Goal: Task Accomplishment & Management: Complete application form

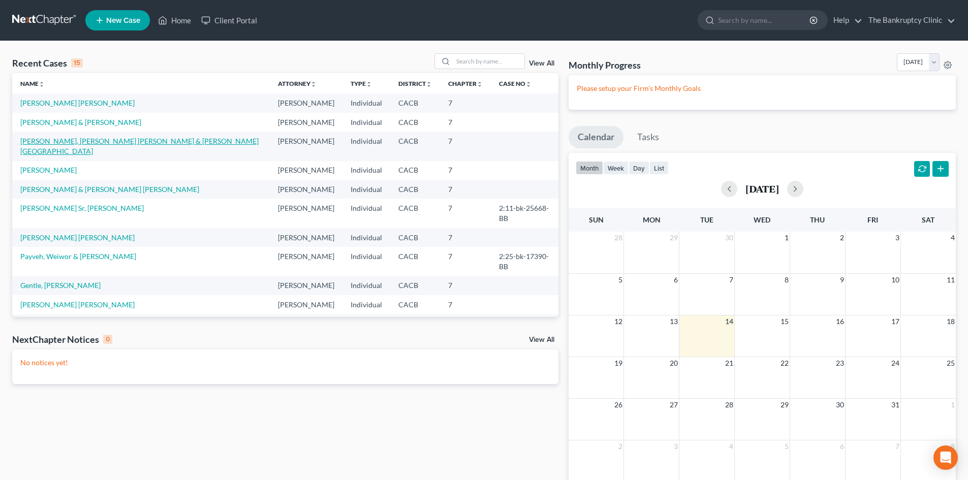
click at [91, 141] on link "[PERSON_NAME], [PERSON_NAME] [PERSON_NAME] & [PERSON_NAME][GEOGRAPHIC_DATA]" at bounding box center [139, 146] width 238 height 19
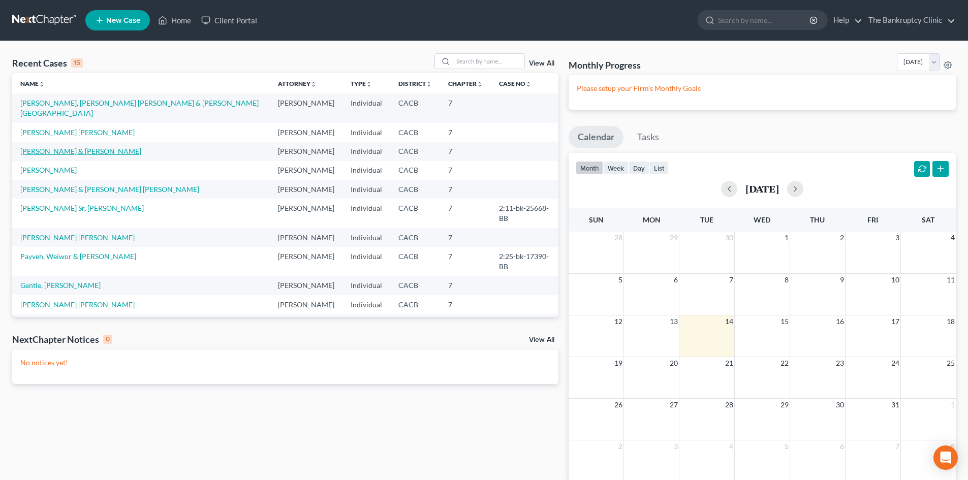
click at [87, 147] on link "[PERSON_NAME] & [PERSON_NAME]" at bounding box center [80, 151] width 121 height 9
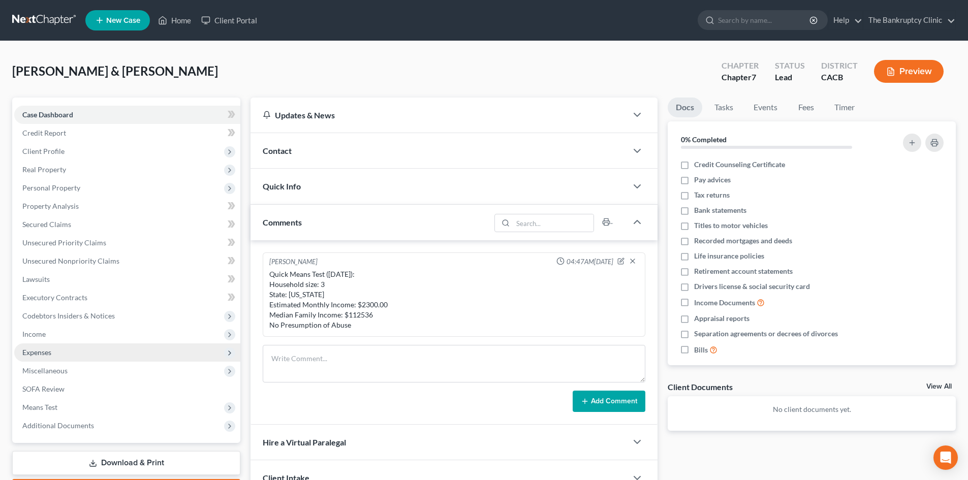
click at [38, 350] on span "Expenses" at bounding box center [36, 352] width 29 height 9
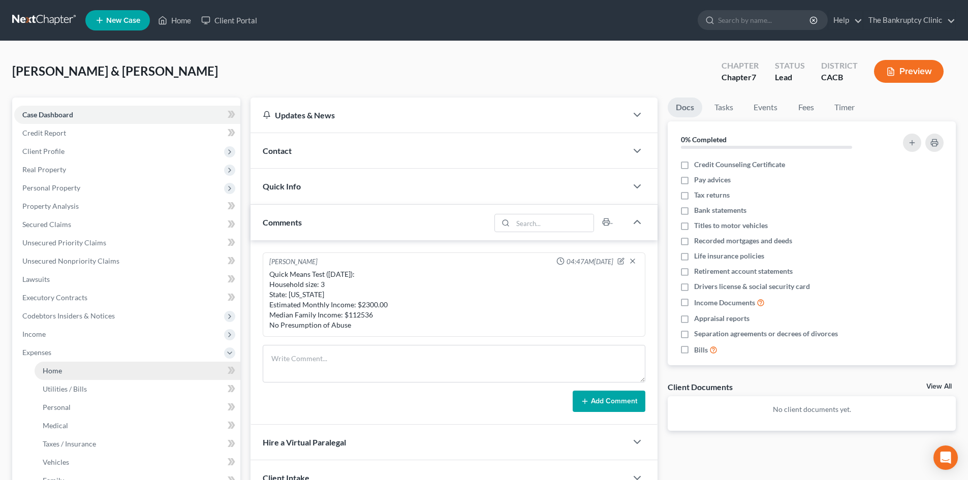
click at [52, 369] on span "Home" at bounding box center [52, 370] width 19 height 9
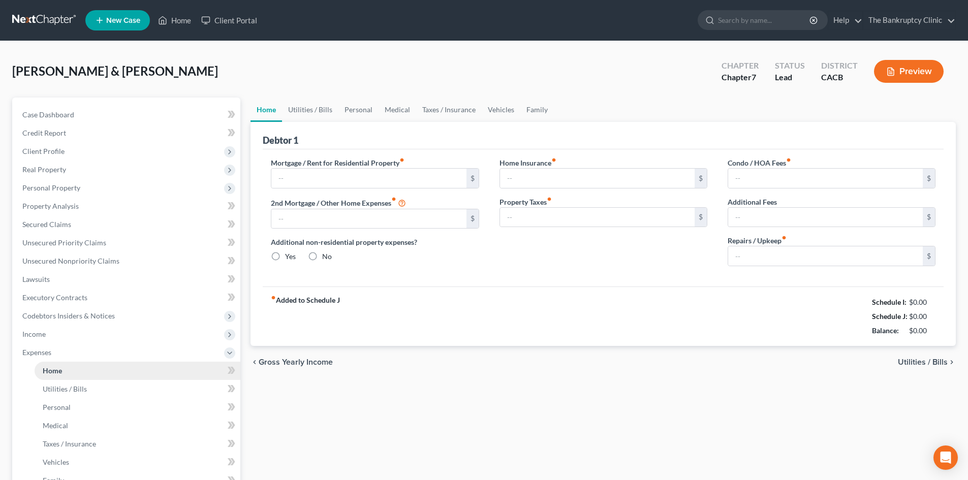
type input "0.00"
radio input "true"
type input "0.00"
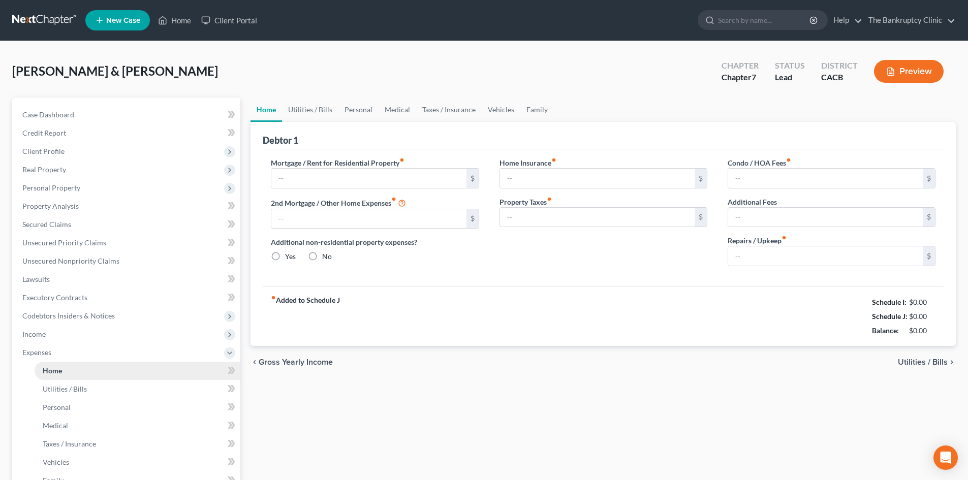
type input "0.00"
click at [301, 106] on link "Utilities / Bills" at bounding box center [310, 110] width 56 height 24
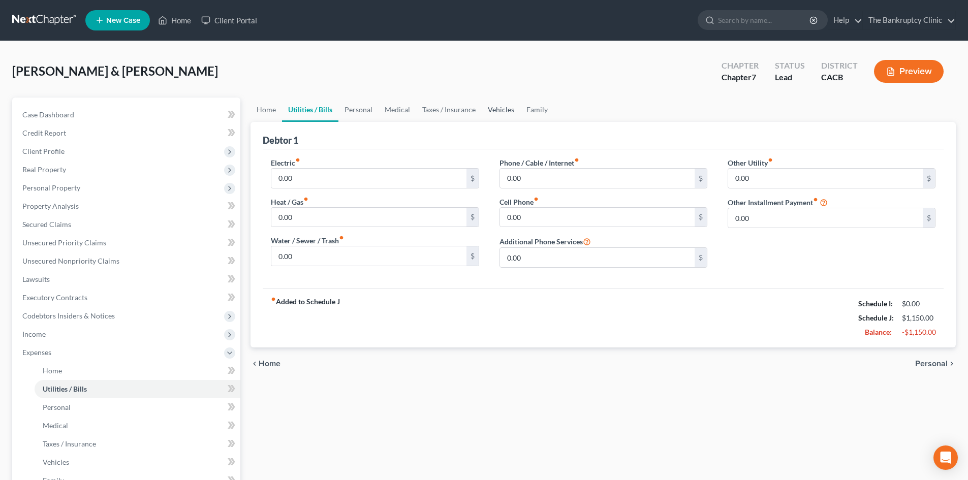
click at [489, 109] on link "Vehicles" at bounding box center [501, 110] width 39 height 24
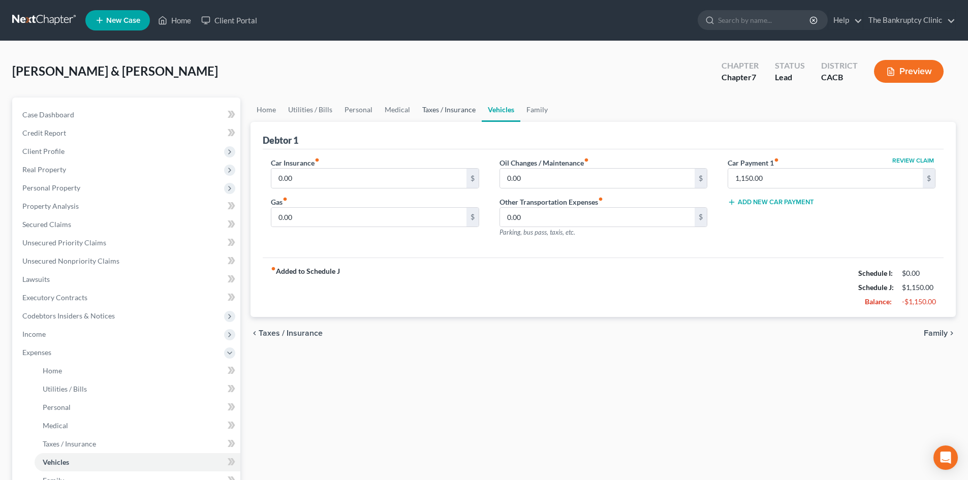
click at [460, 105] on link "Taxes / Insurance" at bounding box center [449, 110] width 66 height 24
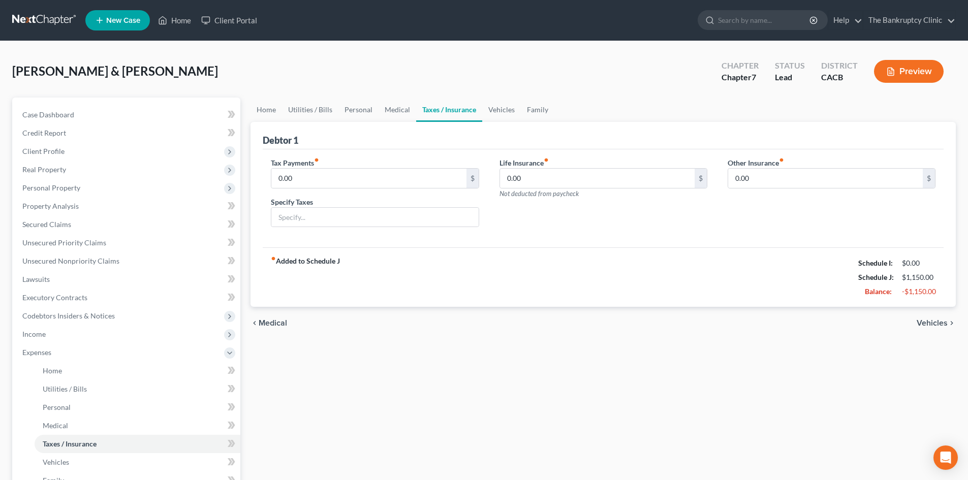
click at [416, 105] on link "Taxes / Insurance" at bounding box center [449, 110] width 66 height 24
click at [389, 108] on link "Medical" at bounding box center [397, 110] width 38 height 24
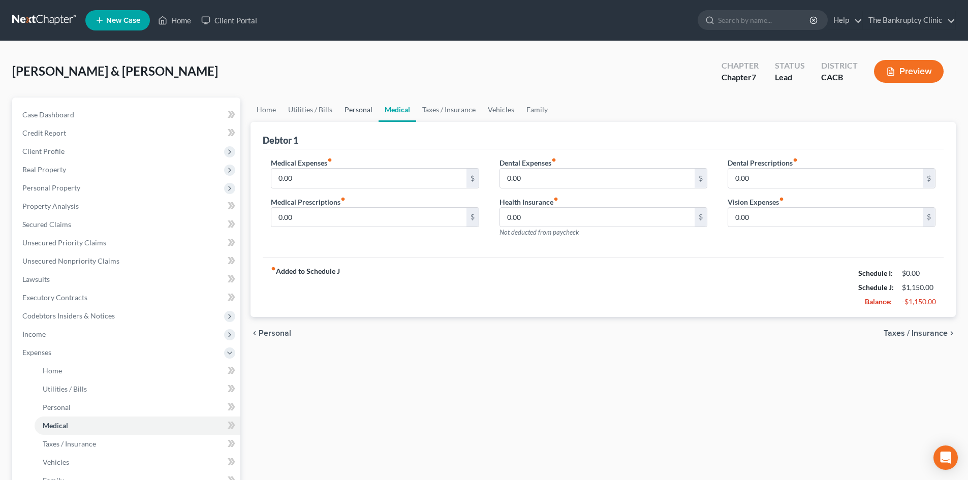
click at [350, 107] on link "Personal" at bounding box center [358, 110] width 40 height 24
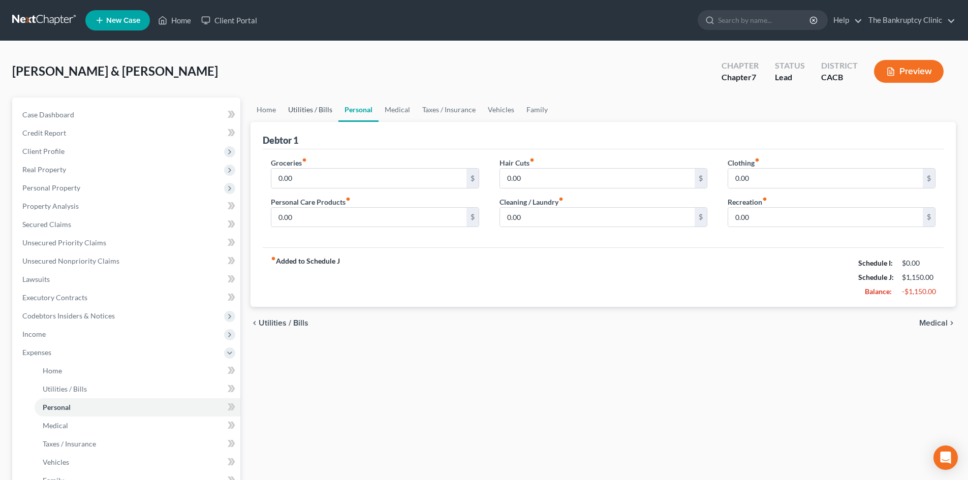
click at [309, 107] on link "Utilities / Bills" at bounding box center [310, 110] width 56 height 24
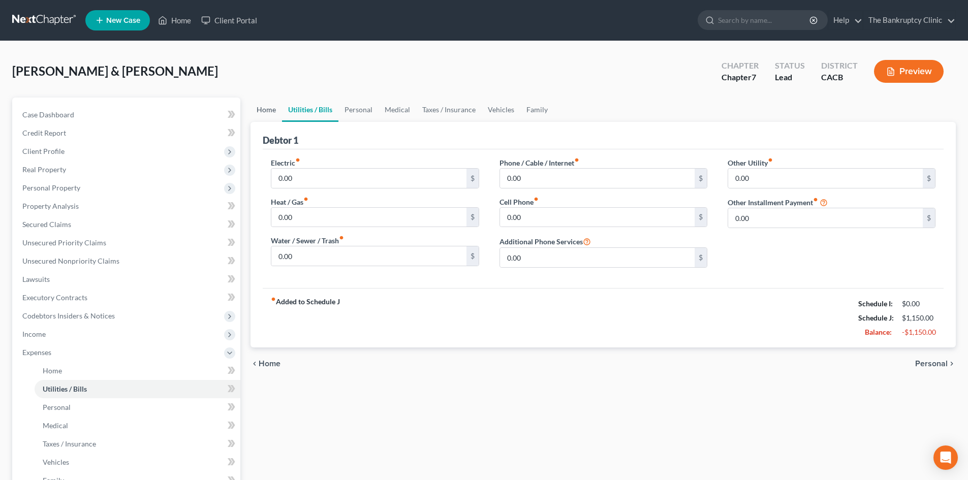
click at [270, 111] on link "Home" at bounding box center [265, 110] width 31 height 24
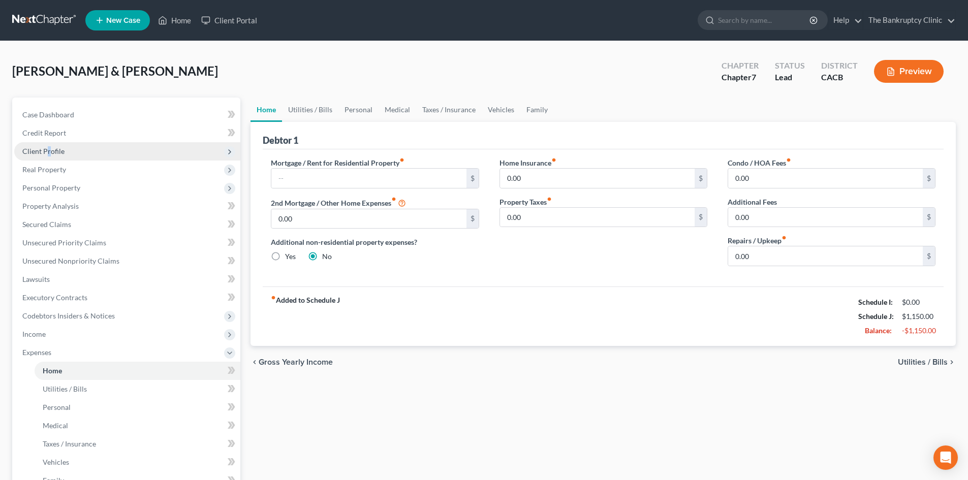
click at [49, 149] on span "Client Profile" at bounding box center [43, 151] width 42 height 9
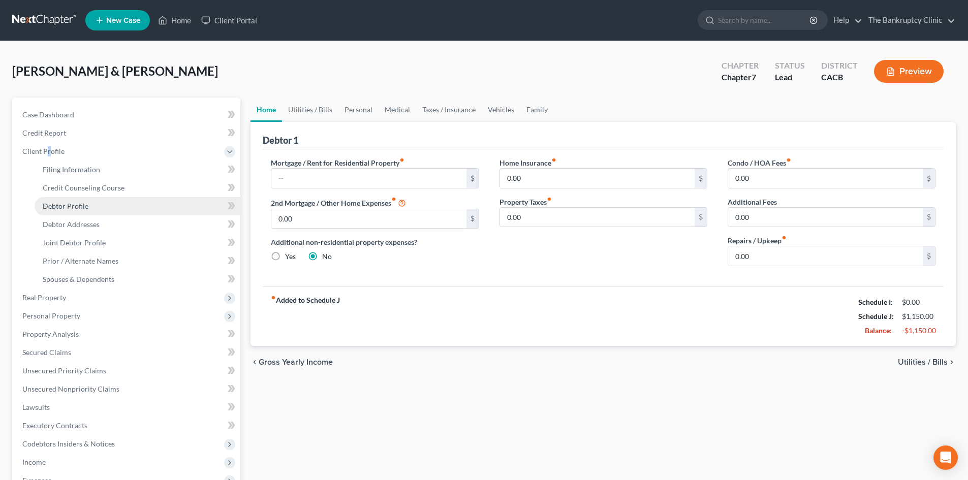
click at [62, 207] on span "Debtor Profile" at bounding box center [66, 206] width 46 height 9
select select "1"
select select "2"
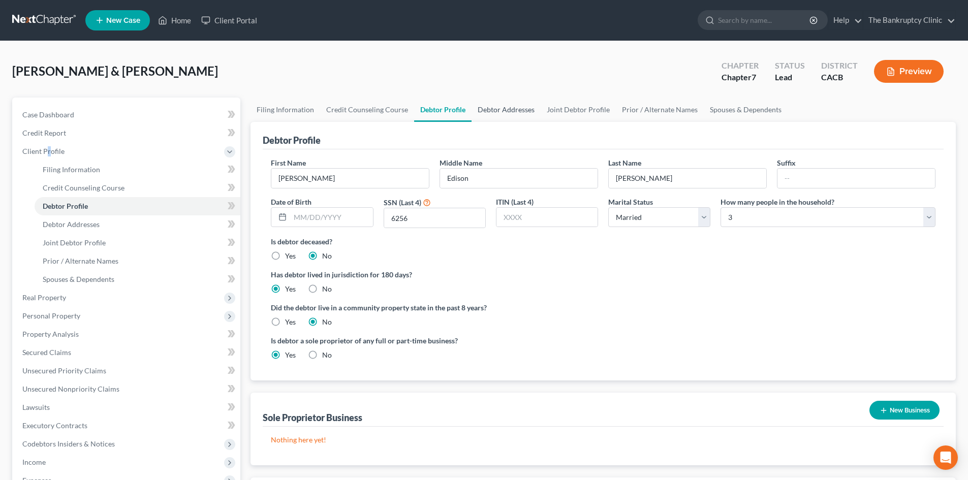
click at [501, 104] on link "Debtor Addresses" at bounding box center [505, 110] width 69 height 24
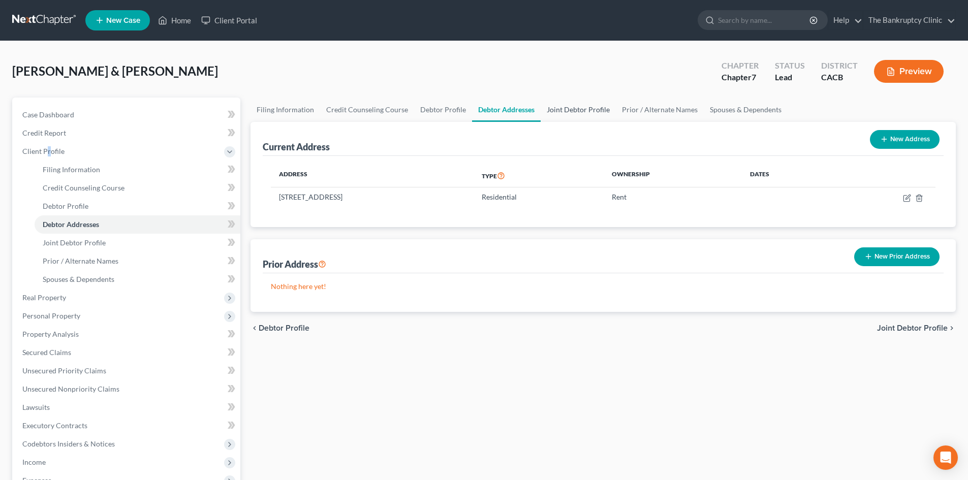
click at [586, 107] on link "Joint Debtor Profile" at bounding box center [577, 110] width 75 height 24
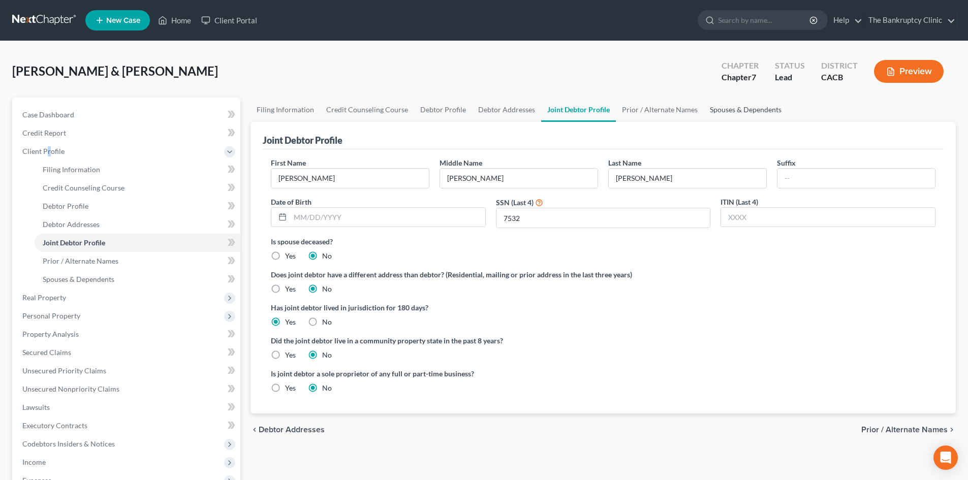
click at [729, 107] on link "Spouses & Dependents" at bounding box center [746, 110] width 84 height 24
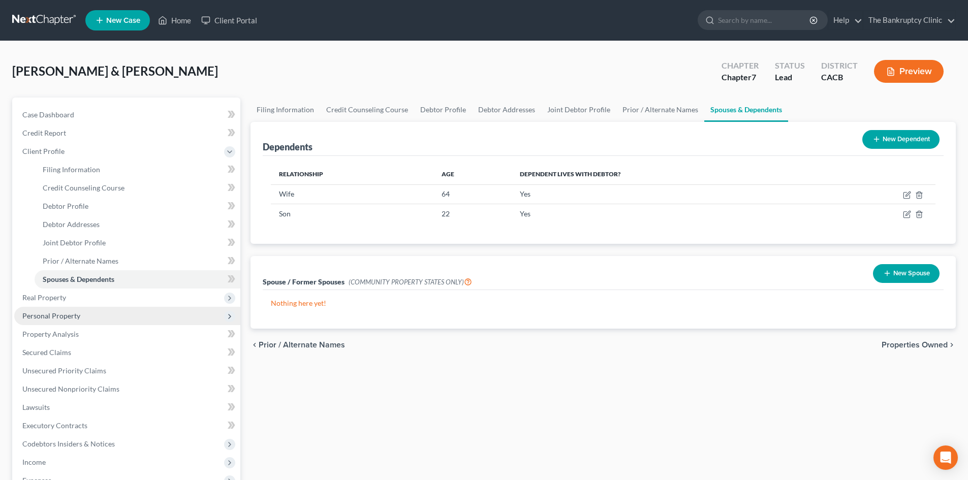
click at [59, 312] on span "Personal Property" at bounding box center [51, 315] width 58 height 9
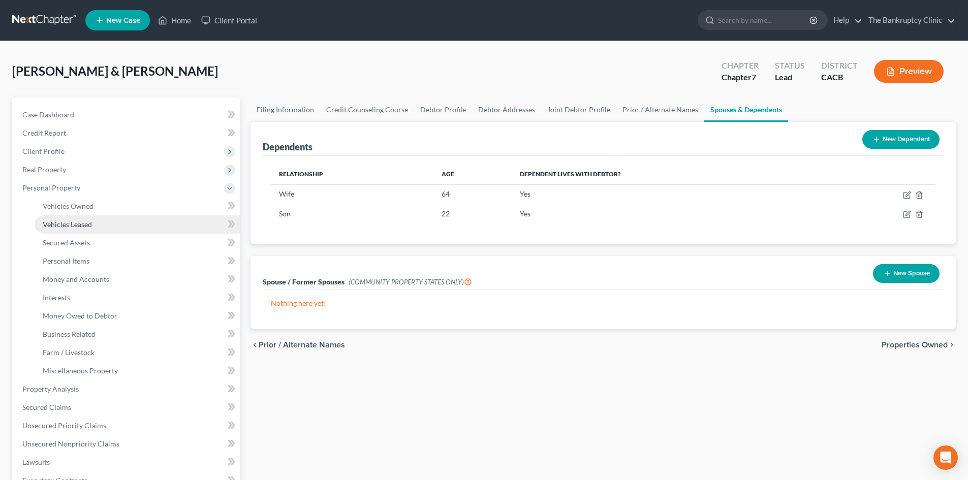
click at [64, 218] on link "Vehicles Leased" at bounding box center [138, 224] width 206 height 18
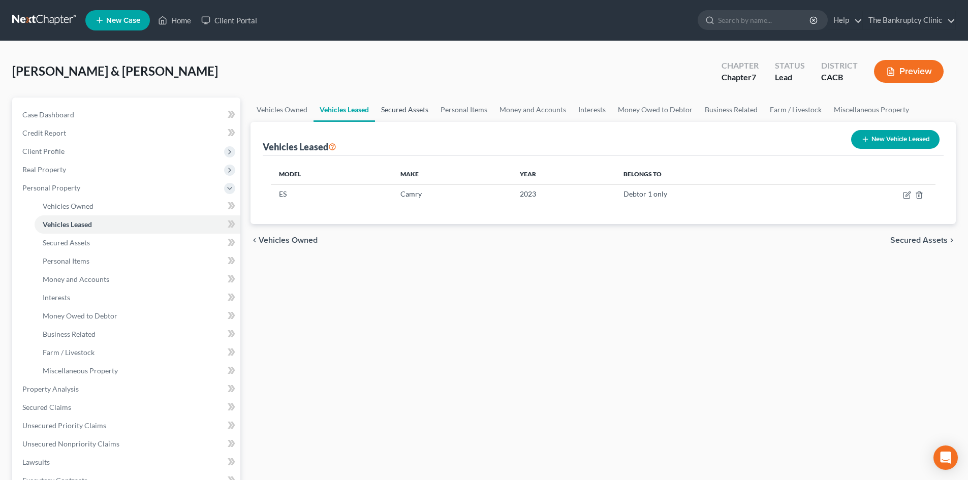
click at [388, 105] on link "Secured Assets" at bounding box center [404, 110] width 59 height 24
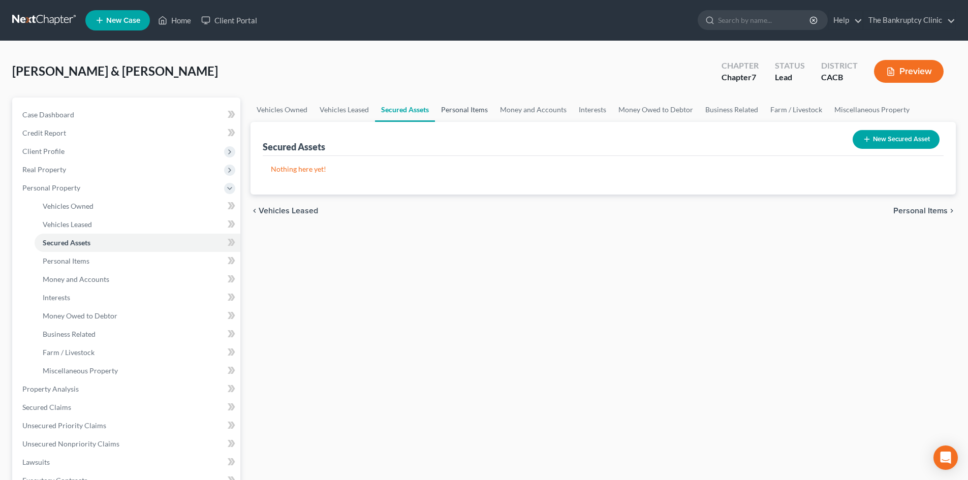
click at [467, 107] on link "Personal Items" at bounding box center [464, 110] width 59 height 24
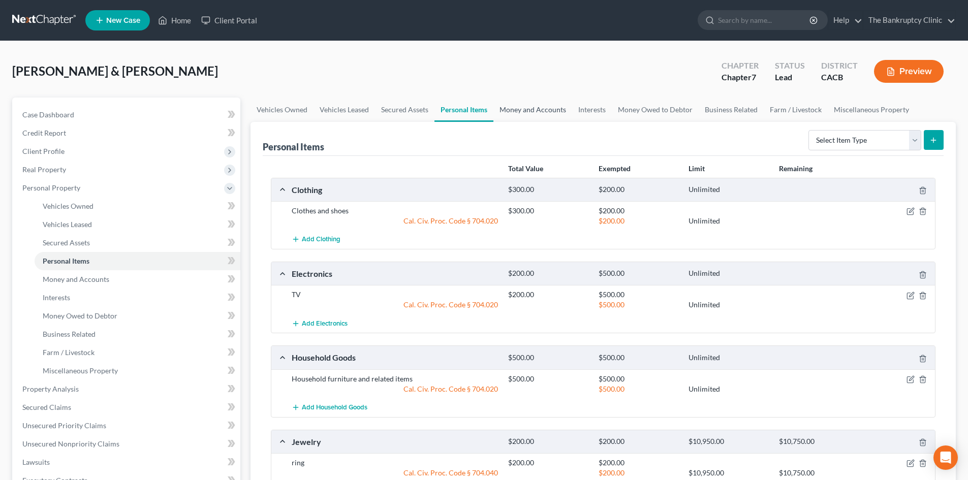
click at [543, 108] on link "Money and Accounts" at bounding box center [532, 110] width 79 height 24
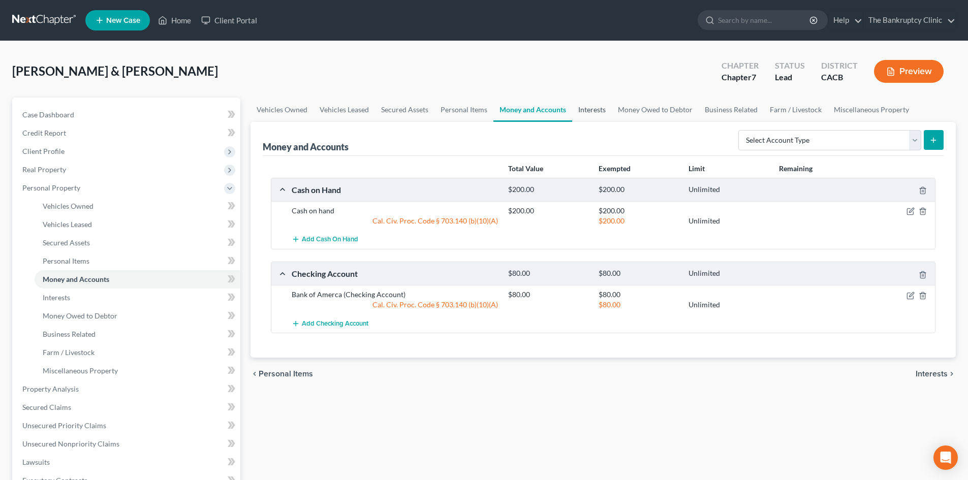
click at [583, 109] on link "Interests" at bounding box center [592, 110] width 40 height 24
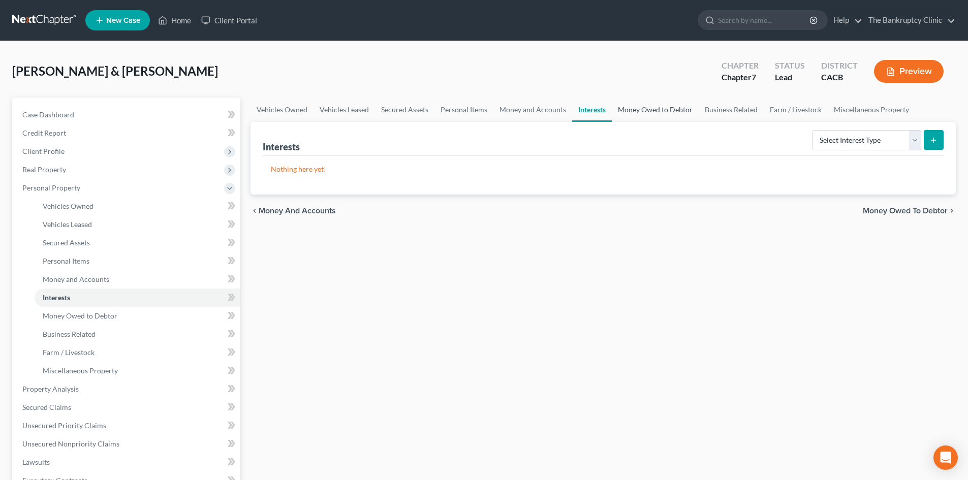
click at [641, 108] on link "Money Owed to Debtor" at bounding box center [655, 110] width 87 height 24
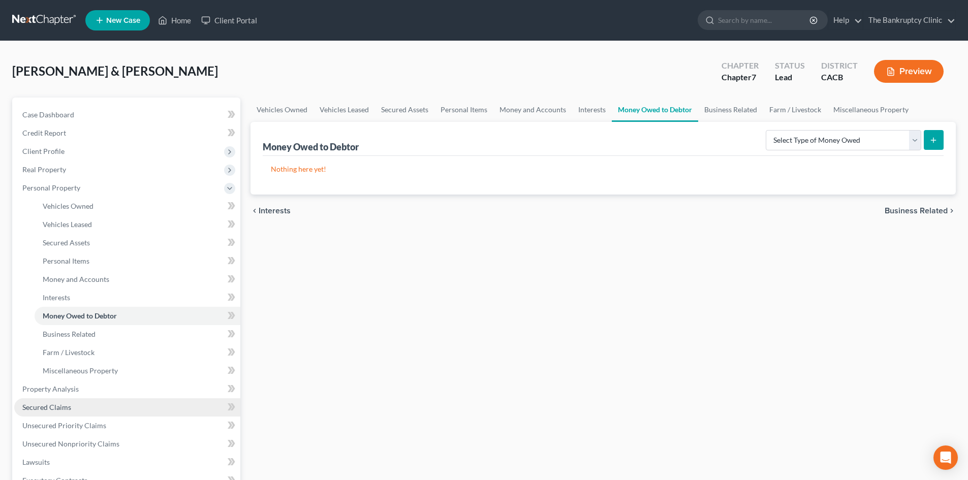
click at [46, 406] on span "Secured Claims" at bounding box center [46, 407] width 49 height 9
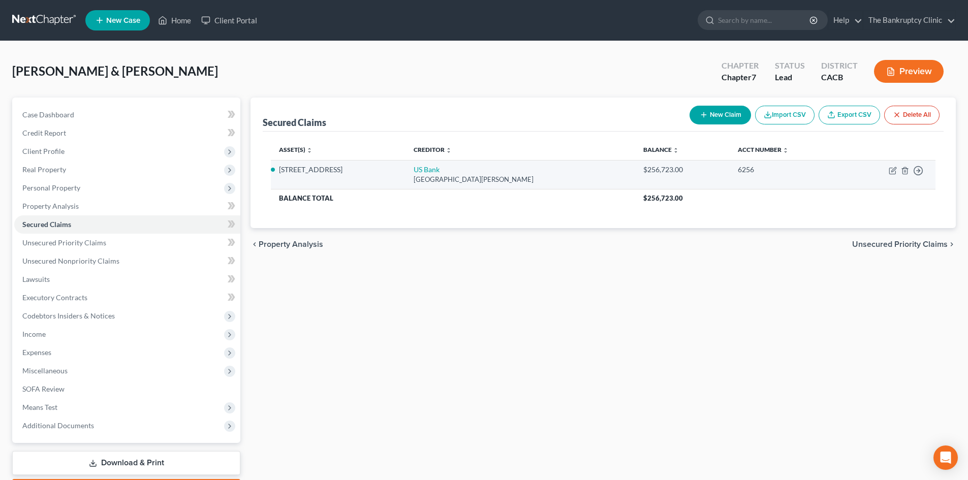
click at [352, 169] on li "[STREET_ADDRESS]" at bounding box center [338, 170] width 118 height 10
click at [889, 171] on icon "button" at bounding box center [892, 171] width 6 height 6
select select "24"
select select "4"
select select "0"
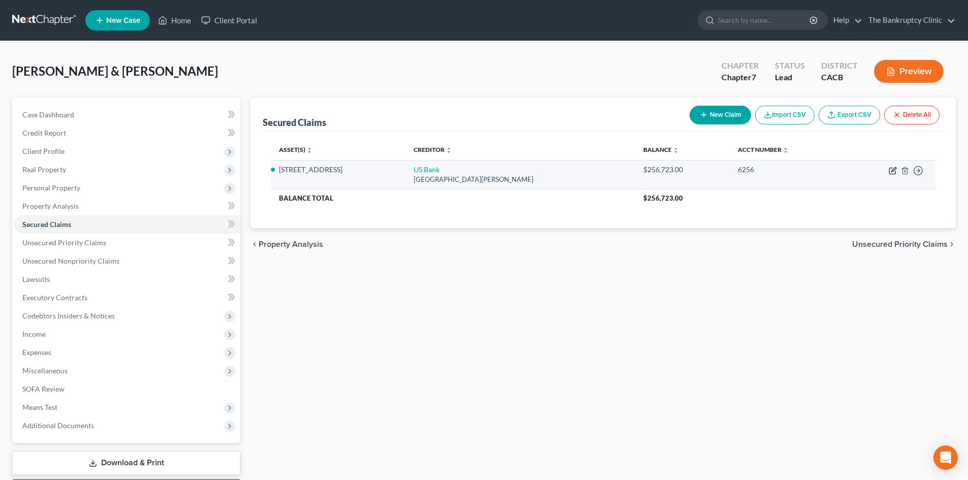
select select "0"
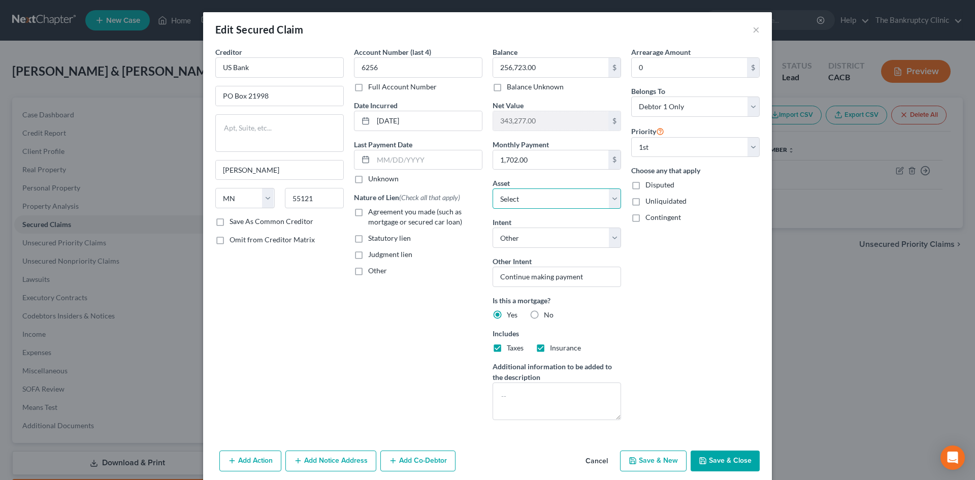
click at [611, 198] on select "Select Other Multiple Assets [STREET_ADDRESS] - $600000.0 Clothing - Clothes an…" at bounding box center [557, 198] width 129 height 20
select select "7"
click at [493, 188] on select "Select Other Multiple Assets [STREET_ADDRESS] - $600000.0 Clothing - Clothes an…" at bounding box center [557, 198] width 129 height 20
click at [536, 158] on input "1,702.00" at bounding box center [550, 159] width 115 height 19
type input "1,150.00"
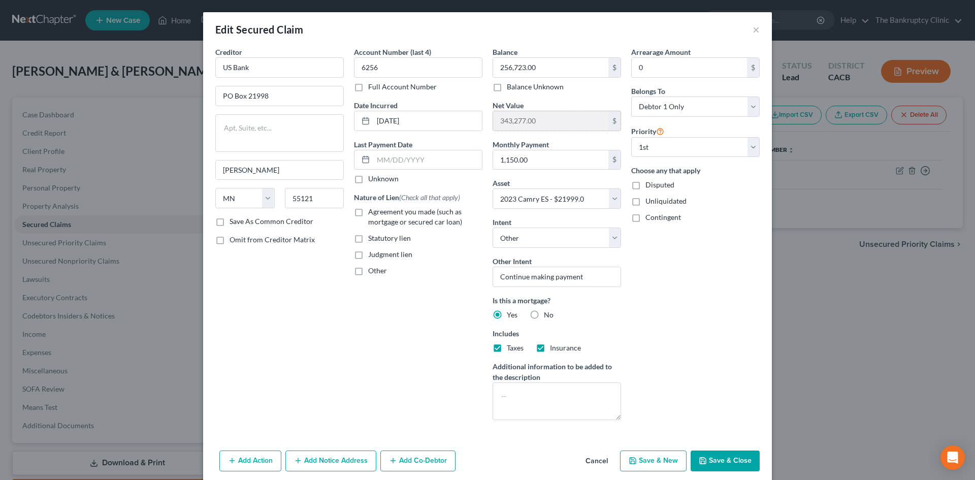
click at [539, 120] on input "343,277.00" at bounding box center [550, 120] width 115 height 19
click at [530, 117] on input "343,277.00" at bounding box center [550, 120] width 115 height 19
drag, startPoint x: 538, startPoint y: 118, endPoint x: 527, endPoint y: 88, distance: 32.5
click at [539, 118] on input "343,277.00" at bounding box center [550, 120] width 115 height 19
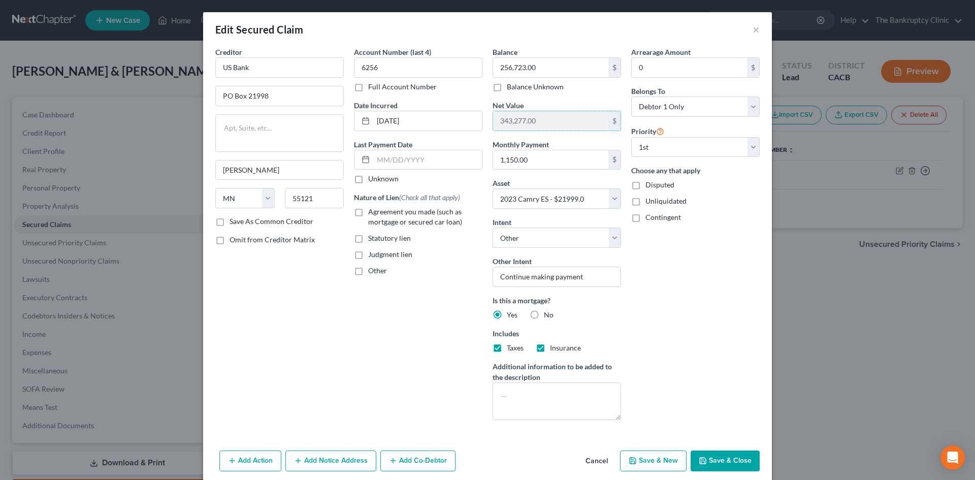
click at [539, 118] on input "343,277.00" at bounding box center [550, 120] width 115 height 19
click at [535, 67] on input "256,723.00" at bounding box center [550, 67] width 115 height 19
click at [716, 457] on button "Save & Close" at bounding box center [725, 461] width 69 height 21
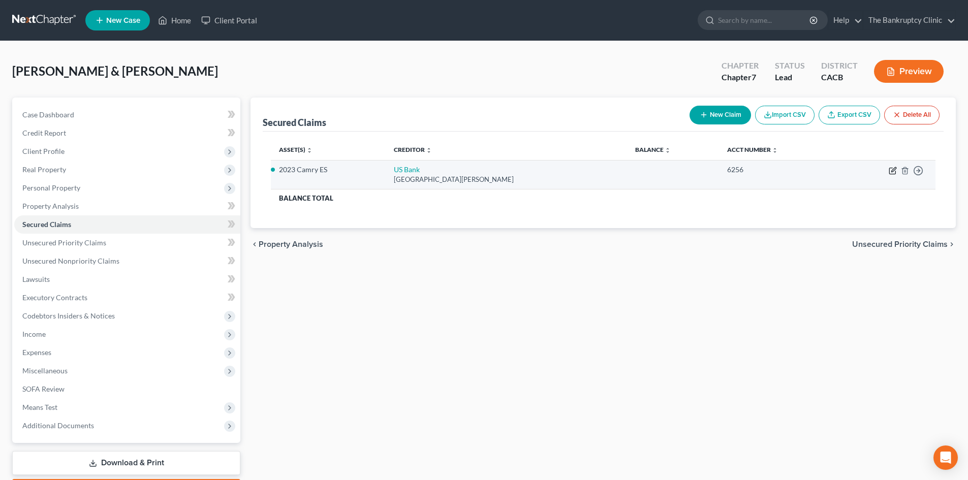
click at [895, 169] on icon "button" at bounding box center [892, 171] width 8 height 8
select select "24"
select select "7"
select select "4"
select select "0"
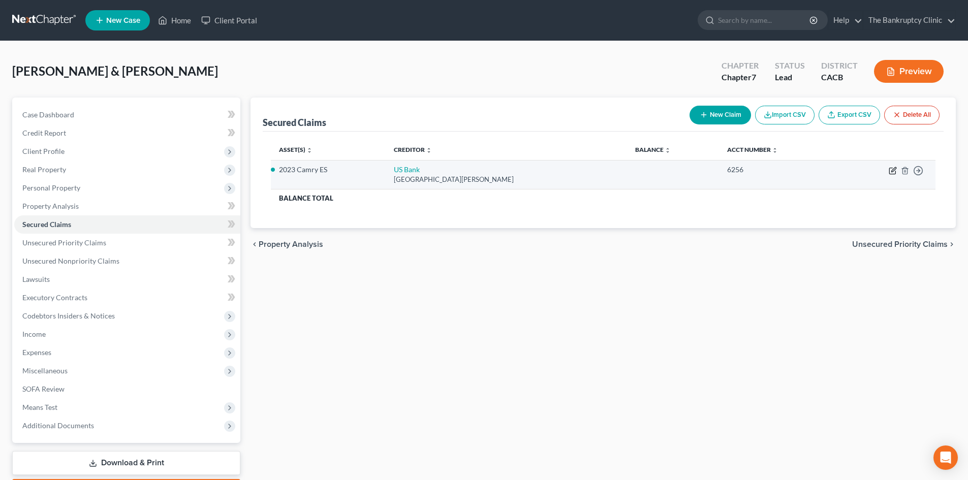
select select "0"
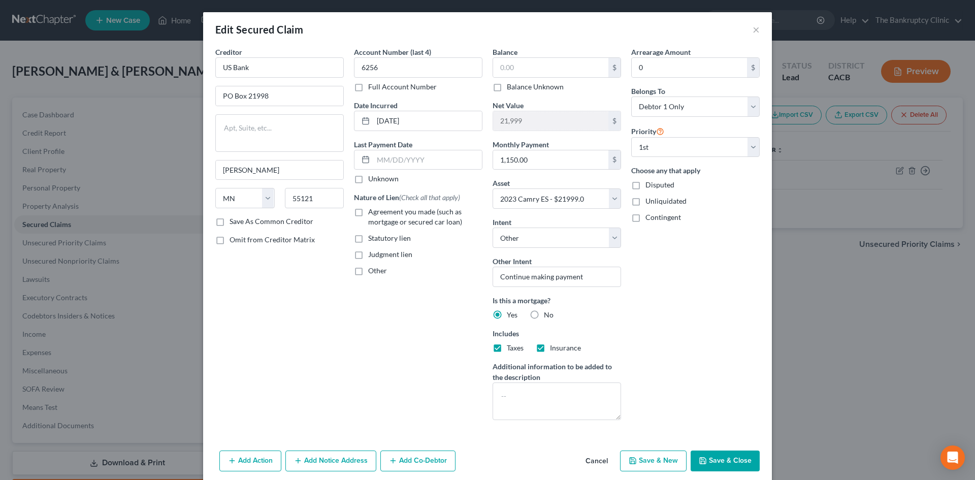
click at [719, 465] on button "Save & Close" at bounding box center [725, 461] width 69 height 21
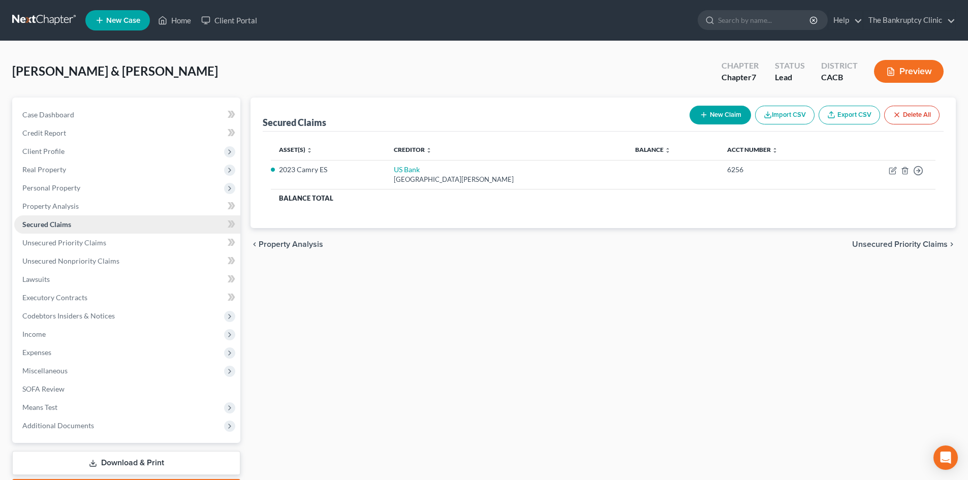
click at [74, 221] on link "Secured Claims" at bounding box center [127, 224] width 226 height 18
click at [434, 167] on td "US Bank [GEOGRAPHIC_DATA][PERSON_NAME]" at bounding box center [507, 174] width 242 height 29
click at [430, 169] on td "US Bank [GEOGRAPHIC_DATA][PERSON_NAME]" at bounding box center [507, 174] width 242 height 29
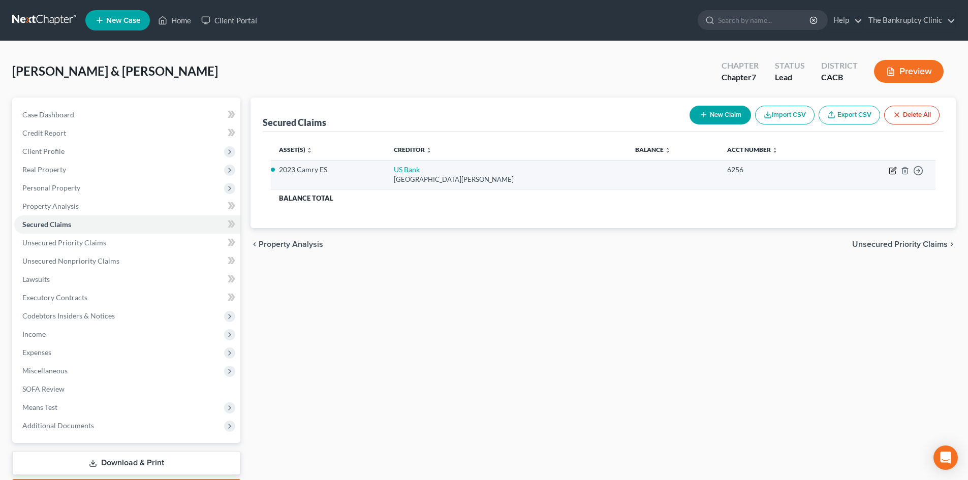
click at [890, 170] on icon "button" at bounding box center [892, 171] width 8 height 8
select select "24"
select select "7"
select select "4"
select select "0"
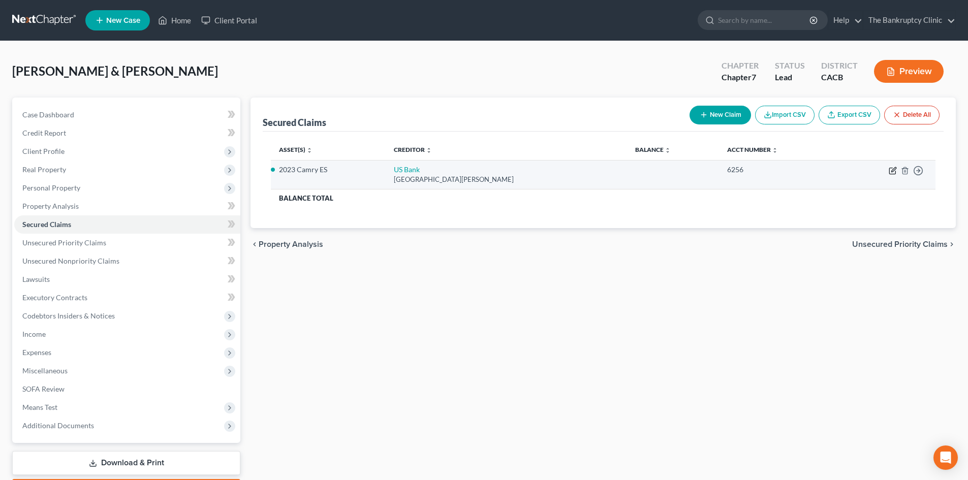
select select "0"
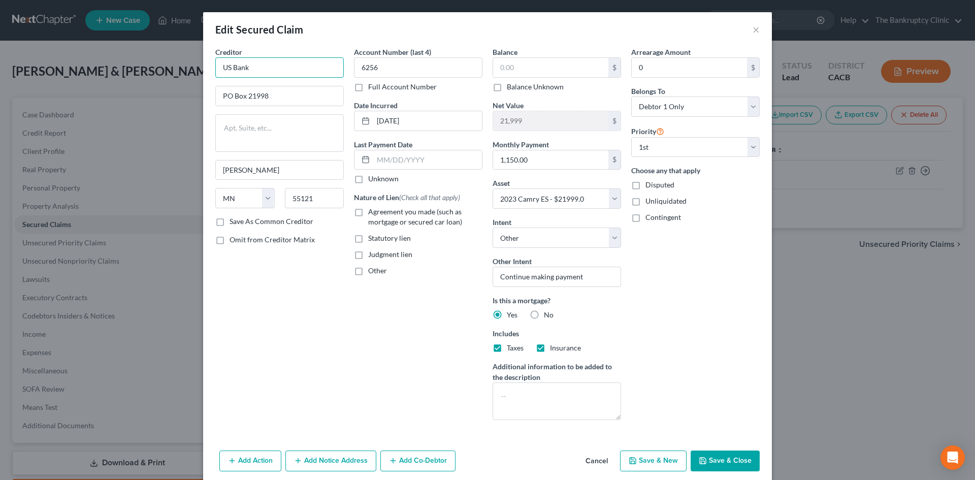
click at [248, 69] on input "US Bank" at bounding box center [279, 67] width 129 height 20
type input "U"
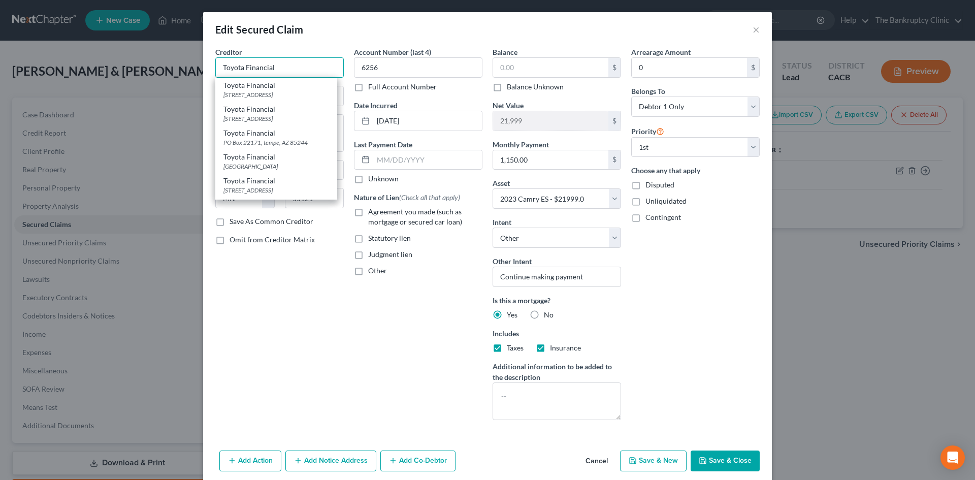
type input "Toyota Financial"
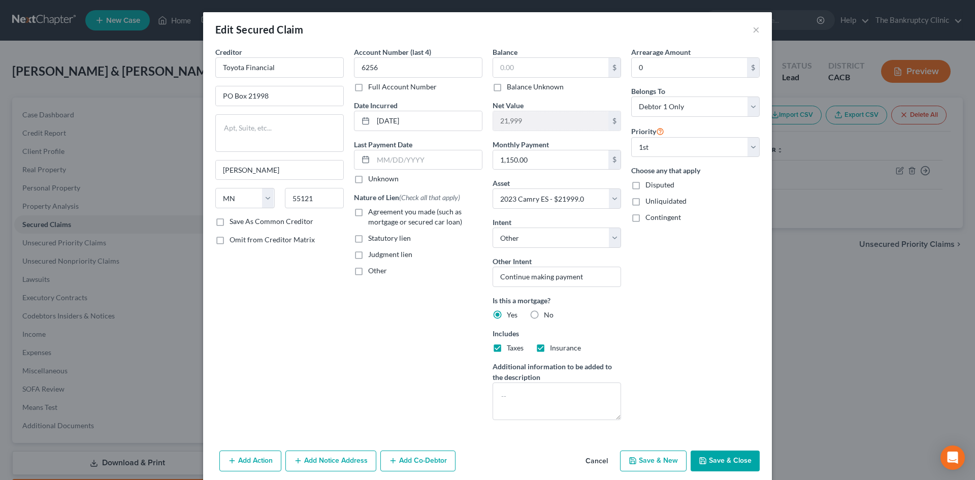
click at [300, 44] on div "Edit Secured Claim ×" at bounding box center [487, 29] width 569 height 35
click at [282, 100] on input "PO Box 21998" at bounding box center [279, 95] width 127 height 19
type input "PO Box 22171"
click at [249, 170] on input "[PERSON_NAME]" at bounding box center [279, 170] width 127 height 19
type input "E"
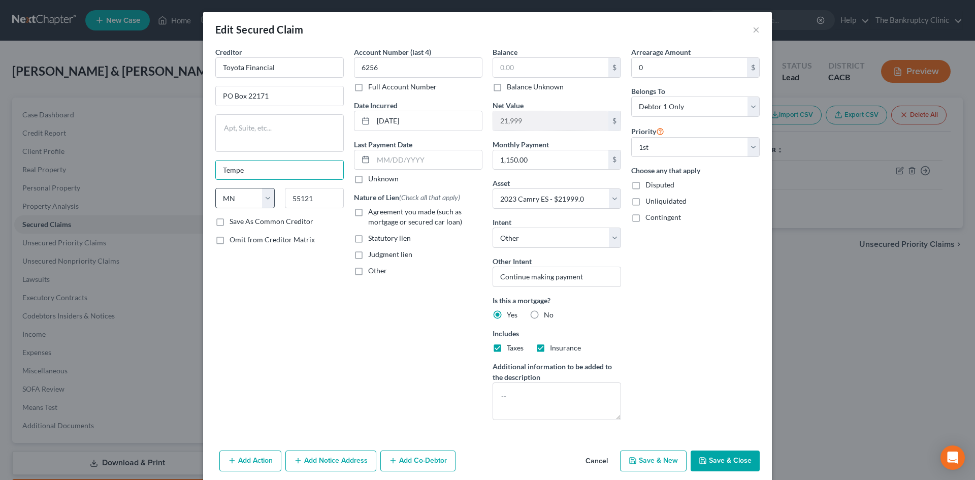
type input "Tempe"
drag, startPoint x: 239, startPoint y: 192, endPoint x: 237, endPoint y: 199, distance: 7.1
click at [239, 192] on select "State [US_STATE] AK AR AZ CA CO CT DE DC [GEOGRAPHIC_DATA] [GEOGRAPHIC_DATA] GU…" at bounding box center [244, 198] width 59 height 20
click at [237, 199] on select "State [US_STATE] AK AR AZ CA CO CT DE DC [GEOGRAPHIC_DATA] [GEOGRAPHIC_DATA] GU…" at bounding box center [244, 198] width 59 height 20
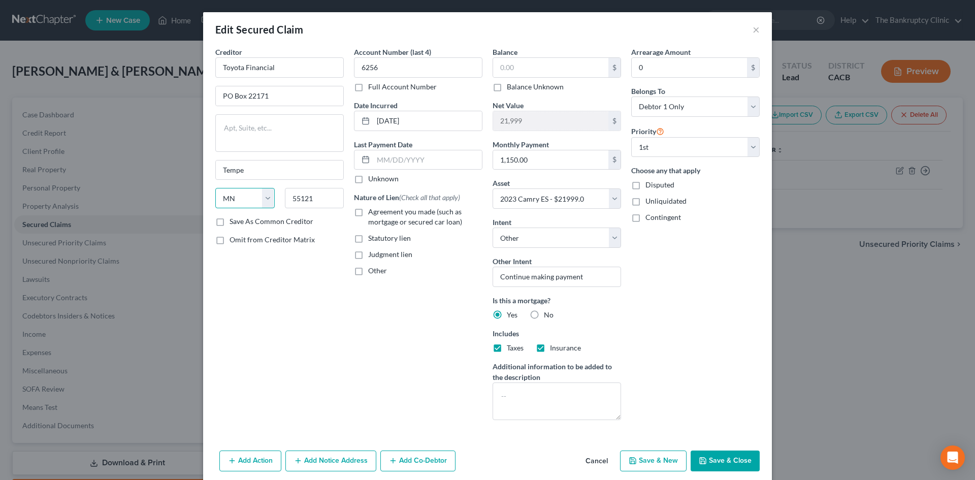
click at [237, 199] on select "State [US_STATE] AK AR AZ CA CO CT DE DC [GEOGRAPHIC_DATA] [GEOGRAPHIC_DATA] GU…" at bounding box center [244, 198] width 59 height 20
click at [266, 198] on select "State [US_STATE] AK AR AZ CA CO CT DE DC [GEOGRAPHIC_DATA] [GEOGRAPHIC_DATA] GU…" at bounding box center [244, 198] width 59 height 20
select select "3"
click at [215, 188] on select "State [US_STATE] AK AR AZ CA CO CT DE DC [GEOGRAPHIC_DATA] [GEOGRAPHIC_DATA] GU…" at bounding box center [244, 198] width 59 height 20
click at [316, 201] on input "55121" at bounding box center [314, 198] width 59 height 20
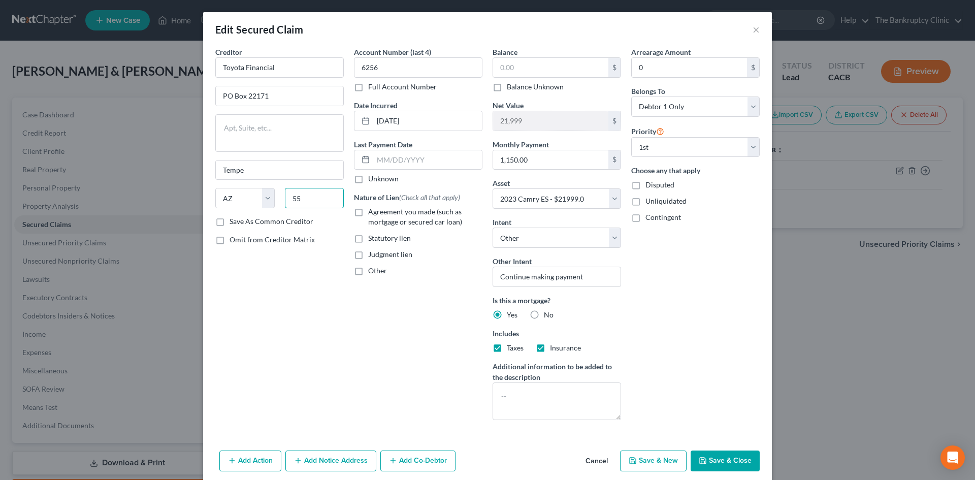
type input "5"
type input "82585"
click at [230, 221] on label "Save As Common Creditor" at bounding box center [272, 221] width 84 height 10
click at [234, 221] on input "Save As Common Creditor" at bounding box center [237, 219] width 7 height 7
checkbox input "true"
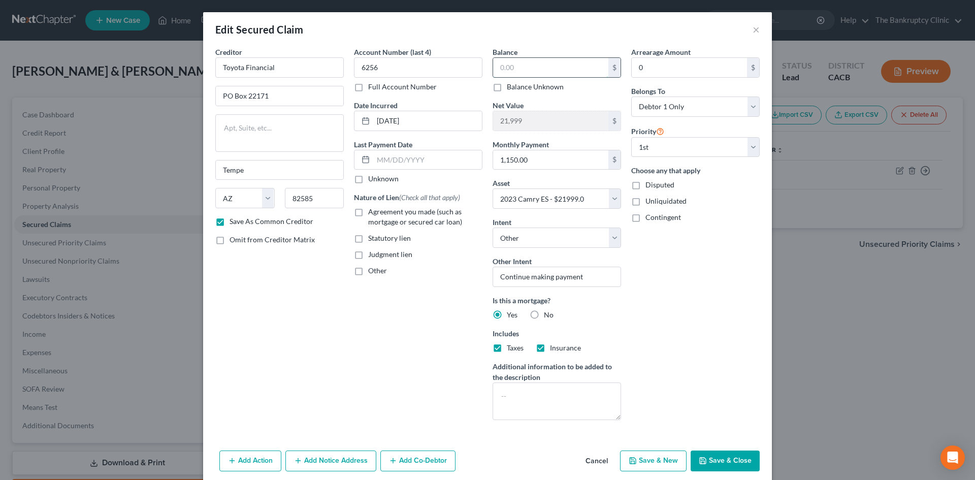
click at [518, 68] on input "text" at bounding box center [550, 67] width 115 height 19
click at [507, 62] on input "230.00" at bounding box center [550, 67] width 115 height 19
click at [514, 68] on input "2,300.00" at bounding box center [550, 67] width 115 height 19
type input "23,000.00"
click at [398, 158] on input "text" at bounding box center [427, 159] width 109 height 19
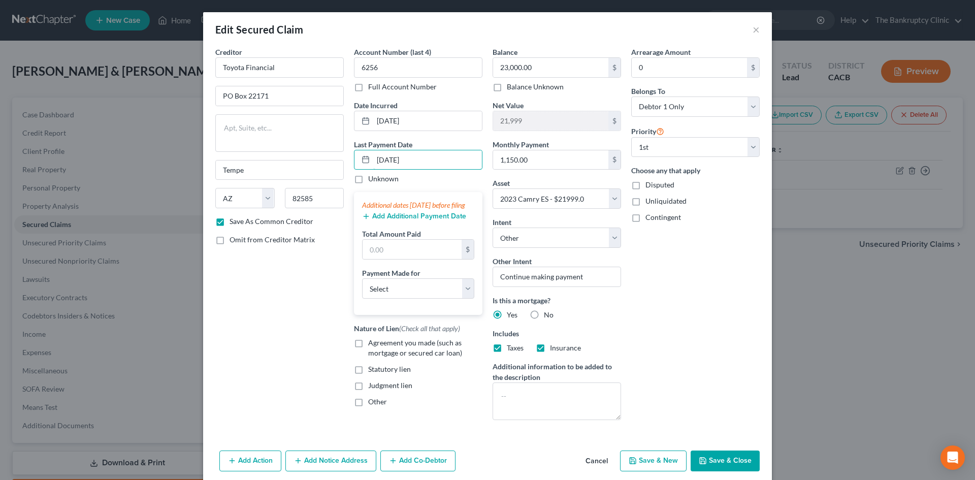
type input "[DATE]"
click at [383, 220] on button "Add Additional Payment Date" at bounding box center [414, 216] width 104 height 8
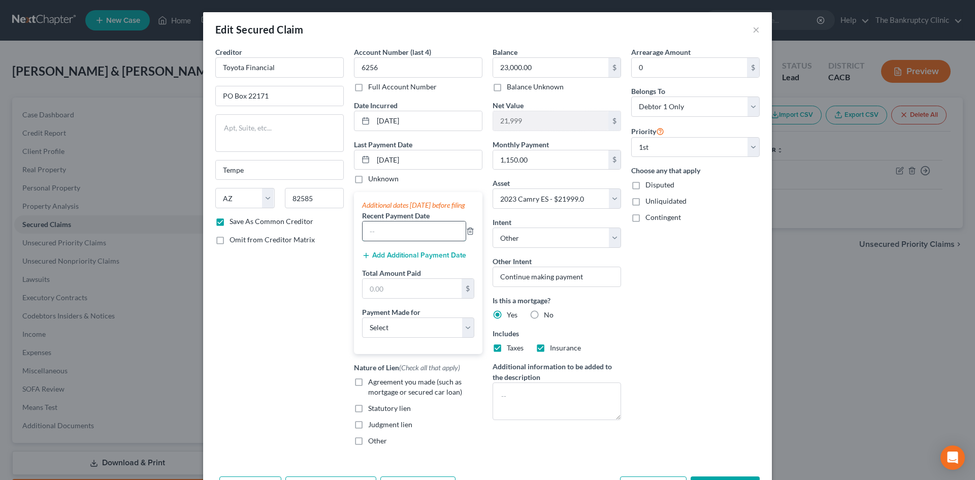
click at [380, 236] on input "text" at bounding box center [414, 230] width 103 height 19
type input "[DATE]"
click at [395, 260] on button "Add Additional Payment Date" at bounding box center [414, 255] width 104 height 8
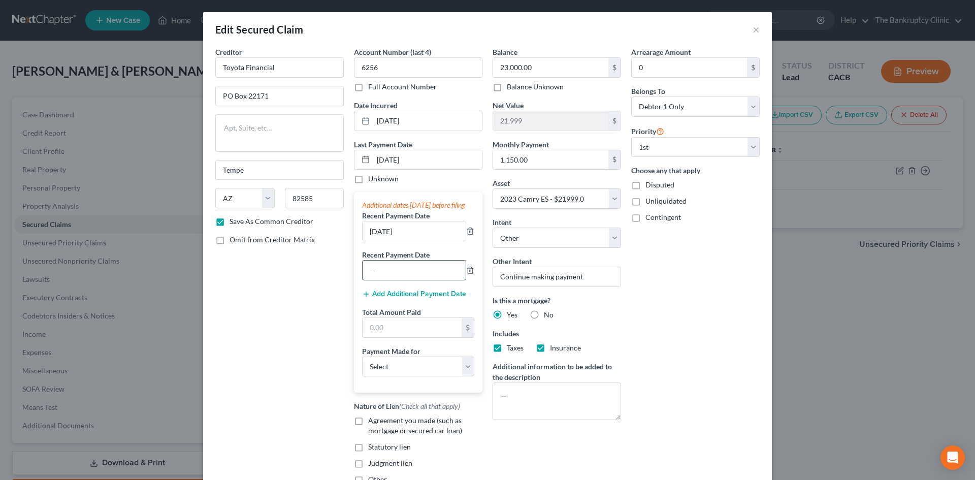
click at [384, 279] on input "text" at bounding box center [414, 270] width 103 height 19
type input "[DATE]"
click at [530, 160] on input "1,150.00" at bounding box center [550, 159] width 115 height 19
type input "650.00"
click at [428, 336] on input "text" at bounding box center [412, 327] width 99 height 19
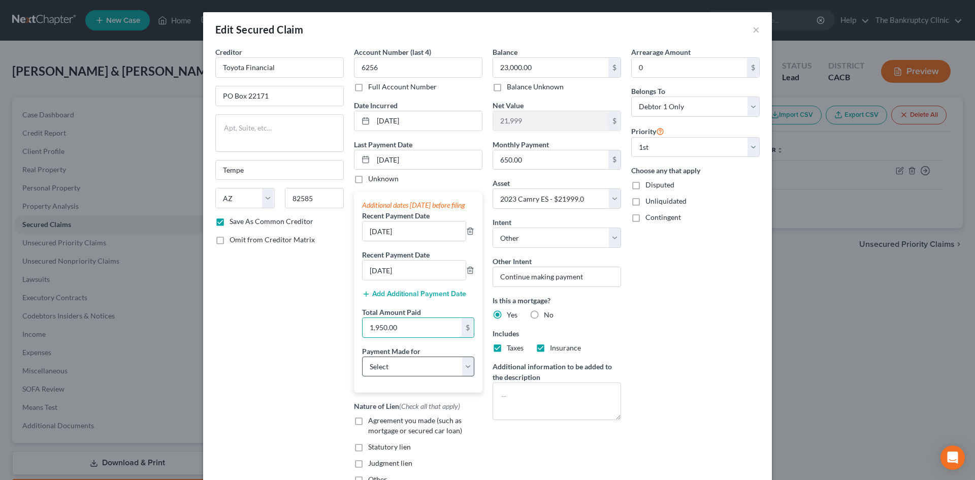
type input "1,950.00"
click at [462, 377] on select "Select Car Credit Card Loan Repayment Mortgage Other Suppliers Or Vendors" at bounding box center [418, 367] width 112 height 20
select select "0"
click at [362, 366] on select "Select Car Credit Card Loan Repayment Mortgage Other Suppliers Or Vendors" at bounding box center [418, 367] width 112 height 20
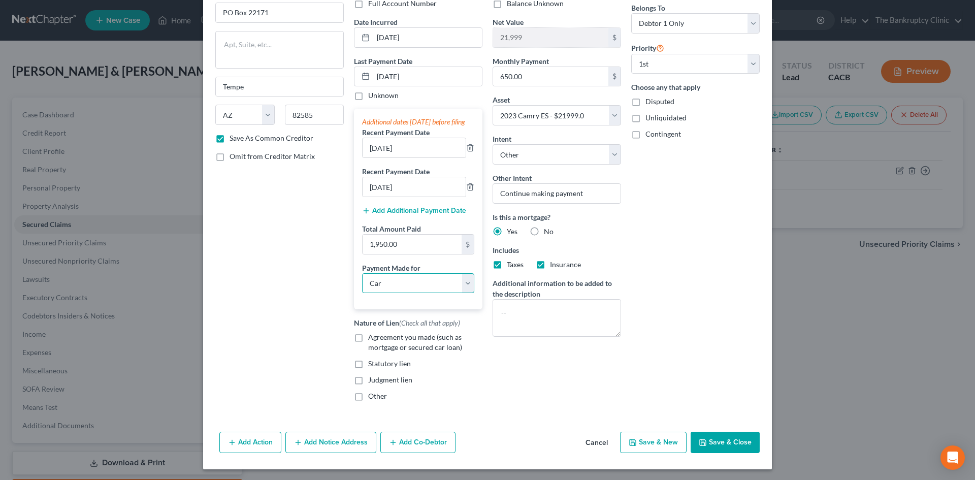
scroll to position [95, 0]
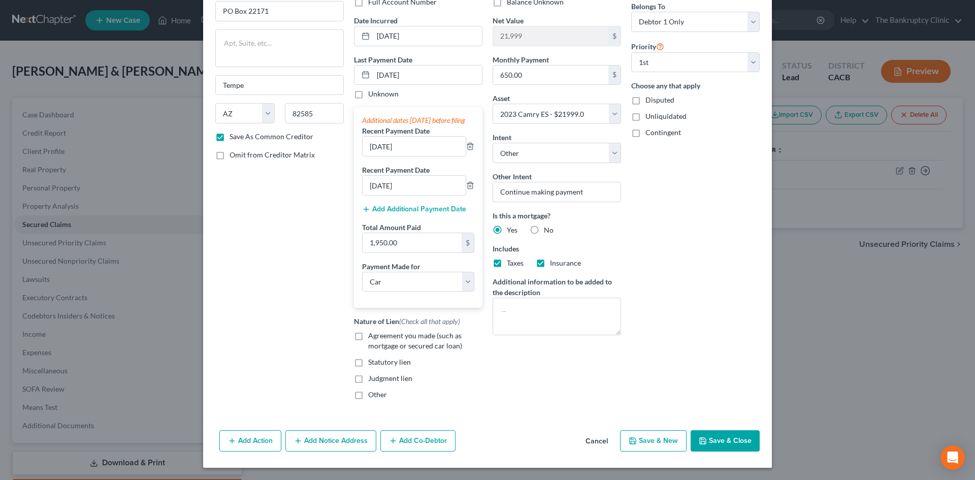
click at [368, 335] on label "Agreement you made (such as mortgage or secured car loan)" at bounding box center [425, 341] width 114 height 20
click at [372, 335] on input "Agreement you made (such as mortgage or secured car loan)" at bounding box center [375, 334] width 7 height 7
checkbox input "true"
click at [544, 225] on label "No" at bounding box center [549, 230] width 10 height 10
click at [548, 225] on input "No" at bounding box center [551, 228] width 7 height 7
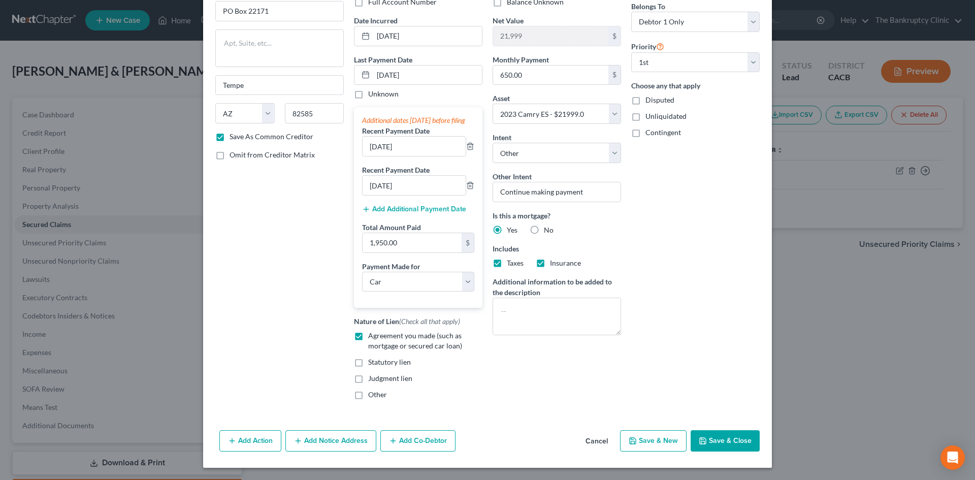
radio input "true"
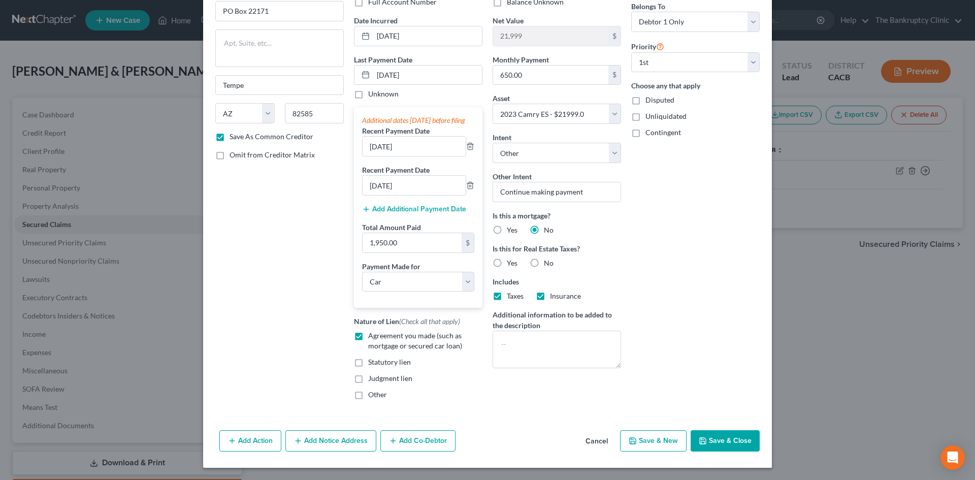
click at [544, 258] on label "No" at bounding box center [549, 263] width 10 height 10
click at [548, 258] on input "No" at bounding box center [551, 261] width 7 height 7
radio input "true"
click at [551, 182] on input "Continue making payment" at bounding box center [557, 192] width 129 height 20
type input "Continue making lease payment"
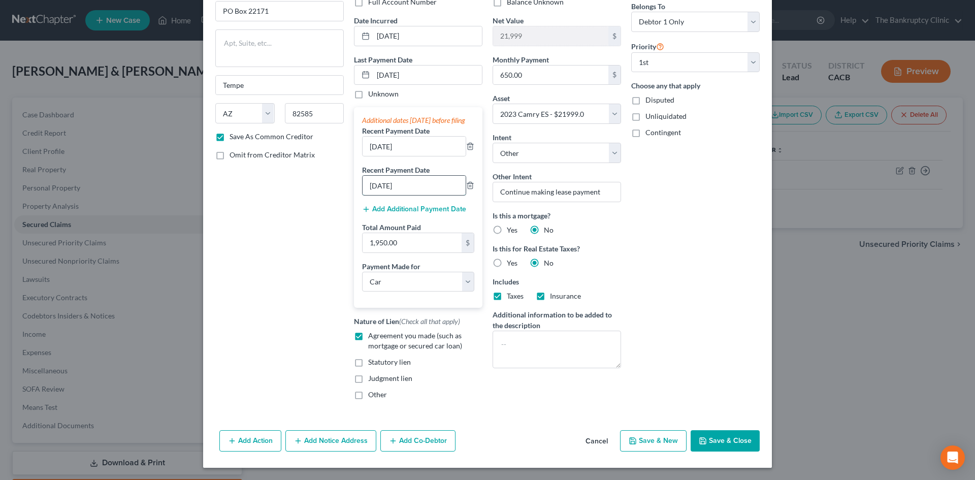
click at [374, 184] on input "[DATE]" at bounding box center [414, 185] width 103 height 19
type input "[DATE]"
click at [520, 26] on input "21,999" at bounding box center [550, 35] width 115 height 19
click at [518, 26] on input "21,999" at bounding box center [550, 35] width 115 height 19
click at [560, 104] on select "Select Other Multiple Assets [STREET_ADDRESS] - $600000.0 Clothing - Clothes an…" at bounding box center [557, 114] width 129 height 20
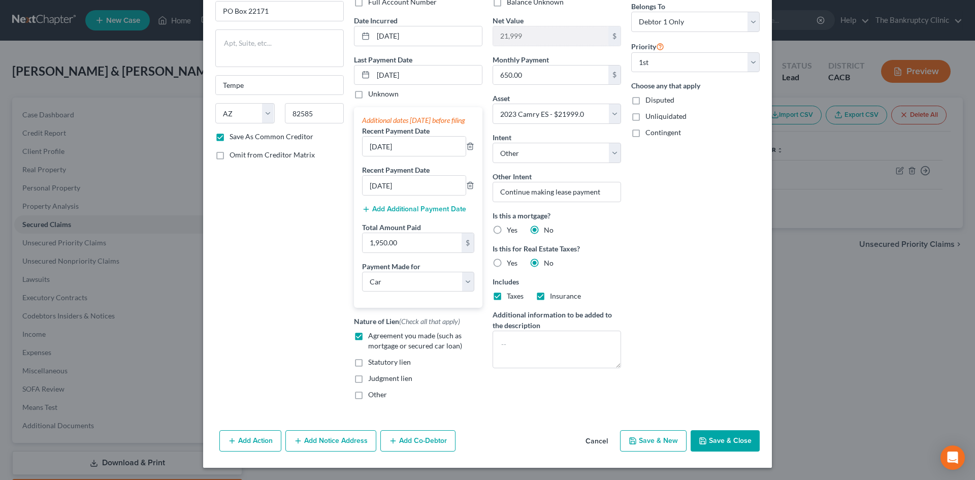
click at [594, 81] on div "Balance 23,000.00 $ Balance Unknown Balance Undetermined 23,000.00 $ Balance Un…" at bounding box center [557, 185] width 139 height 446
click at [753, 52] on select "Select 1st 2nd 3rd 4th 5th 6th 7th 8th 9th 10th 11th 12th 13th 14th 15th 16th 1…" at bounding box center [695, 62] width 129 height 20
click at [631, 52] on select "Select 1st 2nd 3rd 4th 5th 6th 7th 8th 9th 10th 11th 12th 13th 14th 15th 16th 1…" at bounding box center [695, 62] width 129 height 20
select select "3"
click at [743, 437] on button "Save & Close" at bounding box center [725, 440] width 69 height 21
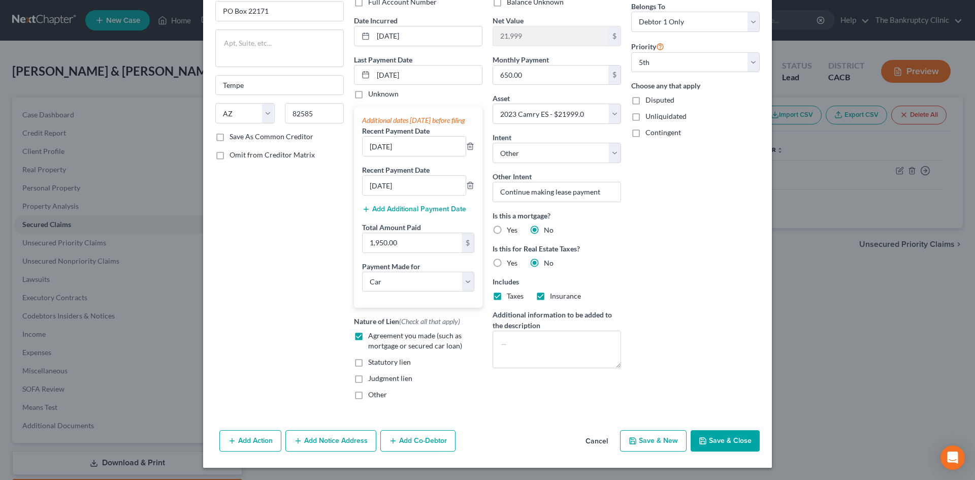
click at [743, 437] on div "Edit Secured Claim × Creditor * Toyota Financial PO Box 22171 [GEOGRAPHIC_DATA]…" at bounding box center [487, 240] width 975 height 480
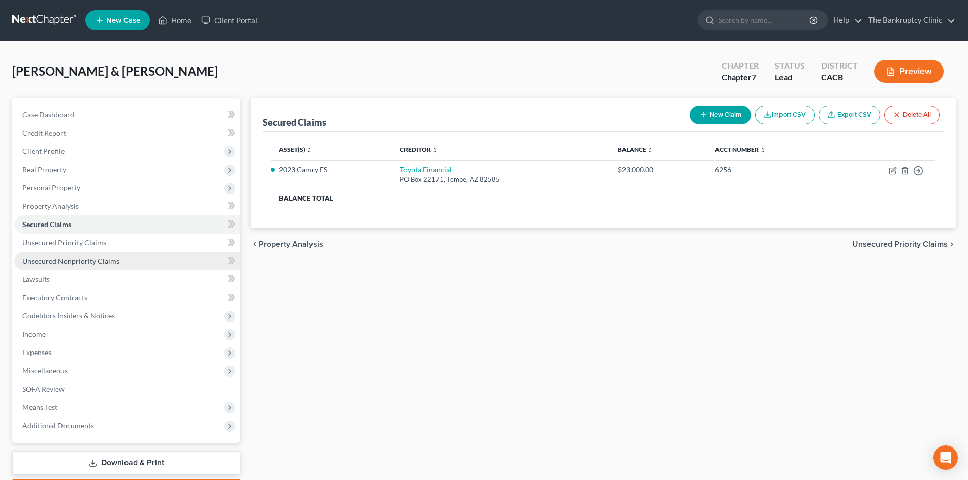
click at [48, 263] on span "Unsecured Nonpriority Claims" at bounding box center [70, 261] width 97 height 9
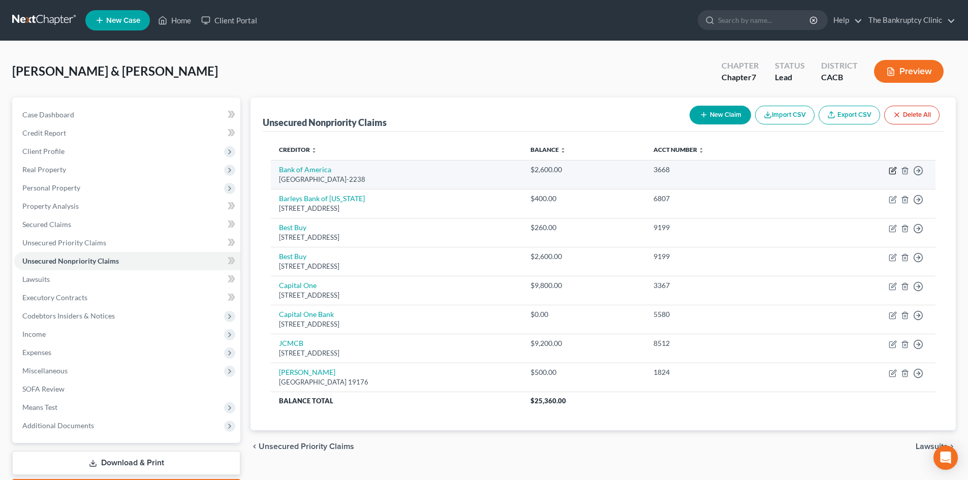
click at [891, 172] on icon "button" at bounding box center [893, 169] width 5 height 5
select select "45"
select select "2"
select select "1"
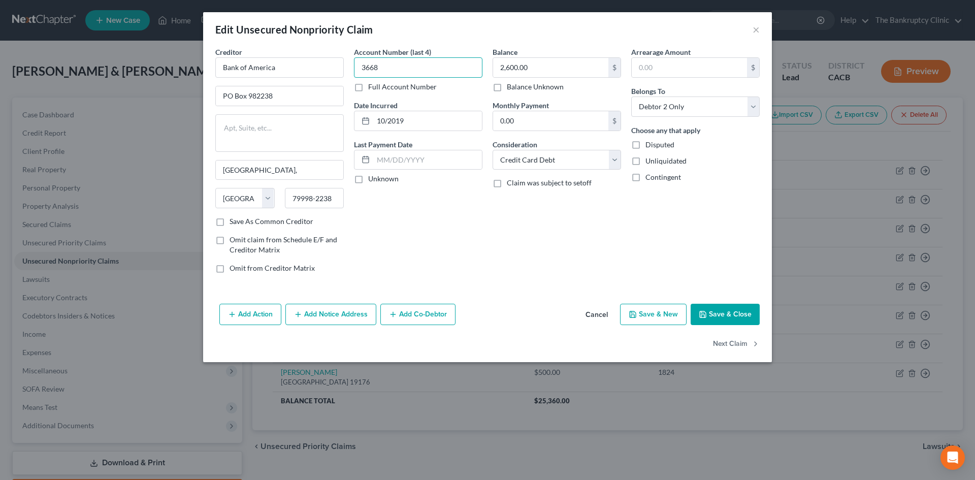
click at [392, 67] on input "3668" at bounding box center [418, 67] width 129 height 20
type input "3"
type input "4055"
click at [409, 118] on input "10/2019" at bounding box center [427, 120] width 109 height 19
type input "1"
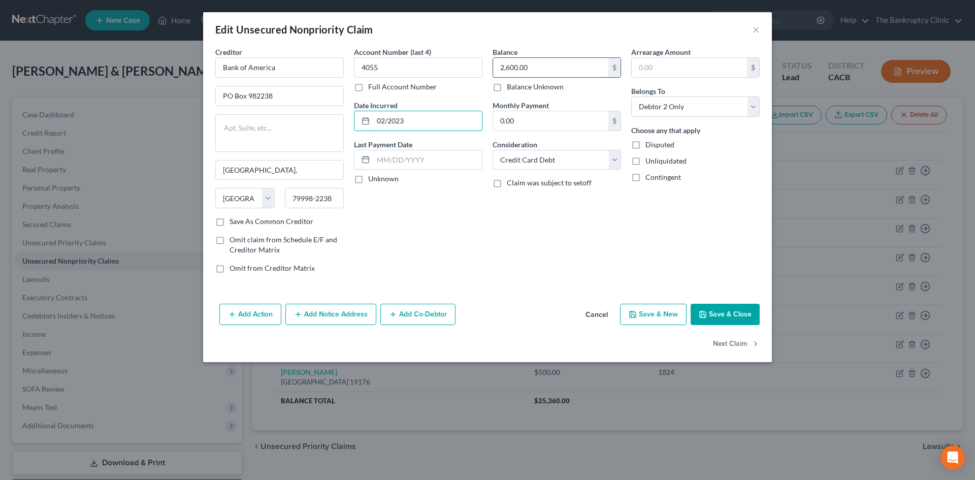
type input "02/2023"
click at [531, 67] on input "2,600.00" at bounding box center [550, 67] width 115 height 19
type input "2,300.00"
click at [755, 104] on select "Select Debtor 1 Only Debtor 2 Only Debtor 1 And Debtor 2 Only At Least One Of T…" at bounding box center [695, 107] width 129 height 20
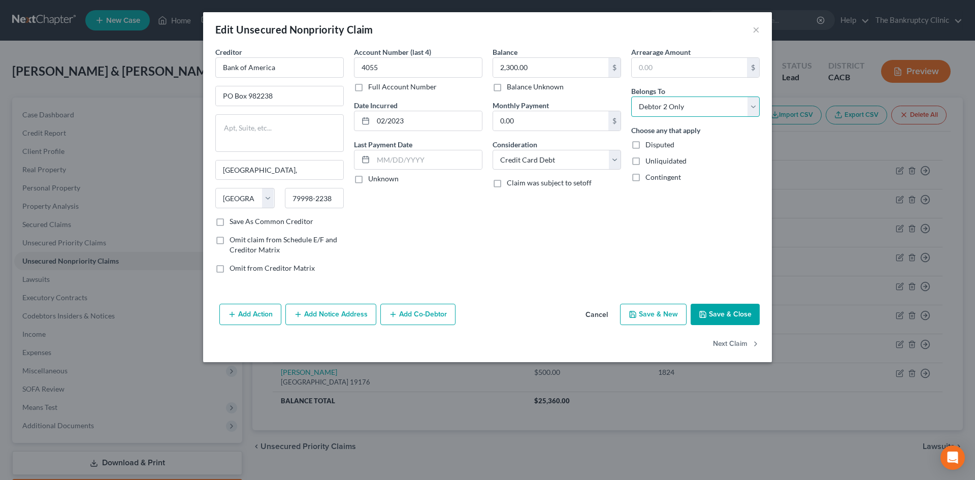
click at [752, 112] on select "Select Debtor 1 Only Debtor 2 Only Debtor 1 And Debtor 2 Only At Least One Of T…" at bounding box center [695, 107] width 129 height 20
select select "0"
click at [631, 97] on select "Select Debtor 1 Only Debtor 2 Only Debtor 1 And Debtor 2 Only At Least One Of T…" at bounding box center [695, 107] width 129 height 20
click at [230, 220] on label "Save As Common Creditor" at bounding box center [272, 221] width 84 height 10
click at [234, 220] on input "Save As Common Creditor" at bounding box center [237, 219] width 7 height 7
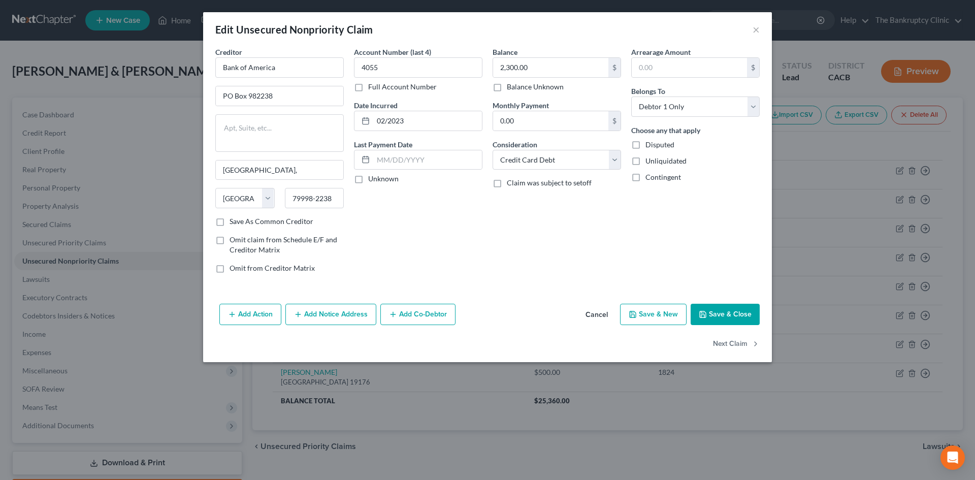
checkbox input "true"
click at [640, 313] on button "Save & New" at bounding box center [653, 314] width 67 height 21
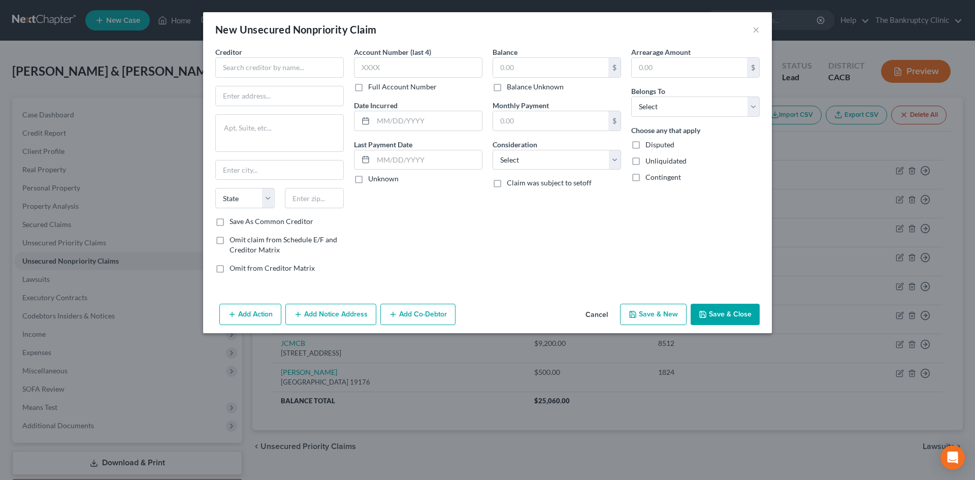
click at [728, 310] on button "Save & Close" at bounding box center [725, 314] width 69 height 21
click at [592, 313] on button "Cancel" at bounding box center [597, 315] width 39 height 20
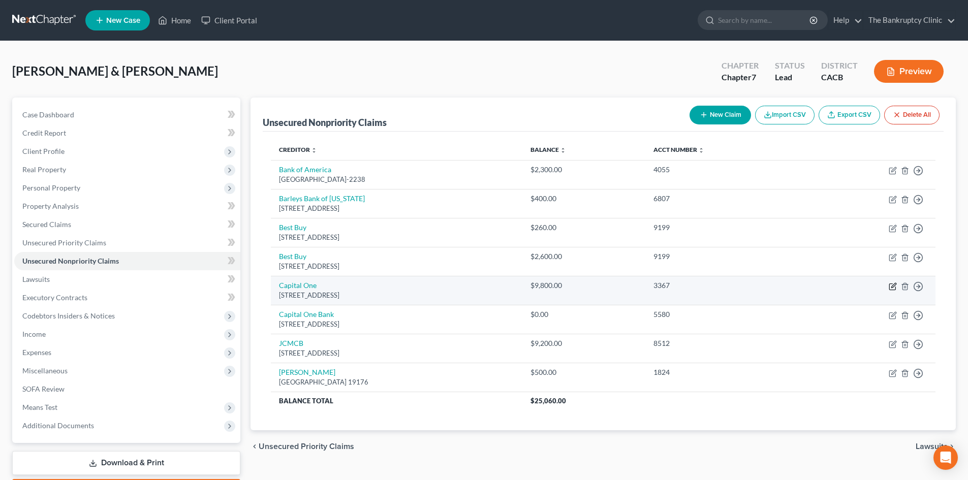
click at [894, 289] on icon "button" at bounding box center [892, 286] width 8 height 8
select select "46"
select select "2"
select select "0"
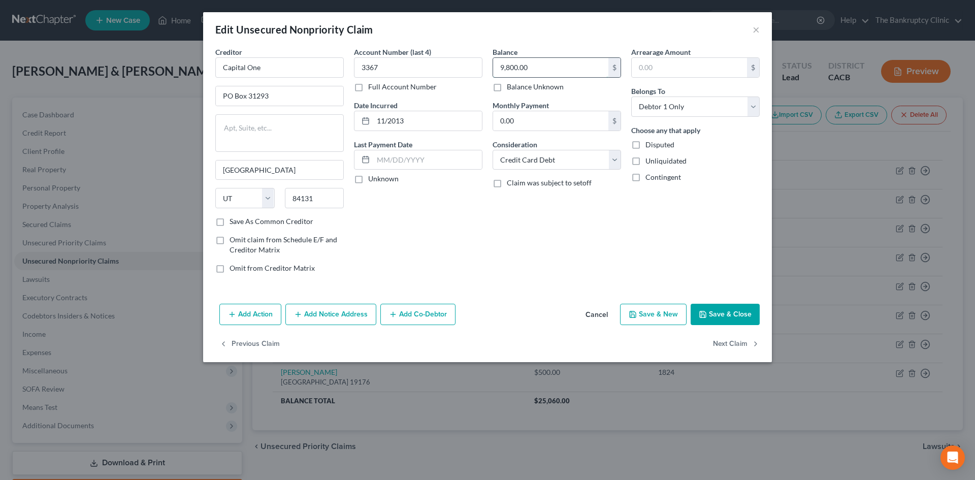
click at [530, 66] on input "9,800.00" at bounding box center [550, 67] width 115 height 19
type input "3,500.00"
drag, startPoint x: 389, startPoint y: 69, endPoint x: 359, endPoint y: 68, distance: 29.5
click at [359, 68] on input "3367" at bounding box center [418, 67] width 129 height 20
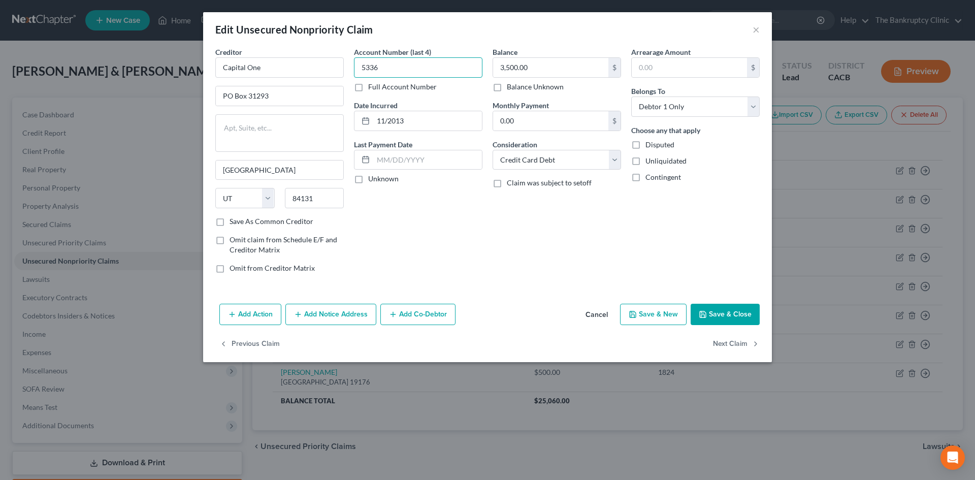
drag, startPoint x: 392, startPoint y: 69, endPoint x: 357, endPoint y: 62, distance: 35.7
click at [357, 62] on input "5336" at bounding box center [418, 67] width 129 height 20
type input "5533"
click at [388, 69] on input "5533" at bounding box center [418, 67] width 129 height 20
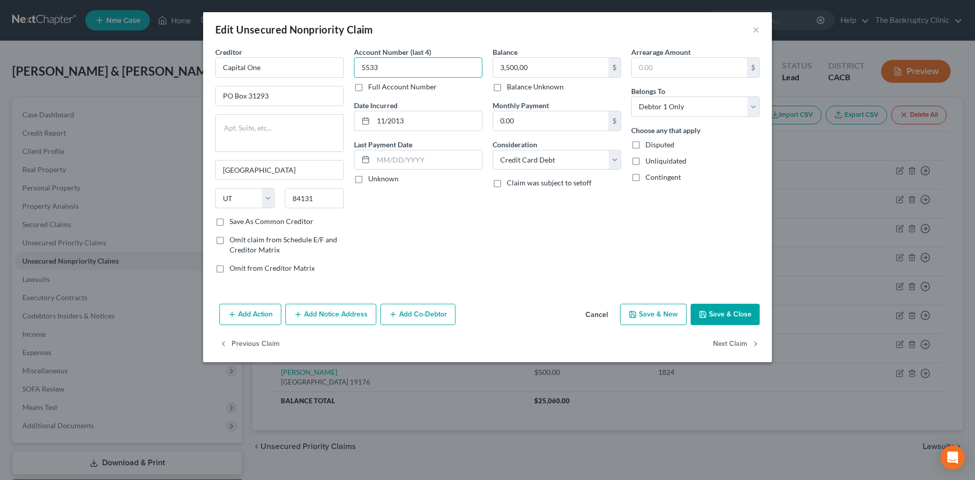
drag, startPoint x: 388, startPoint y: 69, endPoint x: 357, endPoint y: 63, distance: 31.0
click at [357, 63] on input "5533" at bounding box center [418, 67] width 129 height 20
click at [381, 65] on input "5533" at bounding box center [418, 67] width 129 height 20
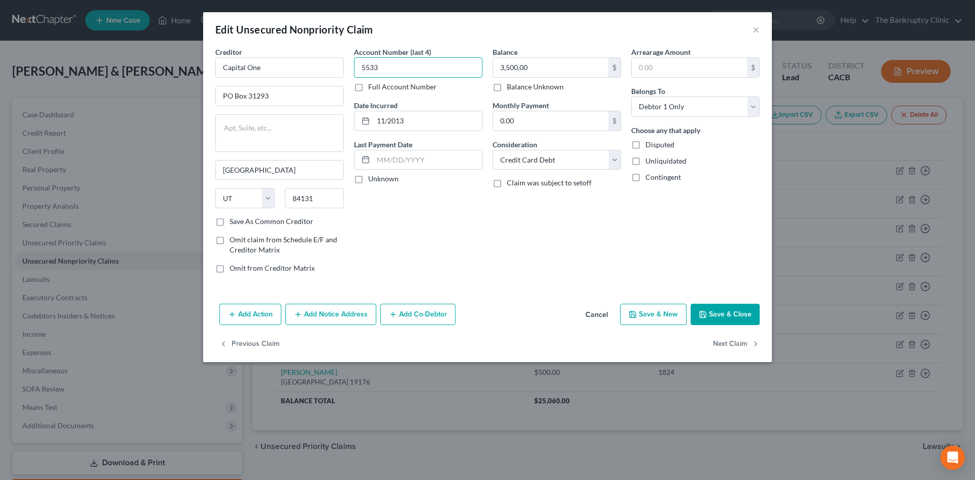
click at [381, 65] on input "5533" at bounding box center [418, 67] width 129 height 20
click at [381, 65] on input "text" at bounding box center [418, 67] width 129 height 20
type input "5617"
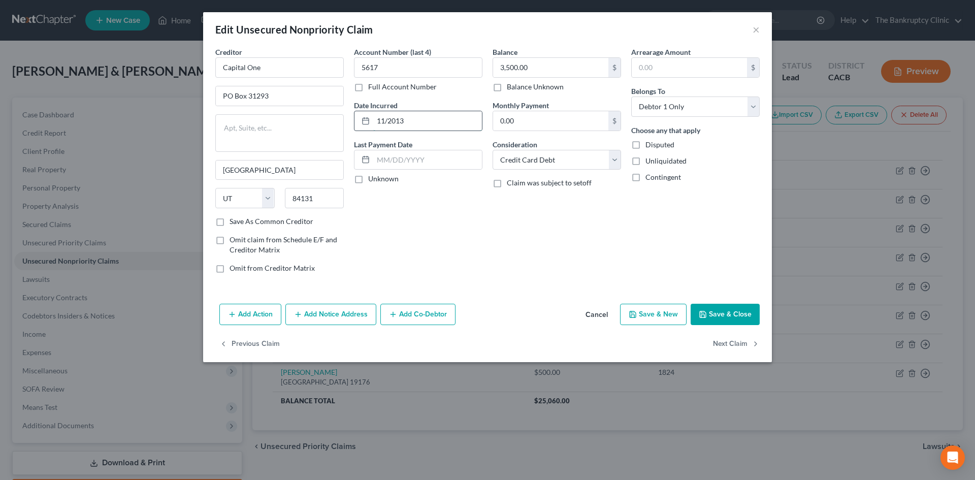
drag, startPoint x: 404, startPoint y: 120, endPoint x: 373, endPoint y: 116, distance: 30.7
click at [373, 116] on input "11/2013" at bounding box center [427, 120] width 109 height 19
type input "03/2018"
click at [665, 314] on button "Save & New" at bounding box center [653, 314] width 67 height 21
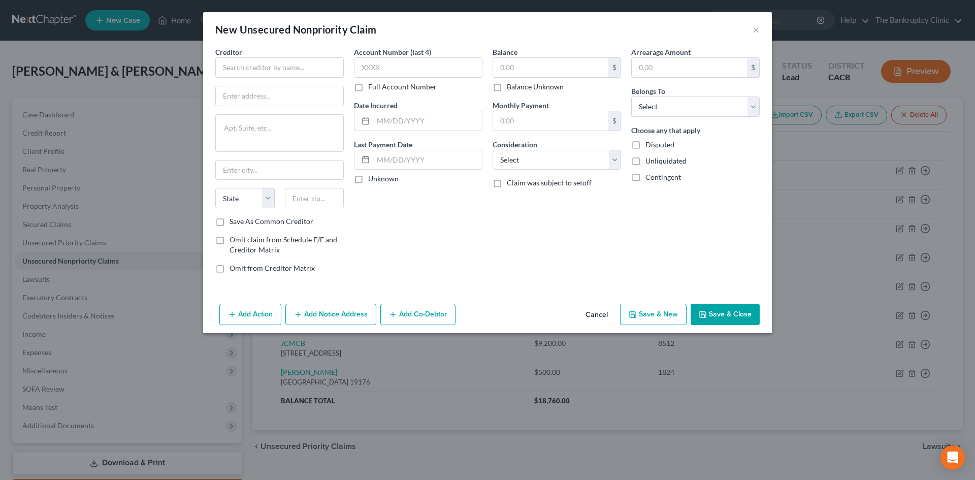
click at [596, 311] on button "Cancel" at bounding box center [597, 315] width 39 height 20
click at [596, 311] on div "Add Action Add Notice Address Add Co-Debtor Cancel Save & New Save & Close" at bounding box center [487, 317] width 569 height 34
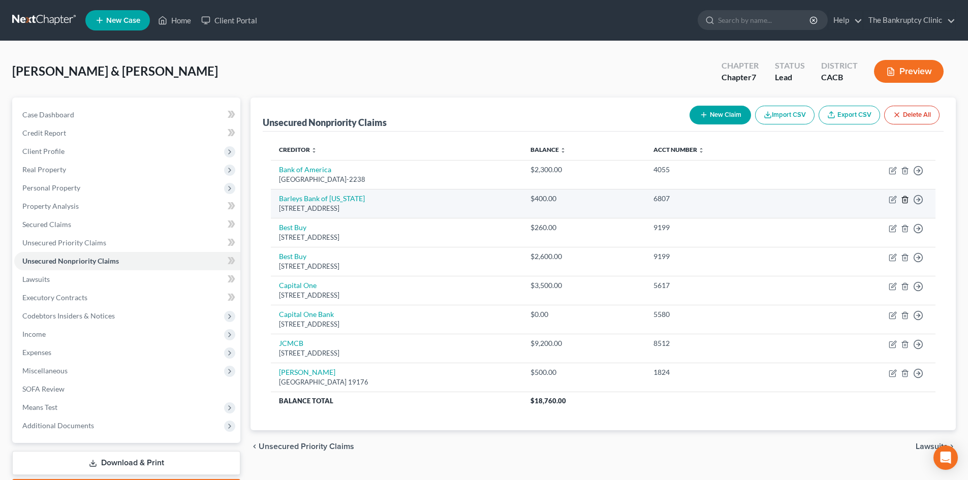
click at [904, 202] on icon "button" at bounding box center [905, 200] width 8 height 8
click at [904, 202] on body "Home New Case Client Portal The Bankruptcy Clinic [EMAIL_ADDRESS][DOMAIN_NAME] …" at bounding box center [484, 270] width 968 height 540
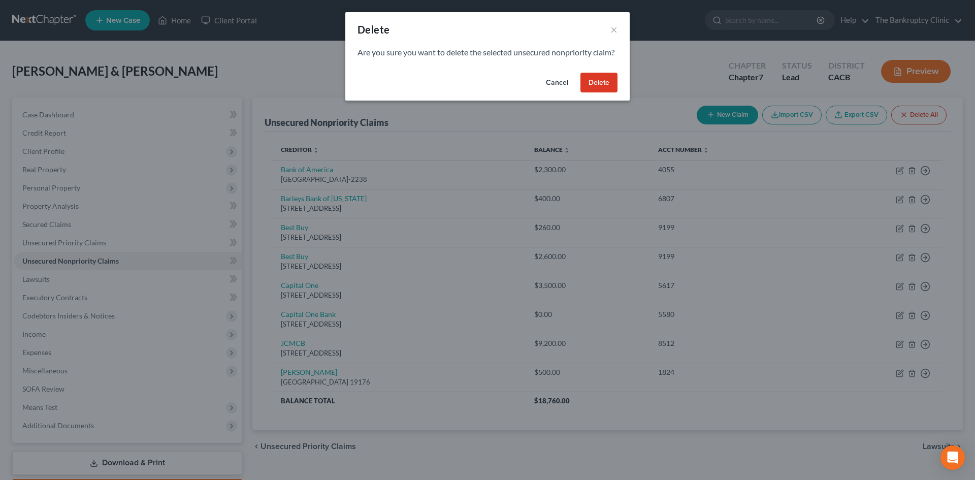
click at [600, 93] on button "Delete" at bounding box center [599, 83] width 37 height 20
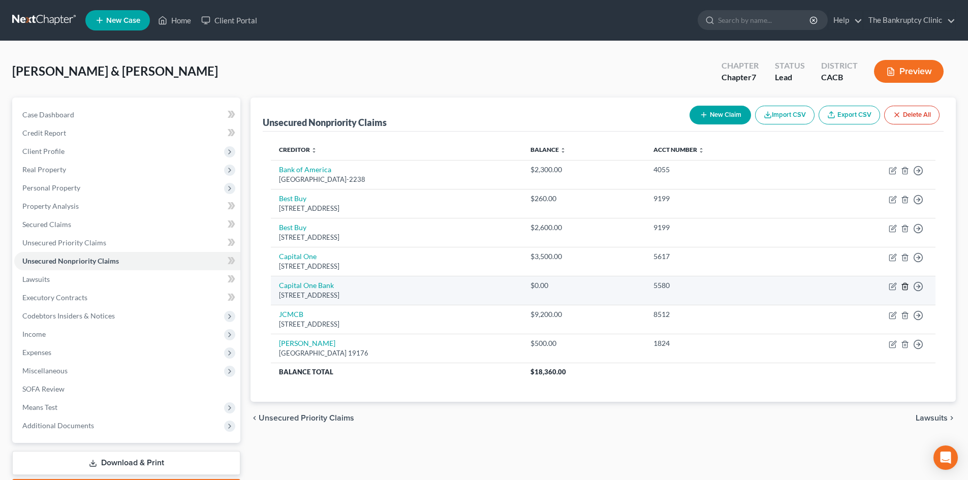
click at [904, 285] on icon "button" at bounding box center [905, 286] width 8 height 8
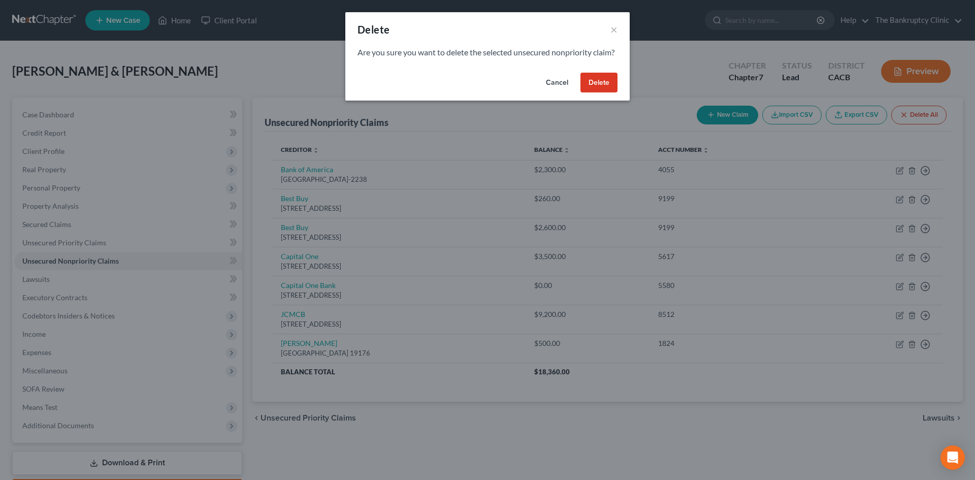
click at [596, 93] on button "Delete" at bounding box center [599, 83] width 37 height 20
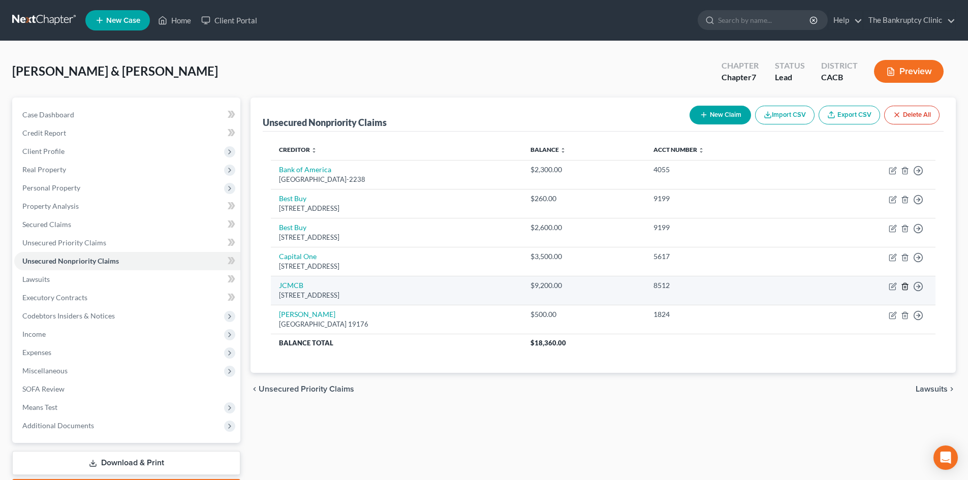
click at [905, 287] on icon "button" at bounding box center [905, 286] width 8 height 8
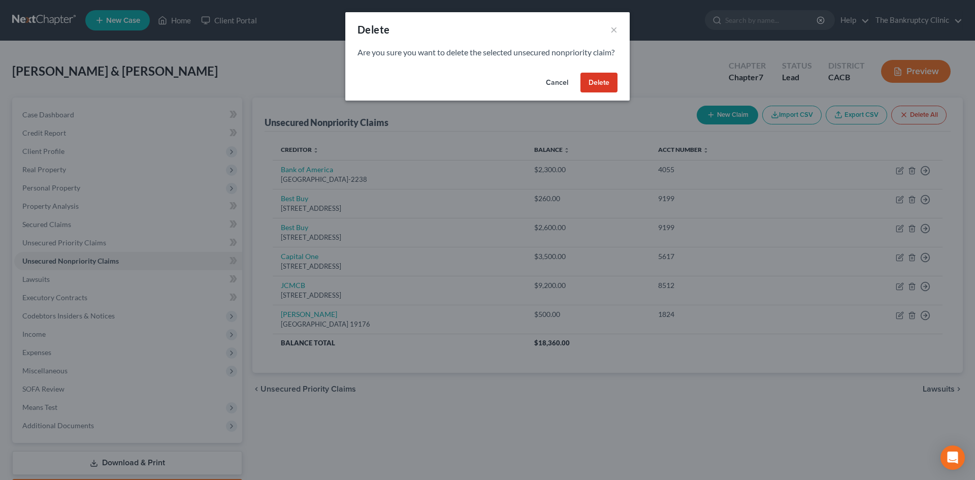
click at [604, 89] on button "Delete" at bounding box center [599, 83] width 37 height 20
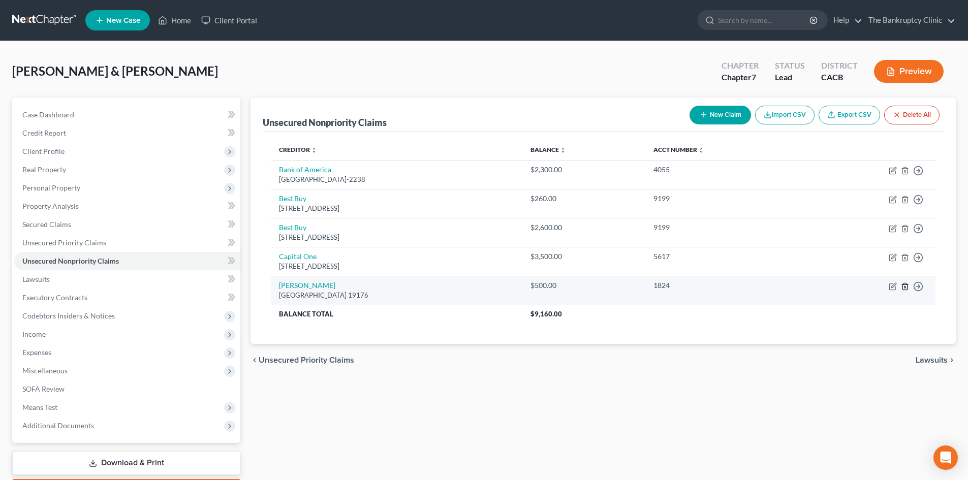
click at [903, 285] on icon "button" at bounding box center [905, 286] width 8 height 8
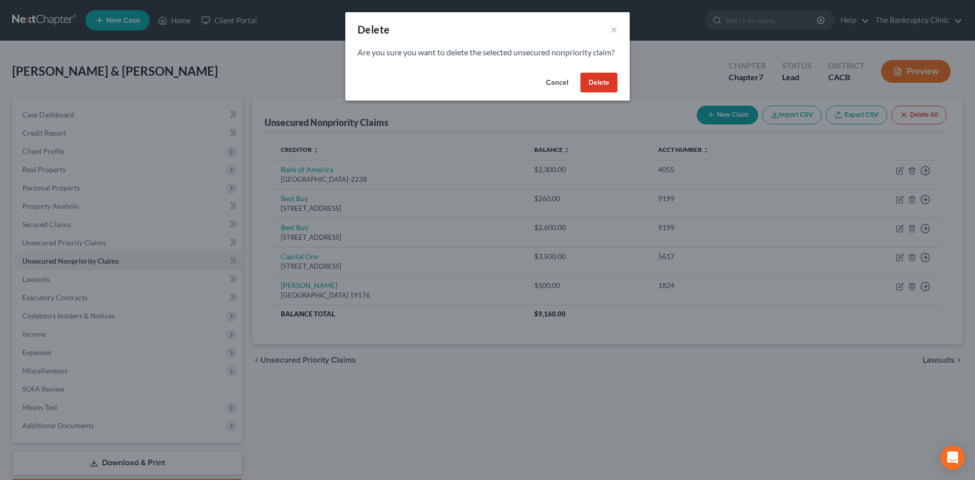
click at [593, 86] on button "Delete" at bounding box center [599, 83] width 37 height 20
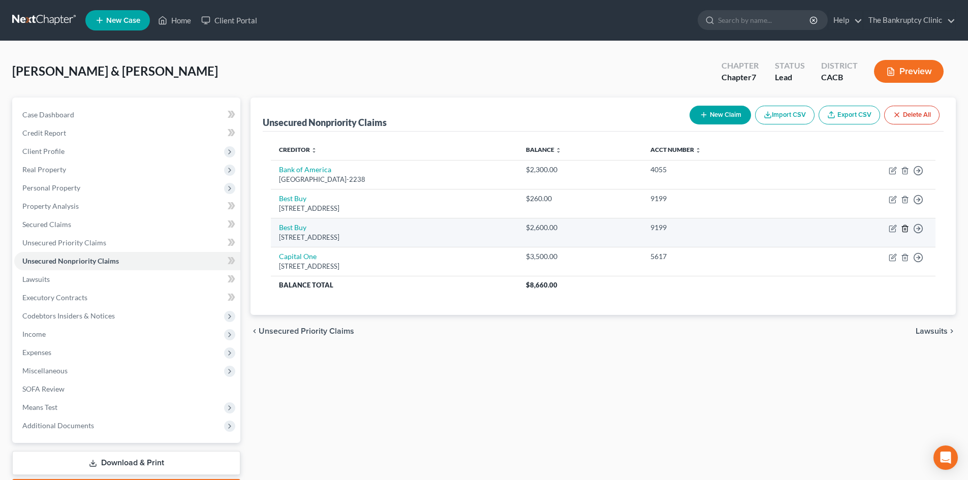
click at [906, 228] on icon "button" at bounding box center [905, 229] width 8 height 8
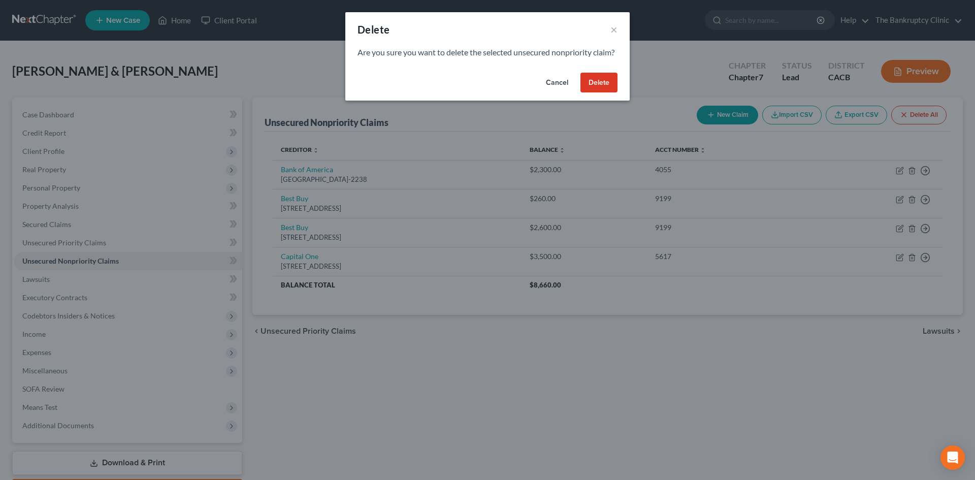
click at [607, 93] on button "Delete" at bounding box center [599, 83] width 37 height 20
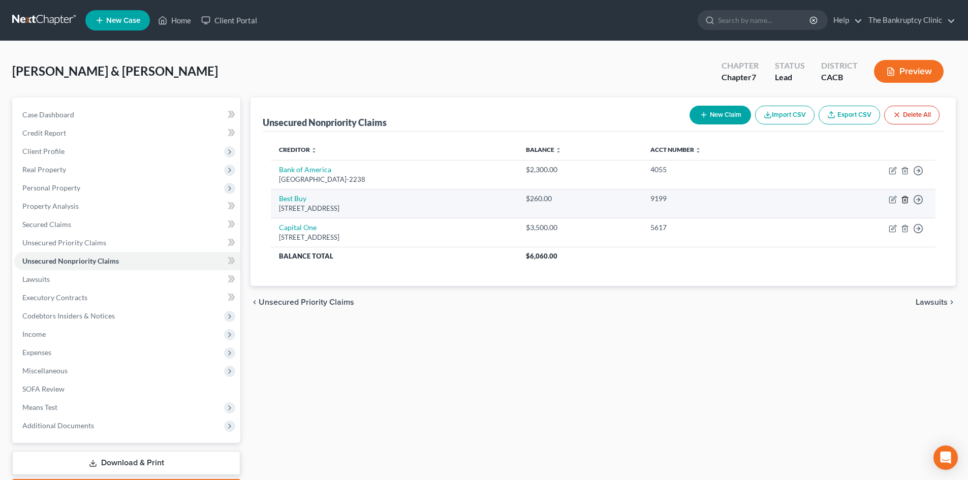
click at [903, 197] on icon "button" at bounding box center [905, 200] width 8 height 8
click at [905, 200] on line "button" at bounding box center [905, 200] width 0 height 2
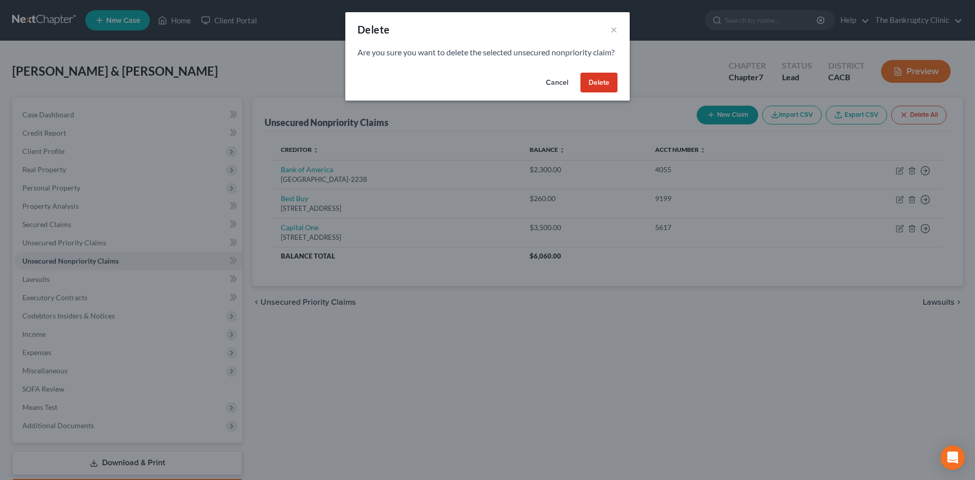
click at [609, 91] on button "Delete" at bounding box center [599, 83] width 37 height 20
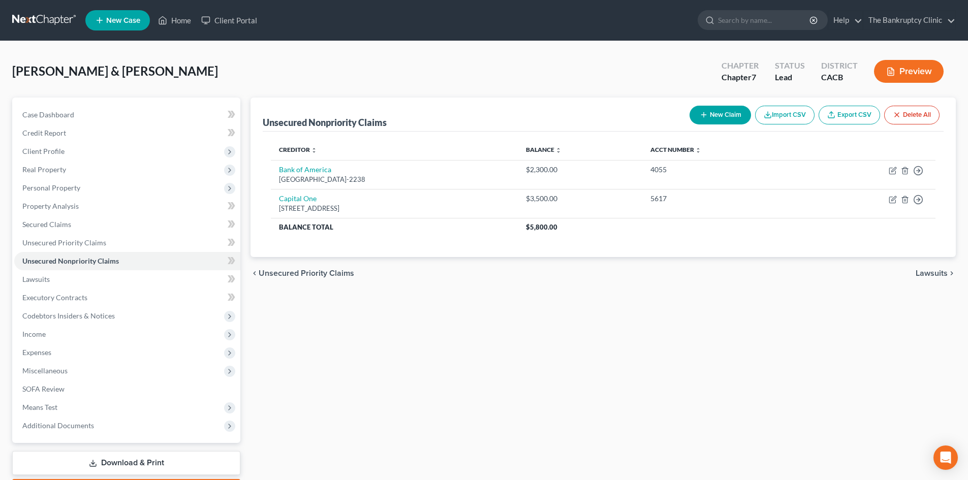
click at [719, 119] on button "New Claim" at bounding box center [719, 115] width 61 height 19
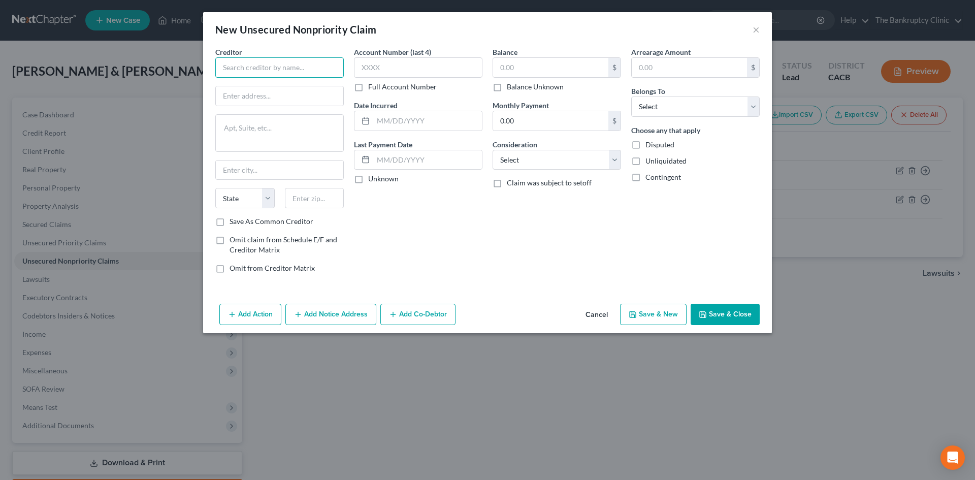
click at [237, 67] on input "text" at bounding box center [279, 67] width 129 height 20
drag, startPoint x: 265, startPoint y: 74, endPoint x: 294, endPoint y: 48, distance: 38.9
click at [294, 48] on div "Creditor * TD Auto Financiae" at bounding box center [279, 62] width 129 height 31
click at [283, 69] on input "TD Auto Financiae" at bounding box center [279, 67] width 129 height 20
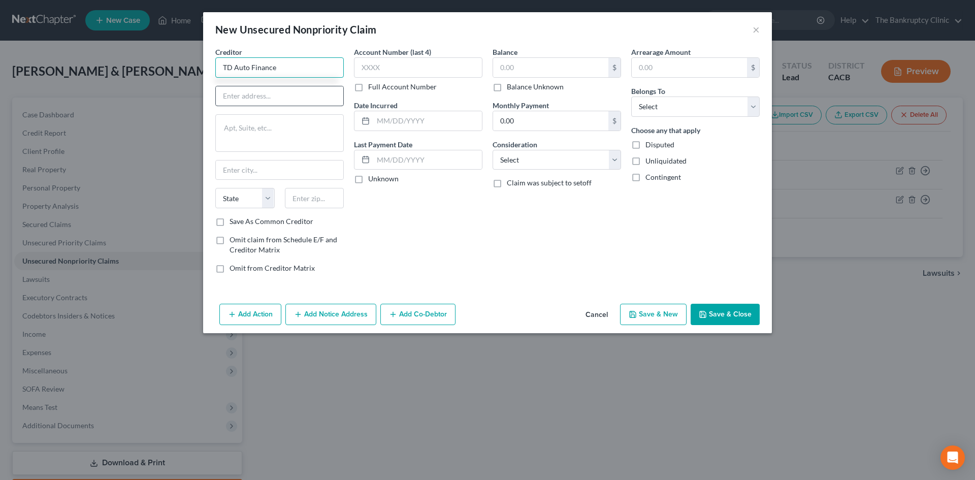
type input "TD Auto Finance"
click at [266, 94] on input "text" at bounding box center [279, 95] width 127 height 19
type input "[STREET_ADDRESS][PERSON_NAME]"
click at [245, 131] on textarea at bounding box center [279, 133] width 129 height 38
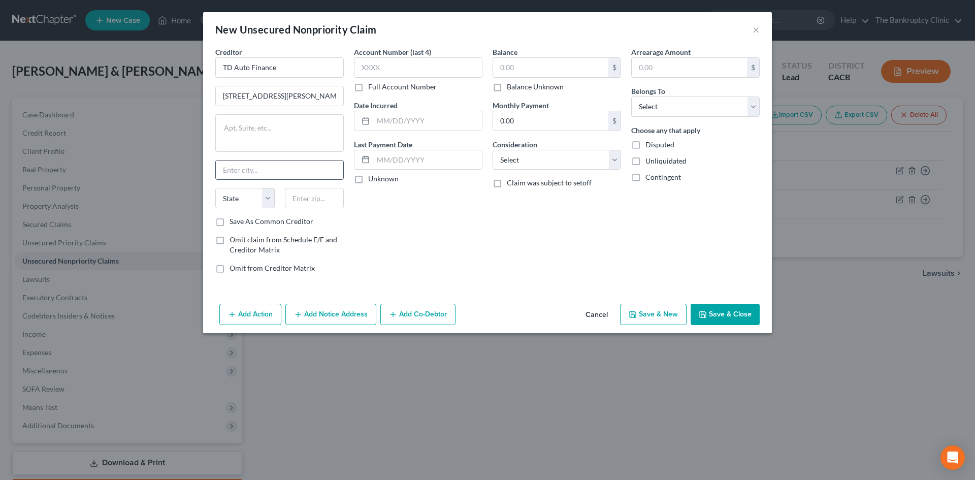
click at [238, 174] on input "text" at bounding box center [279, 170] width 127 height 19
type input "farmington"
click at [226, 165] on input "farmington" at bounding box center [279, 170] width 127 height 19
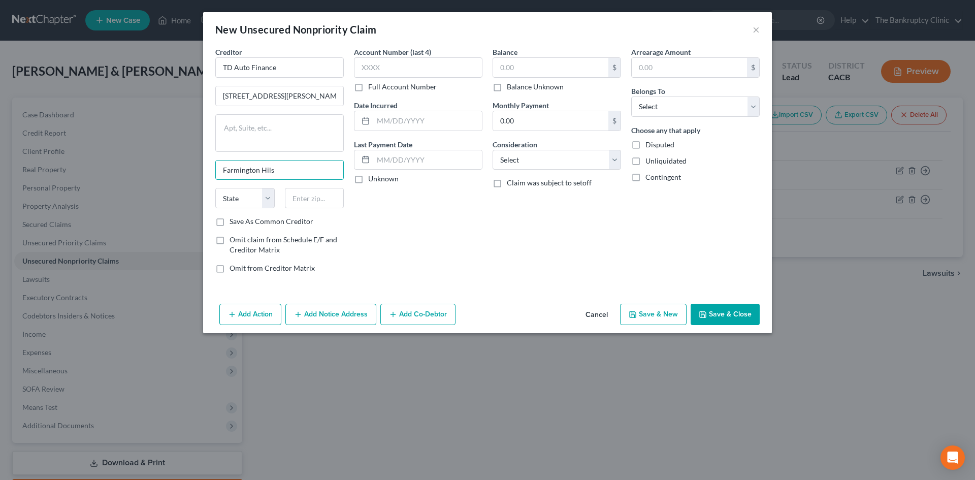
type input "Farmington Hils"
click at [278, 172] on input "Farmington Hils" at bounding box center [279, 170] width 127 height 19
select select "23"
type input "48334"
type input "[GEOGRAPHIC_DATA]"
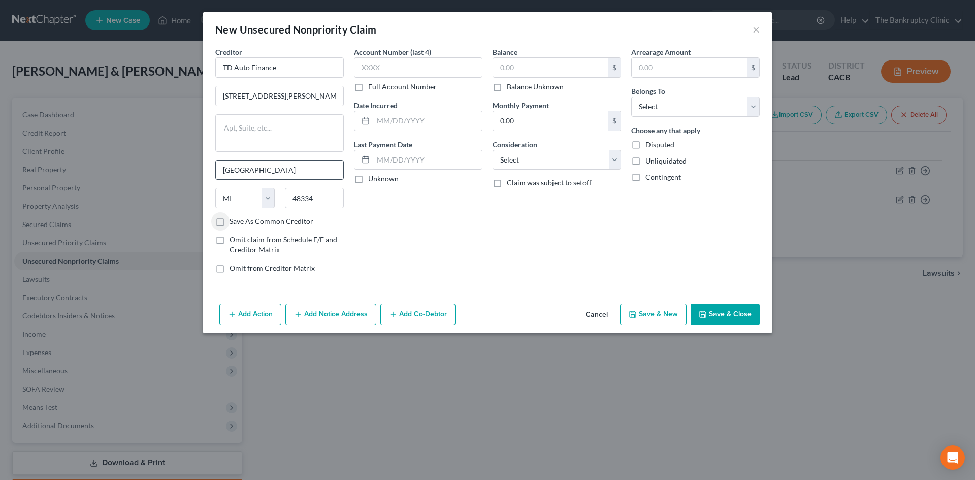
click at [234, 216] on input "Save As Common Creditor" at bounding box center [237, 219] width 7 height 7
checkbox input "true"
type input "6217"
type input "11/2021"
type input "37,000.00"
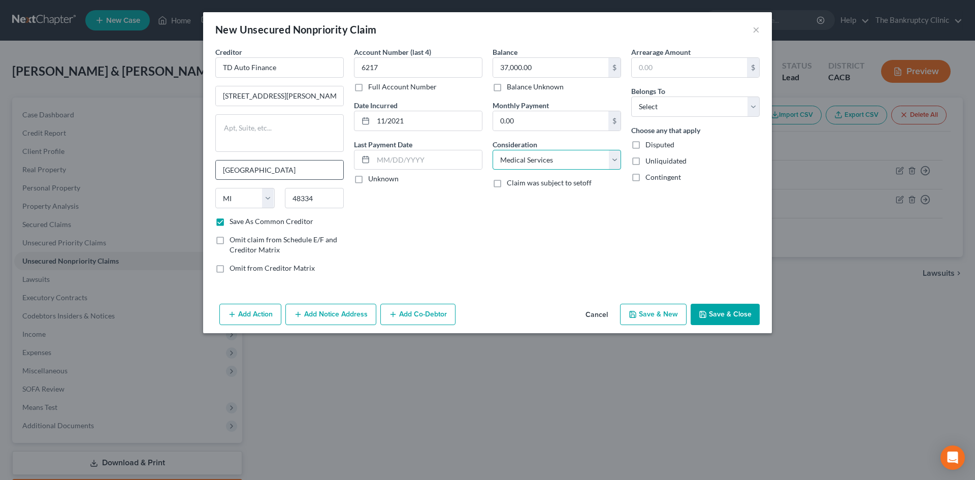
select select "10"
select select "0"
click at [646, 316] on button "Save & New" at bounding box center [653, 314] width 67 height 21
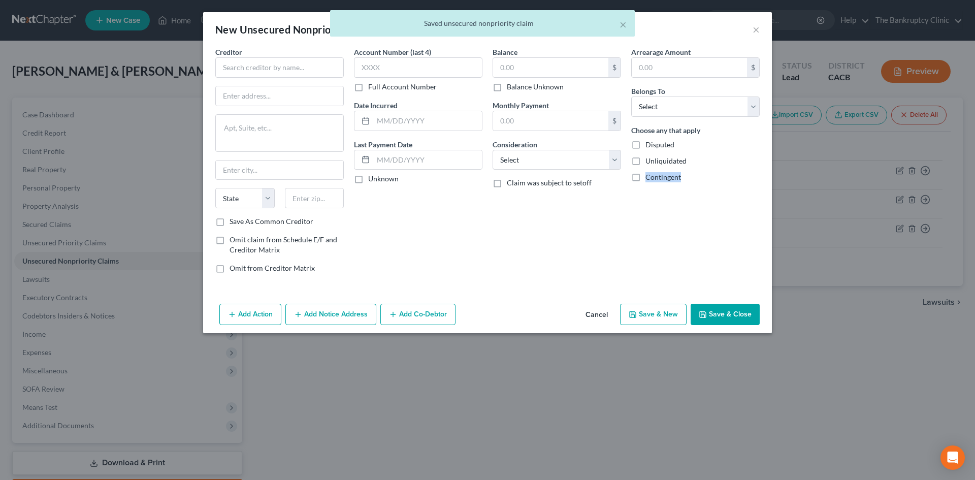
click at [597, 313] on button "Cancel" at bounding box center [597, 315] width 39 height 20
click at [597, 313] on div "New Unsecured Nonpriority Claim × Creditor * State [US_STATE] AK AR AZ [GEOGRAP…" at bounding box center [487, 240] width 975 height 480
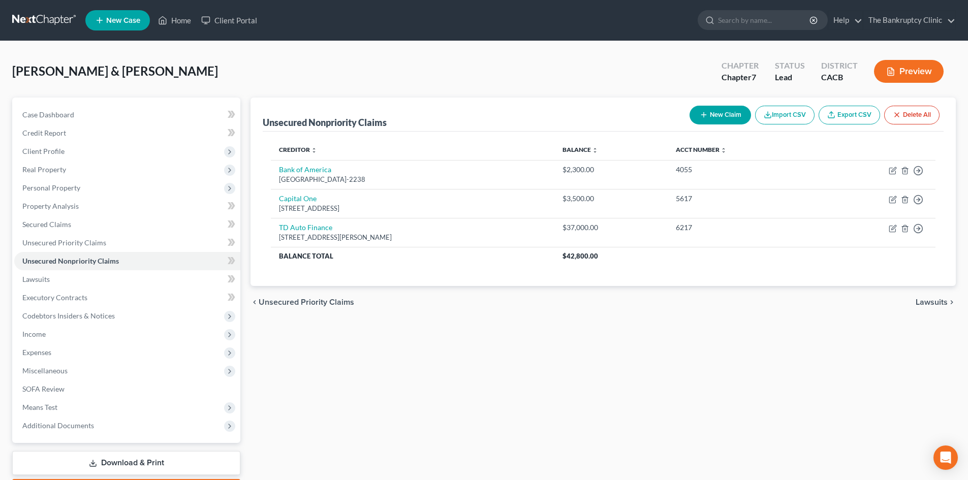
click at [721, 116] on button "New Claim" at bounding box center [719, 115] width 61 height 19
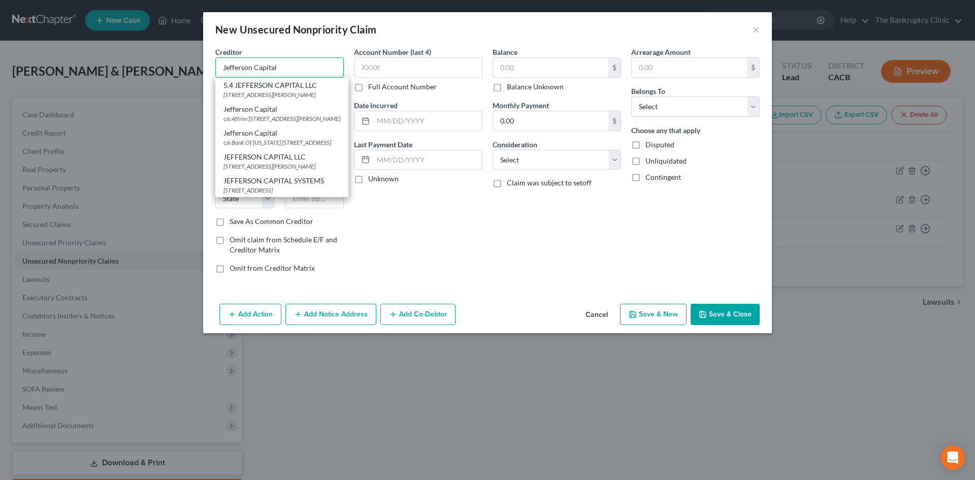
click at [322, 60] on input "Jefferson Capital" at bounding box center [279, 67] width 129 height 20
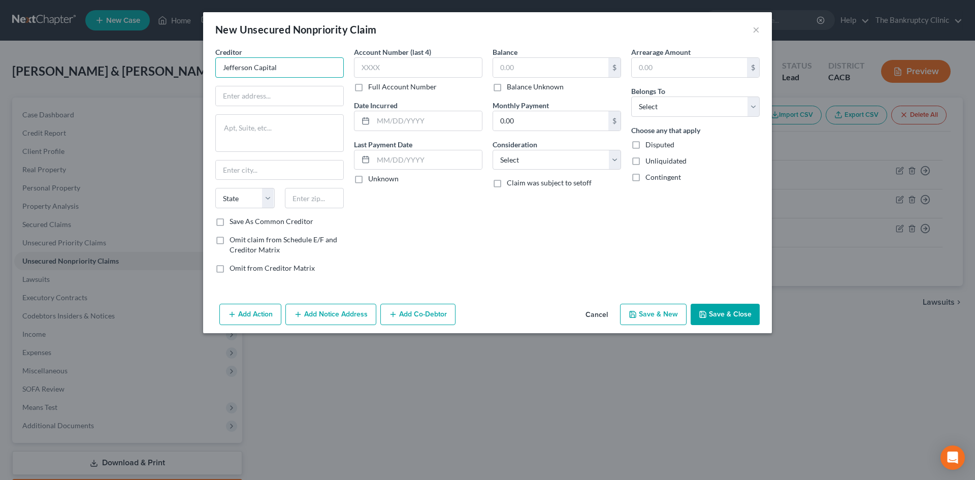
click at [316, 65] on input "Jefferson Capital" at bounding box center [279, 67] width 129 height 20
click at [307, 64] on input "Jefferson Capital" at bounding box center [279, 67] width 129 height 20
type input "Jefferson Capital LLC"
click at [274, 98] on input "text" at bounding box center [279, 95] width 127 height 19
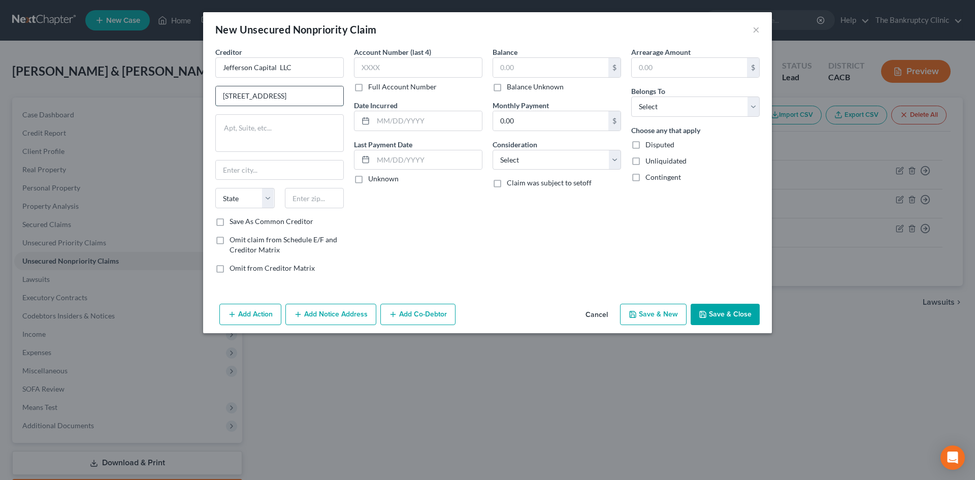
type input "[STREET_ADDRESS]"
type input "[PERSON_NAME]"
select select "24"
type input "56377"
click at [230, 241] on label "Omit claim from Schedule E/F and Creditor Matrix" at bounding box center [287, 245] width 114 height 20
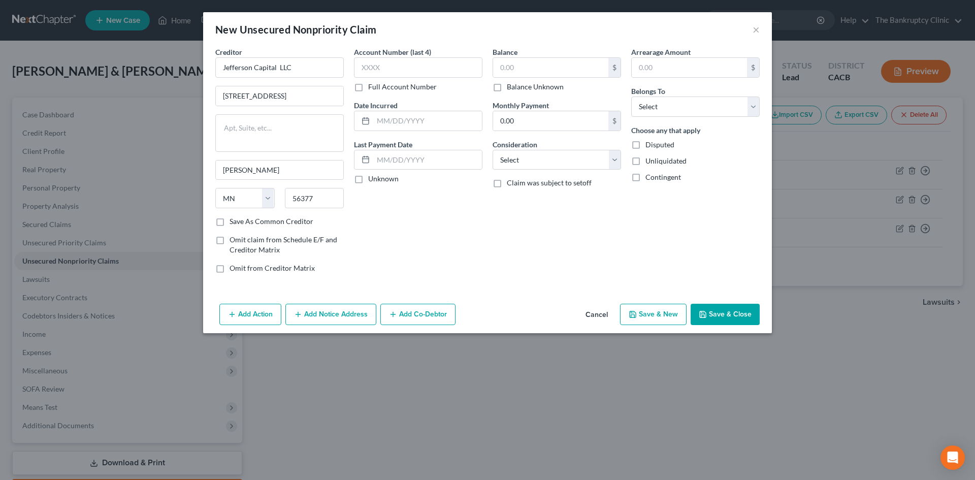
click at [234, 241] on input "Omit claim from Schedule E/F and Creditor Matrix" at bounding box center [237, 238] width 7 height 7
checkbox input "true"
type input "Sartell"
click at [394, 68] on input "text" at bounding box center [418, 67] width 129 height 20
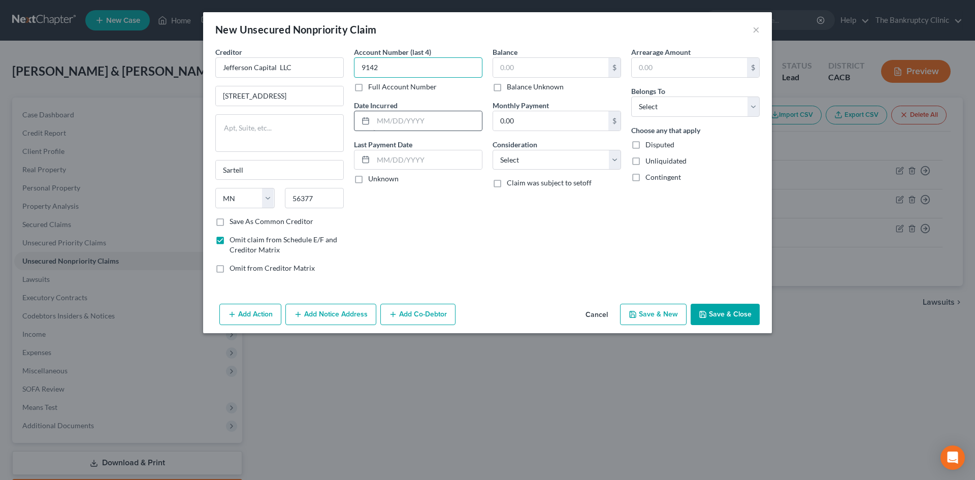
type input "9142"
click at [386, 117] on input "text" at bounding box center [427, 120] width 109 height 19
type input "06/2024"
click at [501, 68] on input "text" at bounding box center [550, 67] width 115 height 19
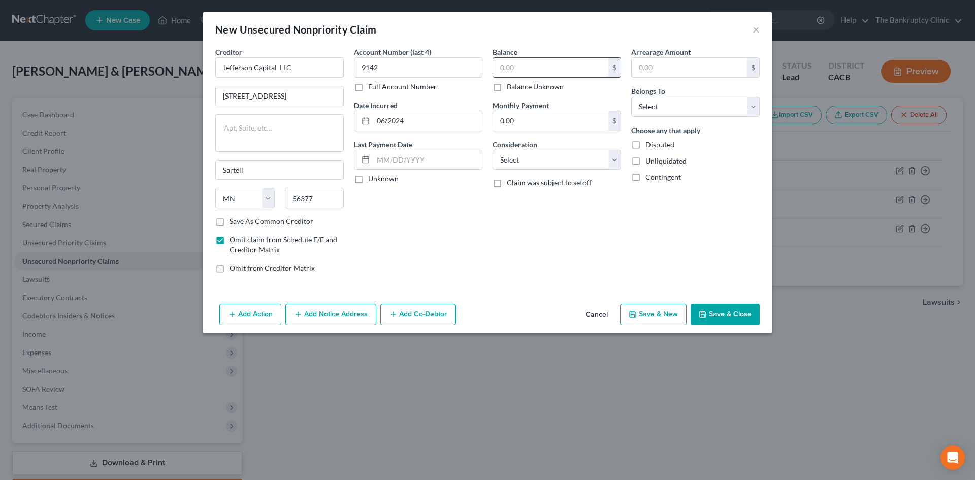
click at [501, 68] on input "text" at bounding box center [550, 67] width 115 height 19
type input "6,400.00"
click at [525, 158] on select "Select Cable / Satellite Services Collection Agency Credit Card Debt Debt Couns…" at bounding box center [557, 160] width 129 height 20
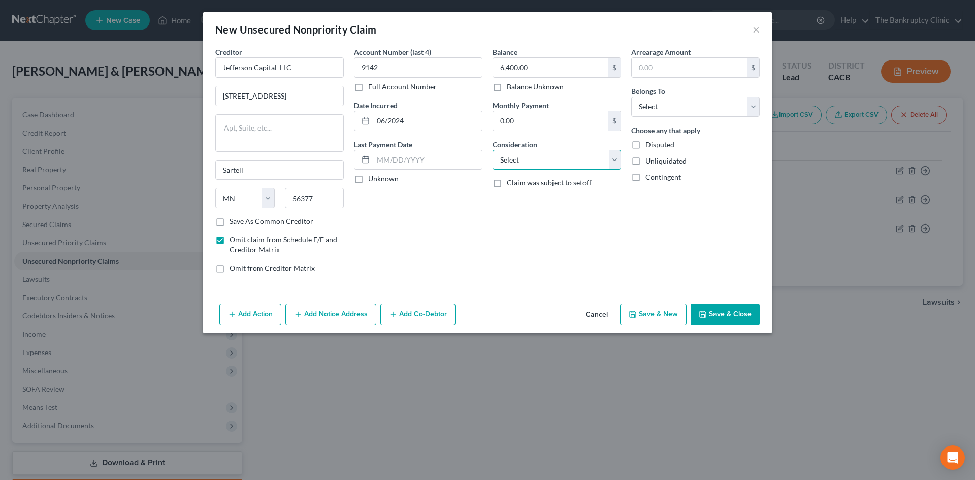
select select "9"
click at [493, 150] on select "Select Cable / Satellite Services Collection Agency Credit Card Debt Debt Couns…" at bounding box center [557, 160] width 129 height 20
click at [504, 306] on div "Add Action Add Notice Address Add Co-Debtor Cancel Save & New Save & Close" at bounding box center [487, 317] width 569 height 34
click at [712, 104] on select "Select Debtor 1 Only Debtor 2 Only Debtor 1 And Debtor 2 Only At Least One Of T…" at bounding box center [695, 107] width 129 height 20
select select "0"
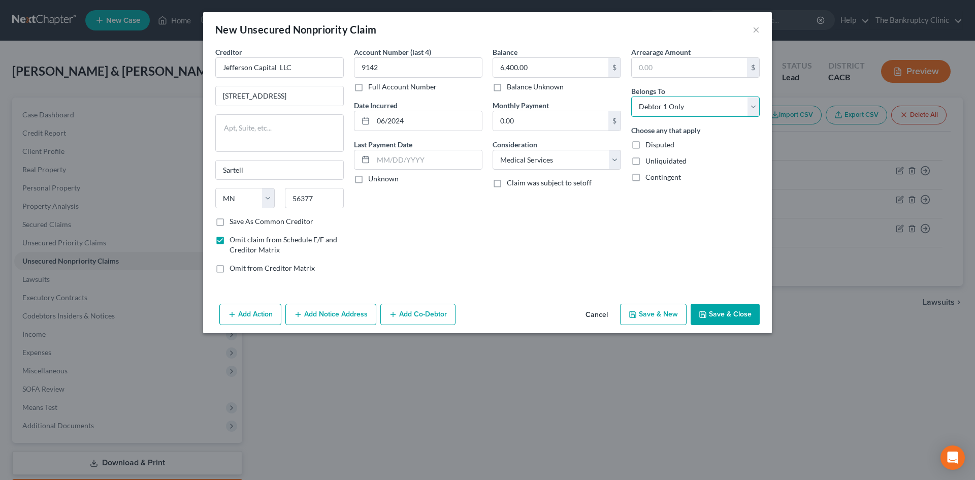
click at [631, 97] on select "Select Debtor 1 Only Debtor 2 Only Debtor 1 And Debtor 2 Only At Least One Of T…" at bounding box center [695, 107] width 129 height 20
click at [687, 137] on div "Choose any that apply Disputed Unliquidated Contingent" at bounding box center [695, 153] width 129 height 57
click at [656, 312] on button "Save & New" at bounding box center [653, 314] width 67 height 21
click at [243, 58] on input "text" at bounding box center [279, 67] width 129 height 20
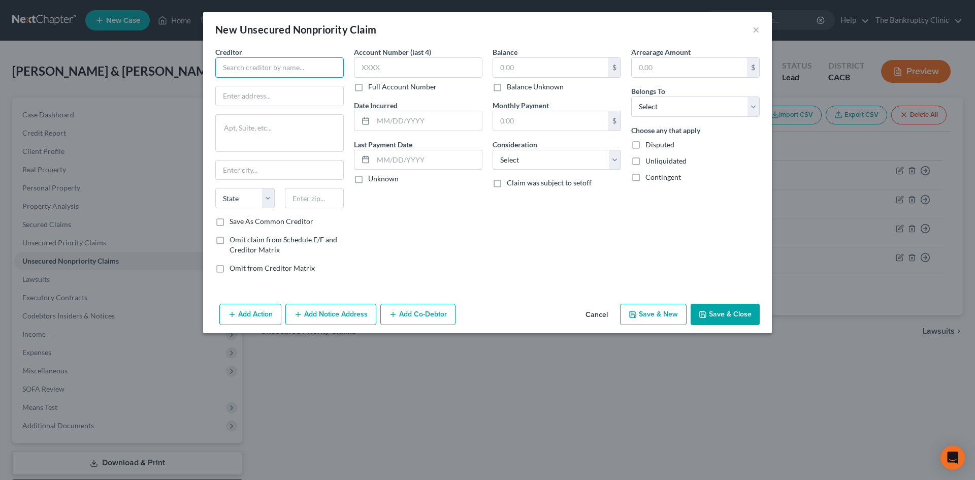
click at [228, 62] on input "text" at bounding box center [279, 67] width 129 height 20
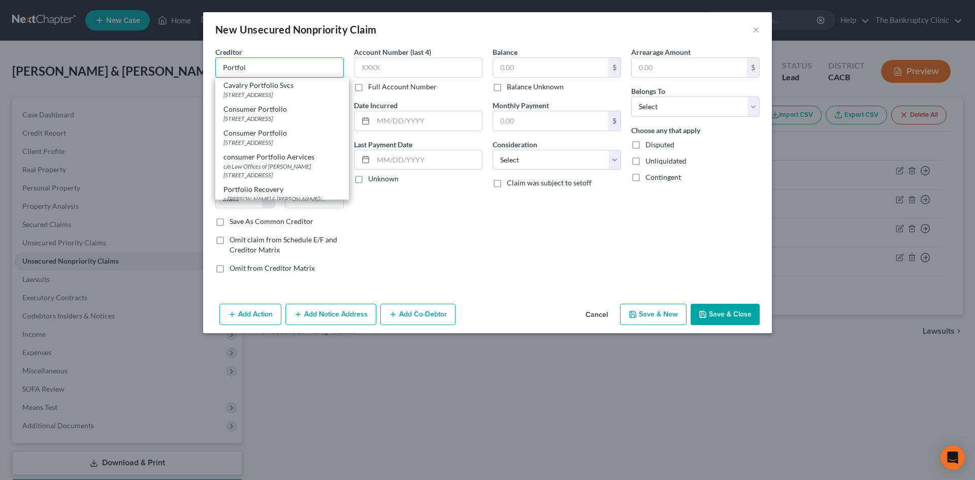
click at [265, 71] on input "Portfol" at bounding box center [279, 67] width 129 height 20
click at [249, 68] on input "Portfol" at bounding box center [279, 67] width 129 height 20
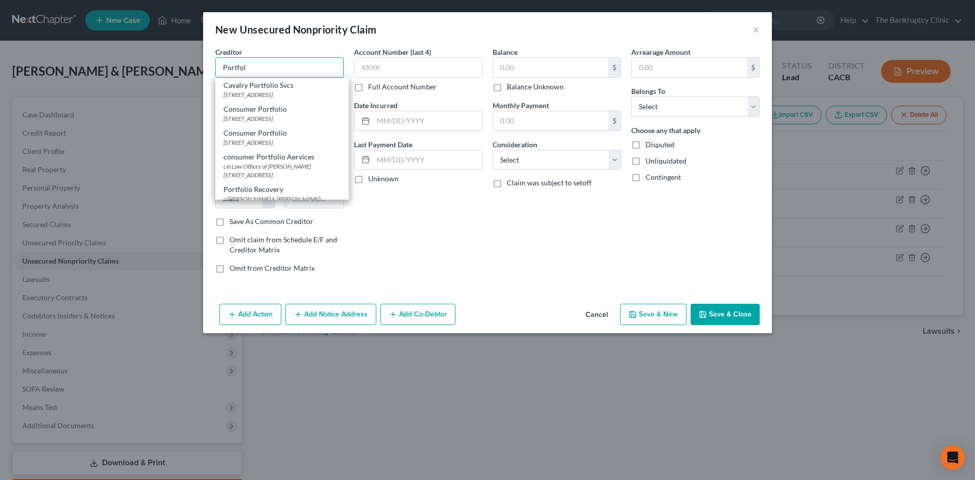
click at [249, 68] on input "Portfol" at bounding box center [279, 67] width 129 height 20
click at [248, 68] on input "Portfol" at bounding box center [279, 67] width 129 height 20
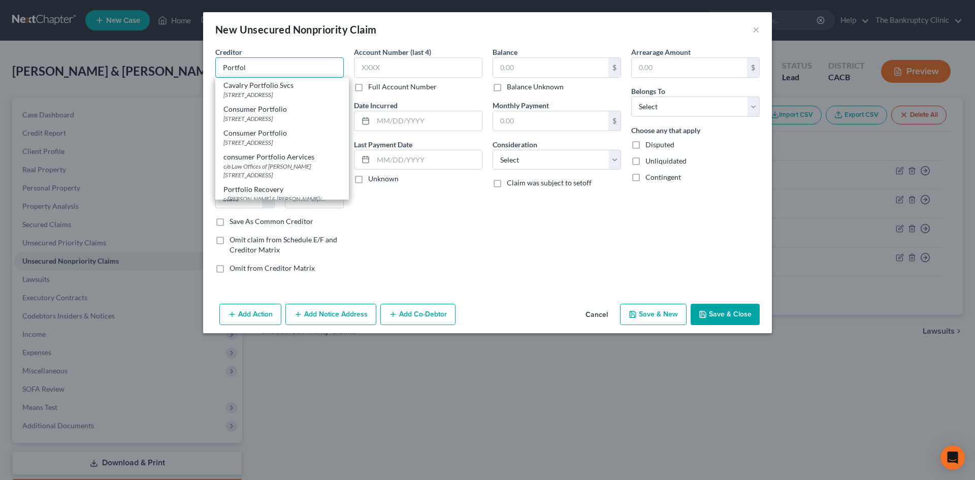
click at [248, 68] on input "Portfol" at bounding box center [279, 67] width 129 height 20
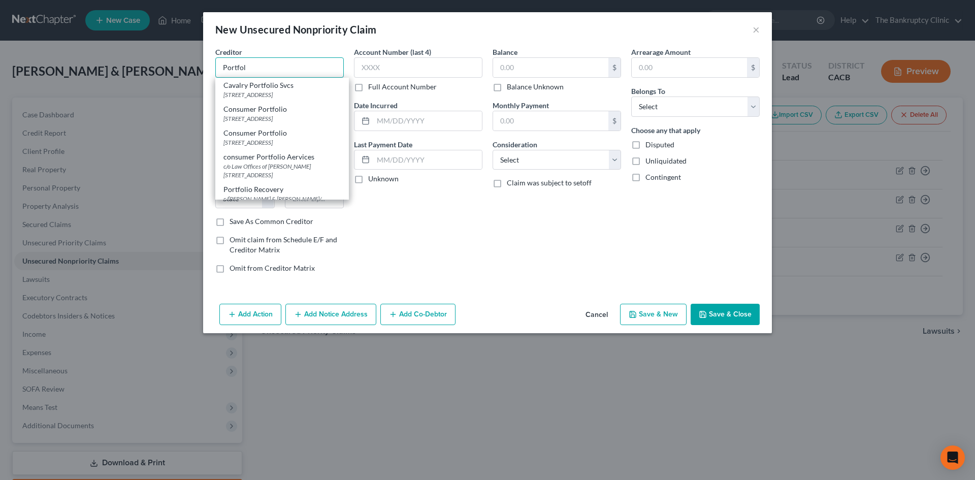
click at [246, 59] on input "Portfol" at bounding box center [279, 67] width 129 height 20
click at [271, 67] on input "Portfol" at bounding box center [279, 67] width 129 height 20
click at [280, 43] on div "New Unsecured Nonpriority Claim ×" at bounding box center [487, 29] width 569 height 35
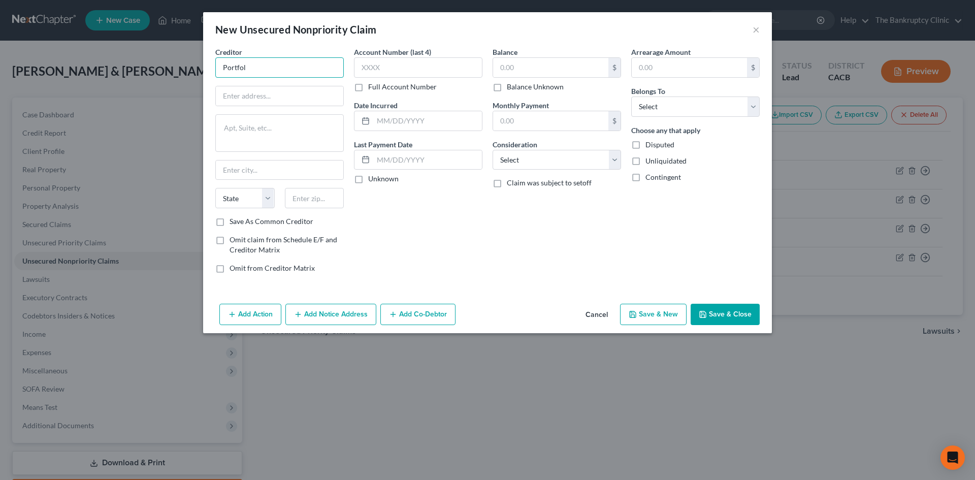
click at [247, 66] on input "Portfol" at bounding box center [279, 67] width 129 height 20
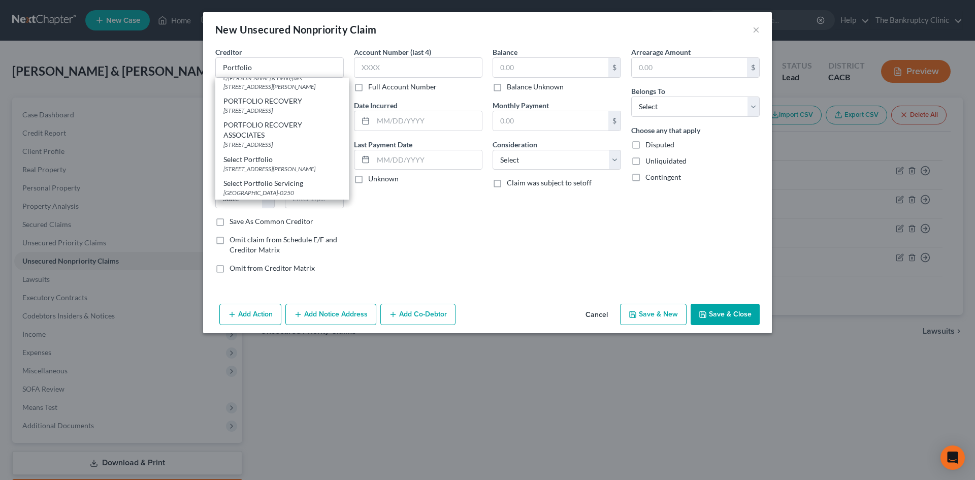
scroll to position [244, 0]
click at [455, 17] on div "New Unsecured Nonpriority Claim ×" at bounding box center [487, 29] width 569 height 35
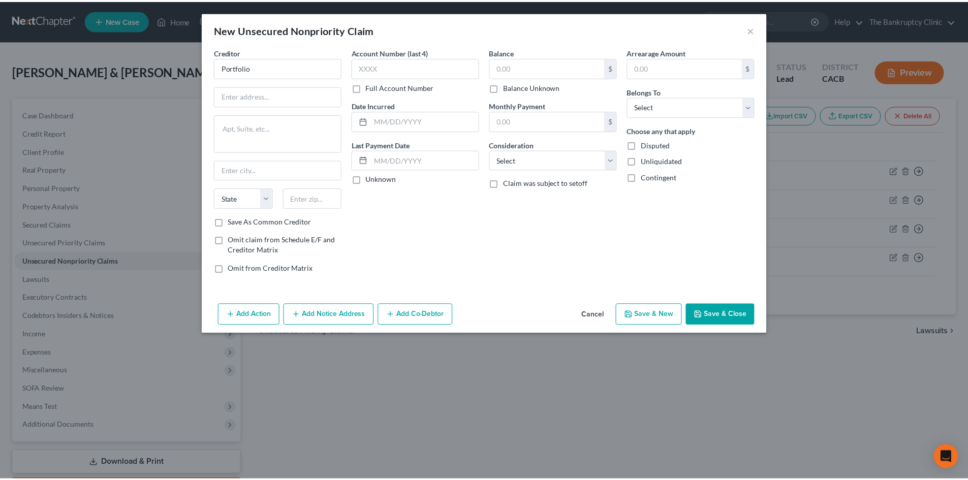
scroll to position [0, 0]
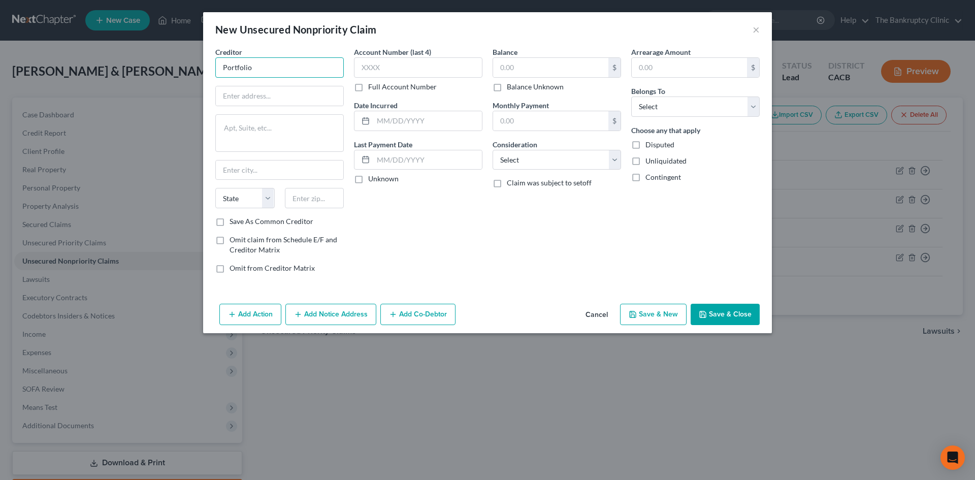
click at [268, 68] on input "Portfolio" at bounding box center [279, 67] width 129 height 20
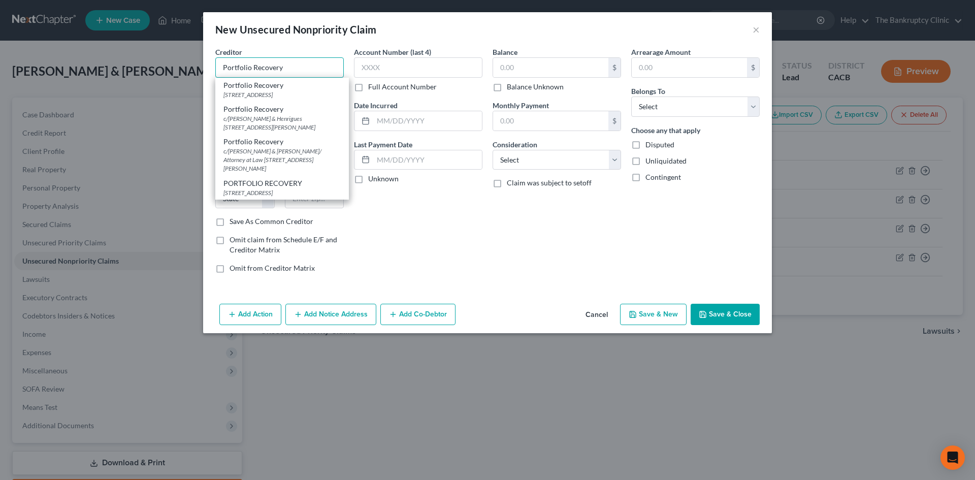
type input "Portfolio Recovery"
click at [441, 28] on div "New Unsecured Nonpriority Claim ×" at bounding box center [487, 29] width 569 height 35
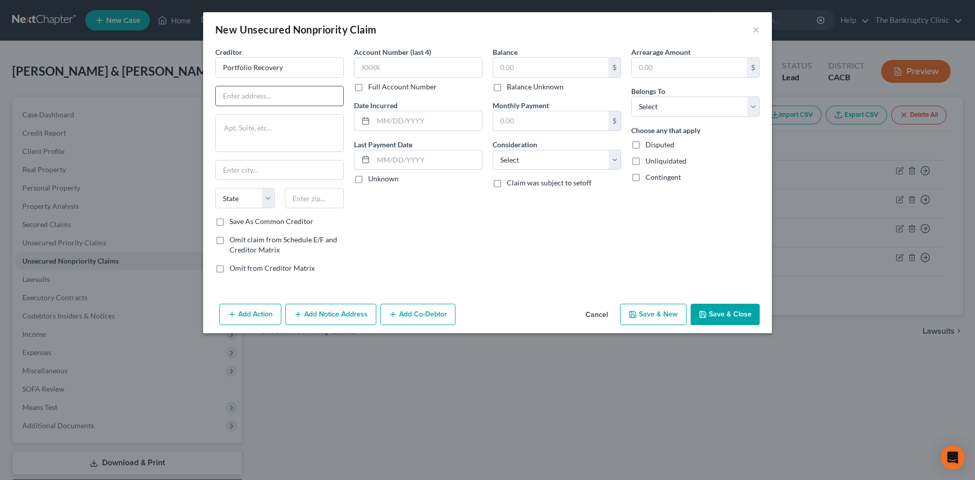
click at [262, 97] on input "text" at bounding box center [279, 95] width 127 height 19
click at [221, 95] on input "[GEOGRAPHIC_DATA]" at bounding box center [279, 95] width 127 height 19
type input "[STREET_ADDRESS]"
click at [231, 168] on input "text" at bounding box center [279, 170] width 127 height 19
type input "[GEOGRAPHIC_DATA]"
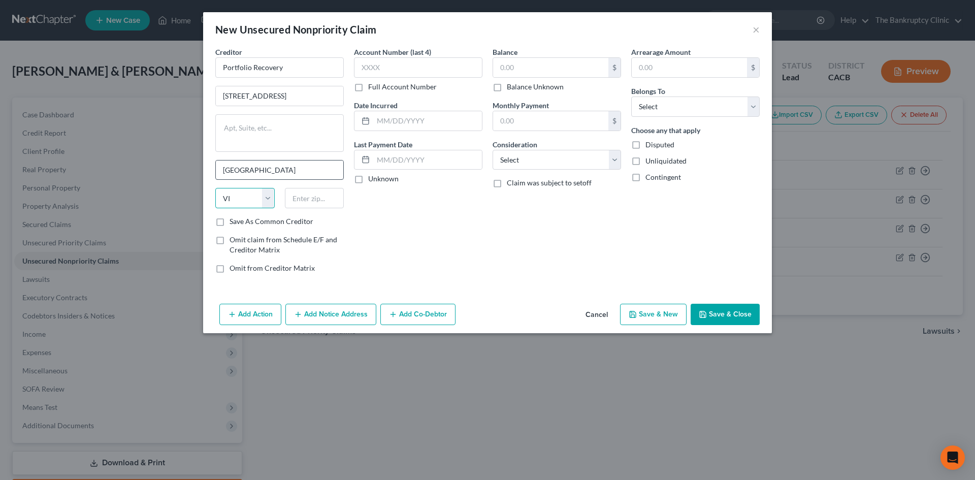
select select "48"
type input "23502"
click at [234, 216] on input "Save As Common Creditor" at bounding box center [237, 219] width 7 height 7
checkbox input "true"
type input "5855"
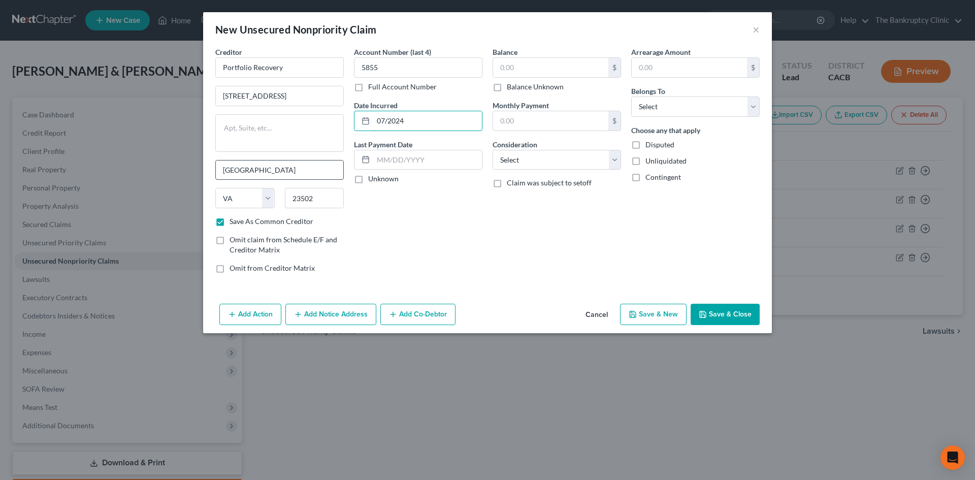
type input "07/2024"
type input "6,000.00"
click at [226, 67] on input "Portfolio Recovery" at bounding box center [279, 67] width 129 height 20
type input "PNordstromortfolio Recovery"
drag, startPoint x: 317, startPoint y: 67, endPoint x: 221, endPoint y: 63, distance: 96.6
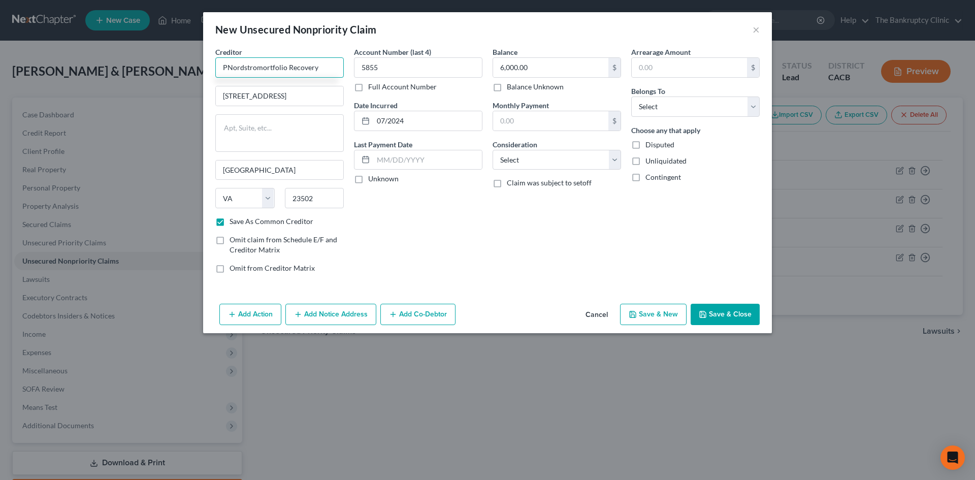
click at [221, 63] on input "PNordstromortfolio Recovery" at bounding box center [279, 67] width 129 height 20
click at [604, 315] on button "Cancel" at bounding box center [597, 315] width 39 height 20
click at [604, 315] on div "New Unsecured Nonpriority Claim × Creditor * 955 [GEOGRAPHIC_DATA] [GEOGRAPHIC_…" at bounding box center [487, 240] width 975 height 480
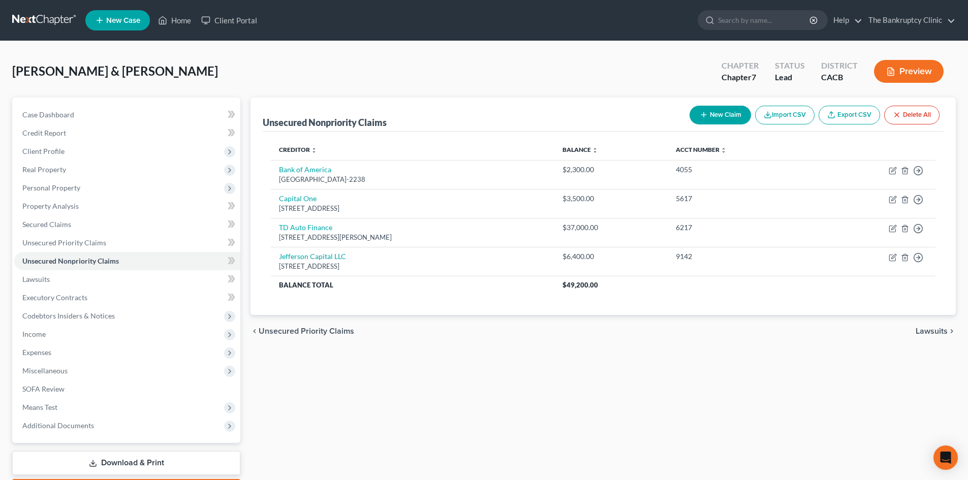
click at [724, 110] on button "New Claim" at bounding box center [719, 115] width 61 height 19
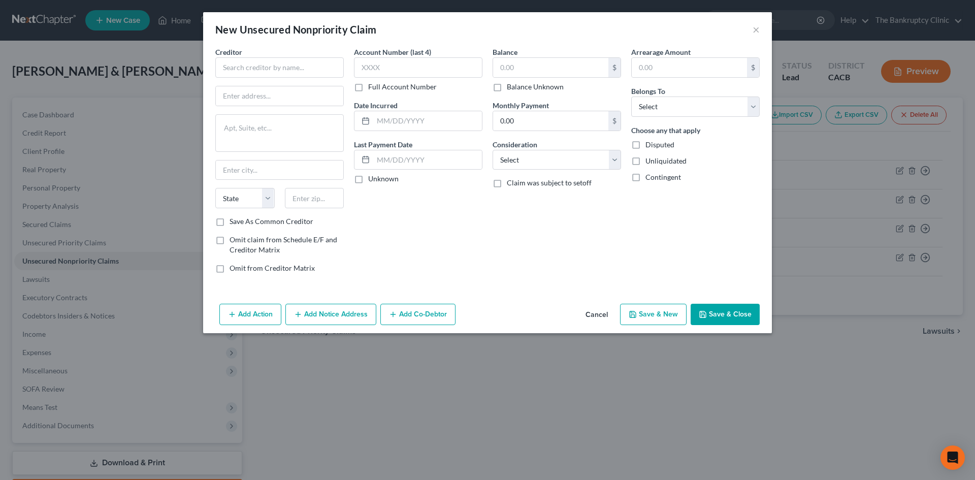
click at [595, 312] on button "Cancel" at bounding box center [597, 315] width 39 height 20
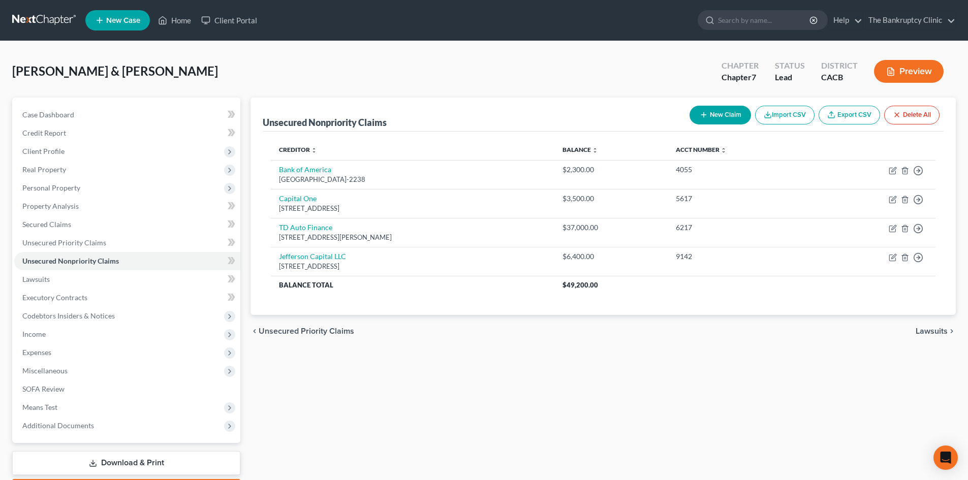
click at [730, 116] on button "New Claim" at bounding box center [719, 115] width 61 height 19
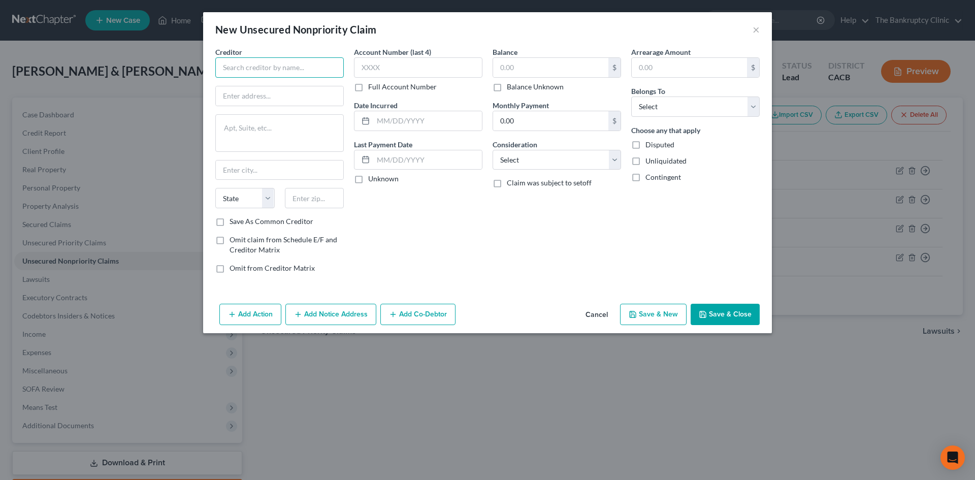
click at [326, 70] on input "text" at bounding box center [279, 67] width 129 height 20
click at [593, 313] on button "Cancel" at bounding box center [597, 315] width 39 height 20
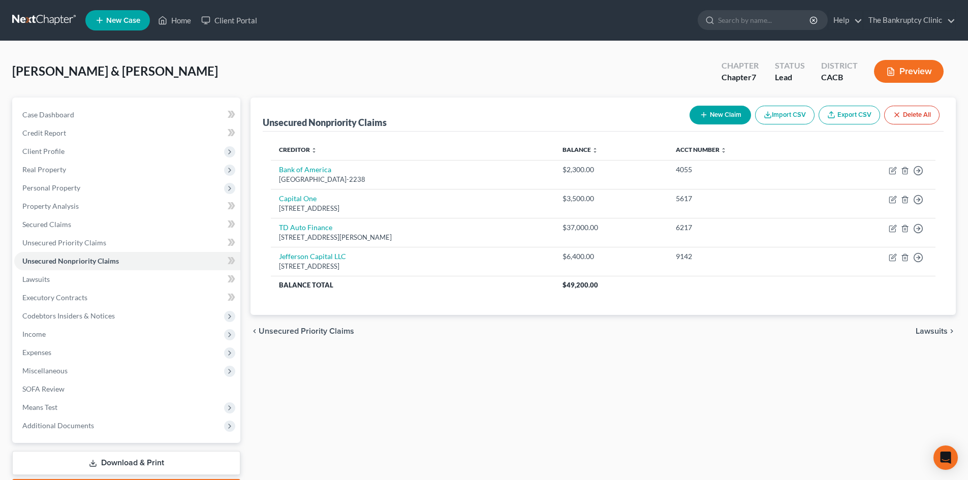
click at [700, 112] on icon "button" at bounding box center [703, 115] width 8 height 8
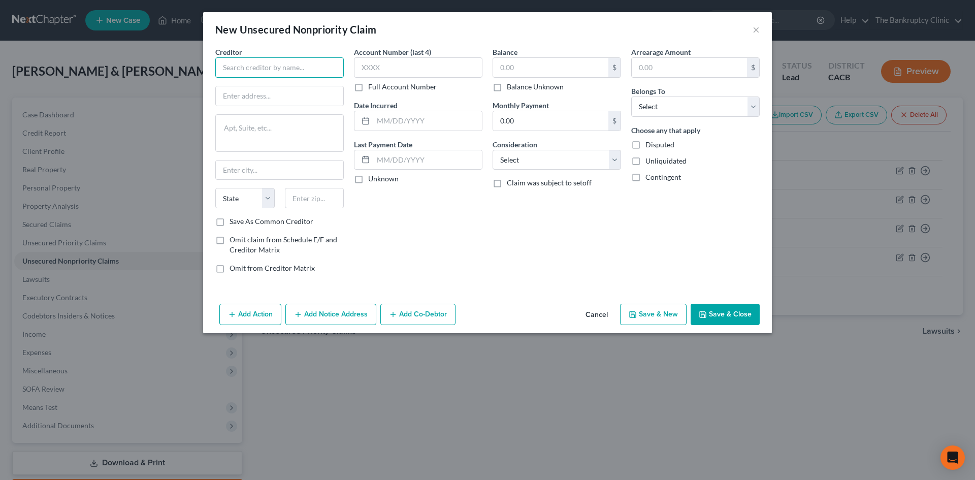
click at [264, 67] on input "text" at bounding box center [279, 67] width 129 height 20
type input "Portfolio Recovery"
click at [272, 91] on input "text" at bounding box center [279, 95] width 127 height 19
type input "[STREET_ADDRESS]"
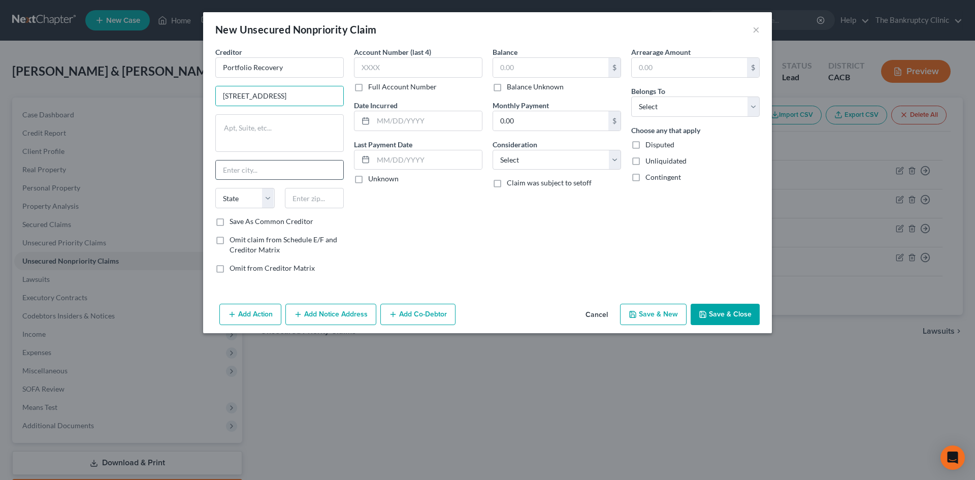
click at [239, 173] on input "text" at bounding box center [279, 170] width 127 height 19
click at [242, 163] on input "text" at bounding box center [279, 170] width 127 height 19
type input "[GEOGRAPHIC_DATA]"
select select "48"
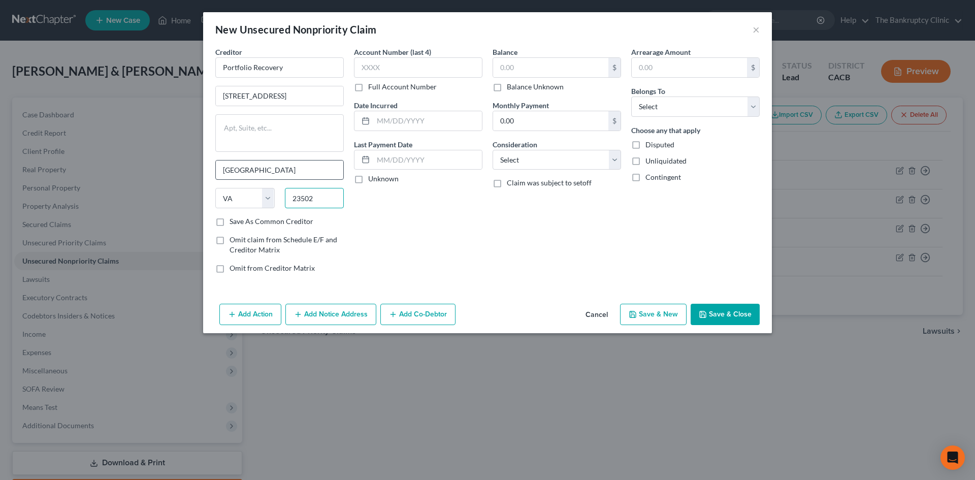
type input "23502"
click at [234, 216] on input "Save As Common Creditor" at bounding box center [237, 219] width 7 height 7
checkbox input "true"
type input "5855"
type input "07/2024"
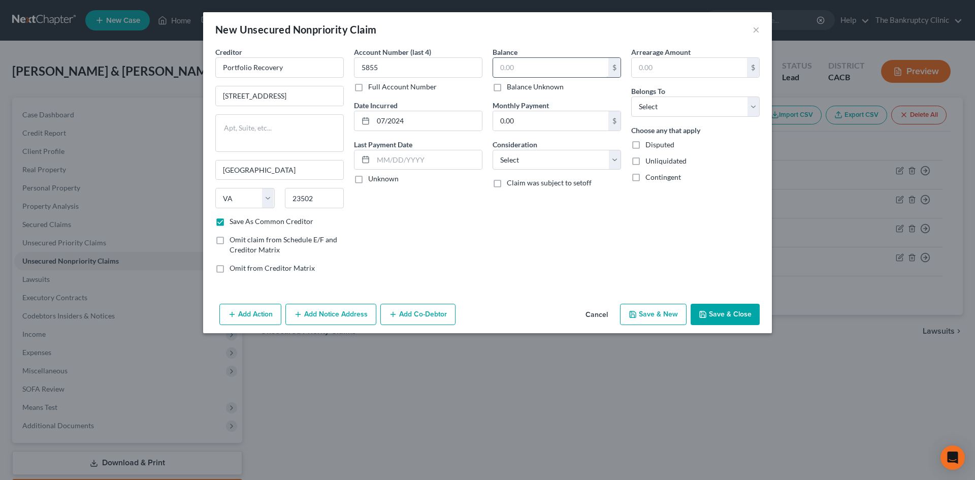
click at [508, 63] on input "text" at bounding box center [550, 67] width 115 height 19
type input "6,000.00"
click at [525, 157] on select "Select Cable / Satellite Services Collection Agency Credit Card Debt Debt Couns…" at bounding box center [557, 160] width 129 height 20
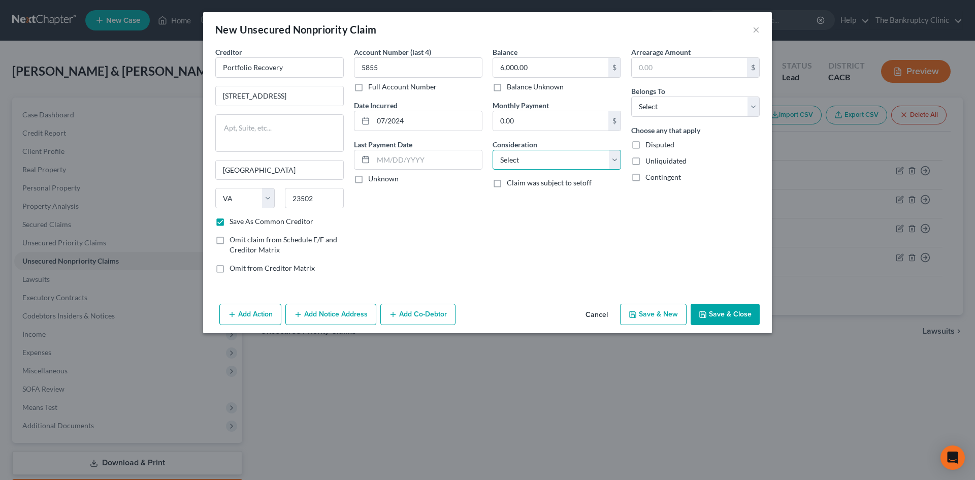
click at [525, 157] on select "Select Cable / Satellite Services Collection Agency Credit Card Debt Debt Couns…" at bounding box center [557, 160] width 129 height 20
select select "10"
click at [493, 150] on select "Select Cable / Satellite Services Collection Agency Credit Card Debt Debt Couns…" at bounding box center [557, 160] width 129 height 20
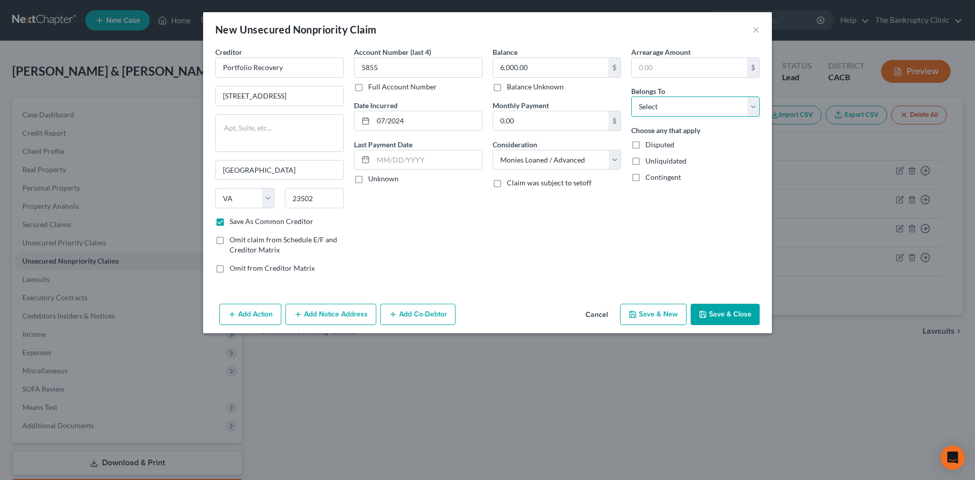
click at [756, 107] on select "Select Debtor 1 Only Debtor 2 Only Debtor 1 And Debtor 2 Only At Least One Of T…" at bounding box center [695, 107] width 129 height 20
select select "0"
click at [631, 97] on select "Select Debtor 1 Only Debtor 2 Only Debtor 1 And Debtor 2 Only At Least One Of T…" at bounding box center [695, 107] width 129 height 20
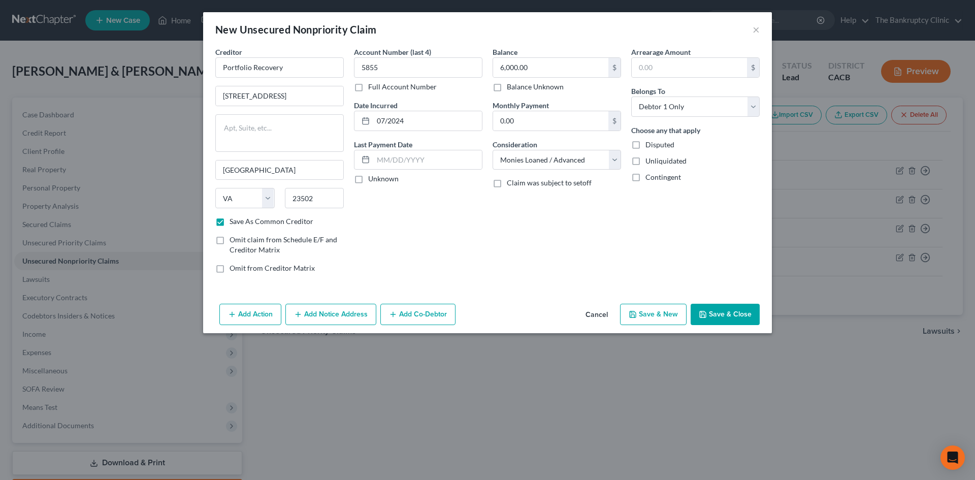
click at [742, 133] on div "Choose any that apply Disputed Unliquidated Contingent" at bounding box center [695, 153] width 129 height 57
click at [672, 313] on button "Save & New" at bounding box center [653, 314] width 67 height 21
checkbox input "false"
click at [603, 311] on button "Cancel" at bounding box center [597, 315] width 39 height 20
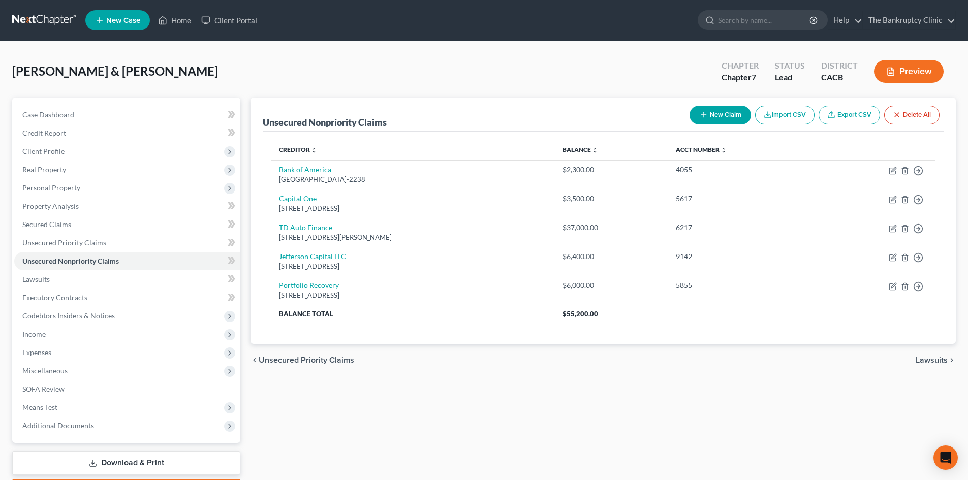
click at [709, 111] on button "New Claim" at bounding box center [719, 115] width 61 height 19
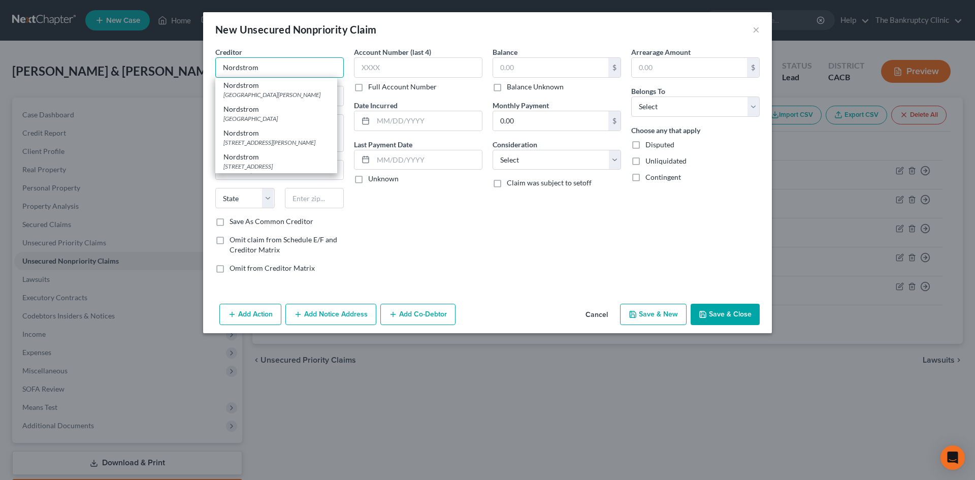
click at [291, 64] on input "Nordstrom" at bounding box center [279, 67] width 129 height 20
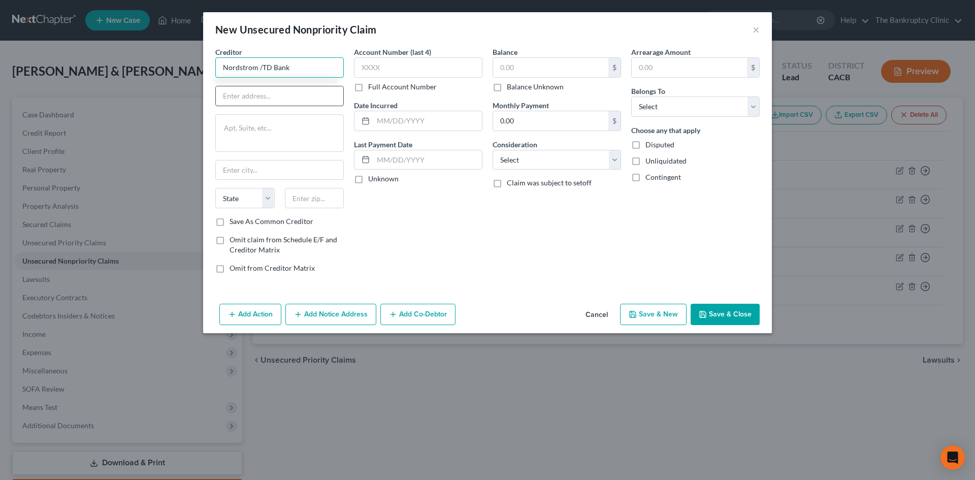
type input "Nordstrom /TD Bank"
click at [265, 97] on input "text" at bounding box center [279, 95] width 127 height 19
type input "[STREET_ADDRESS]"
type textarea "Suite 150"
type input "Scottdale"
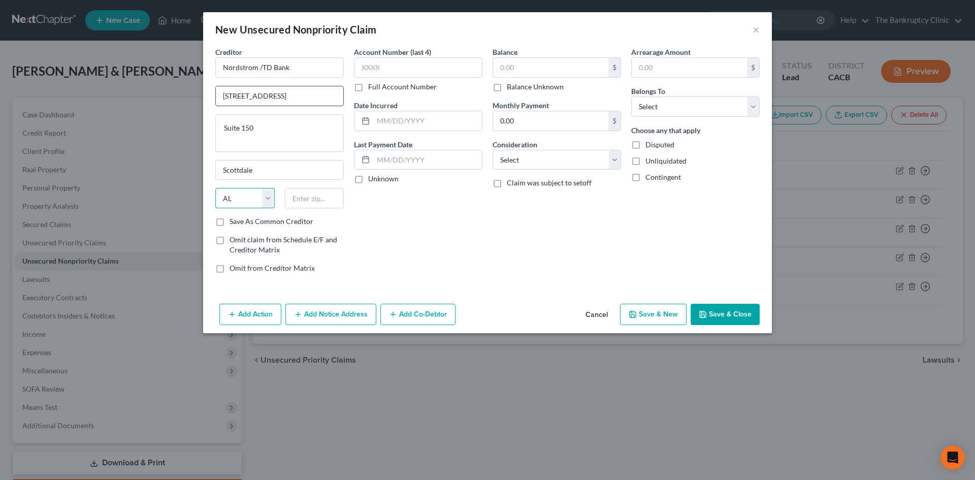
select select "3"
click at [302, 197] on input "text" at bounding box center [314, 198] width 59 height 20
type input "85255"
type input "Scottsdale"
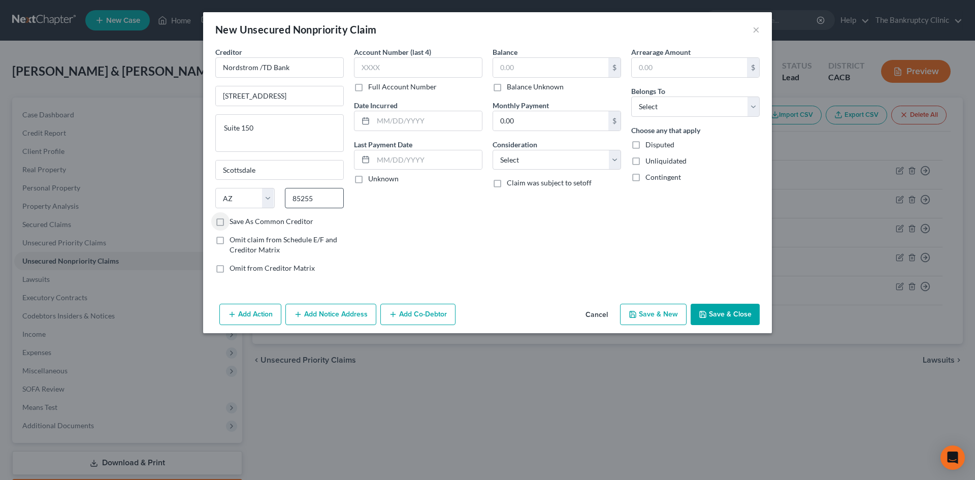
click at [234, 216] on input "Save As Common Creditor" at bounding box center [237, 219] width 7 height 7
checkbox input "true"
type input "0740"
type input "03/2018"
type input "600.00"
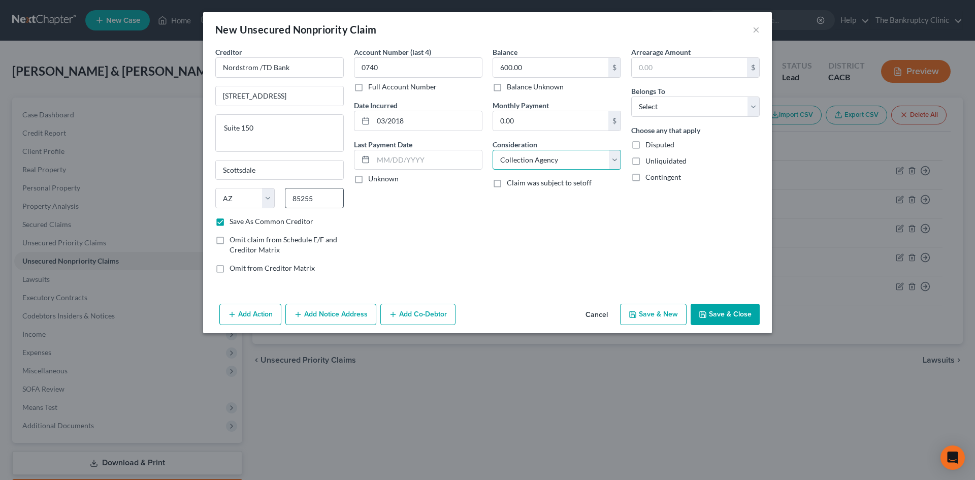
select select "2"
select select "0"
click at [664, 311] on button "Save & New" at bounding box center [653, 314] width 67 height 21
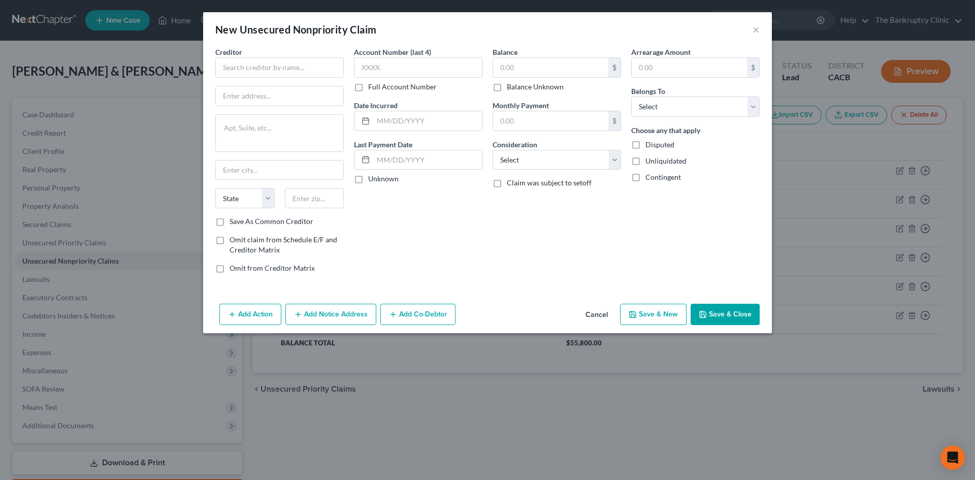
click at [596, 316] on button "Cancel" at bounding box center [597, 315] width 39 height 20
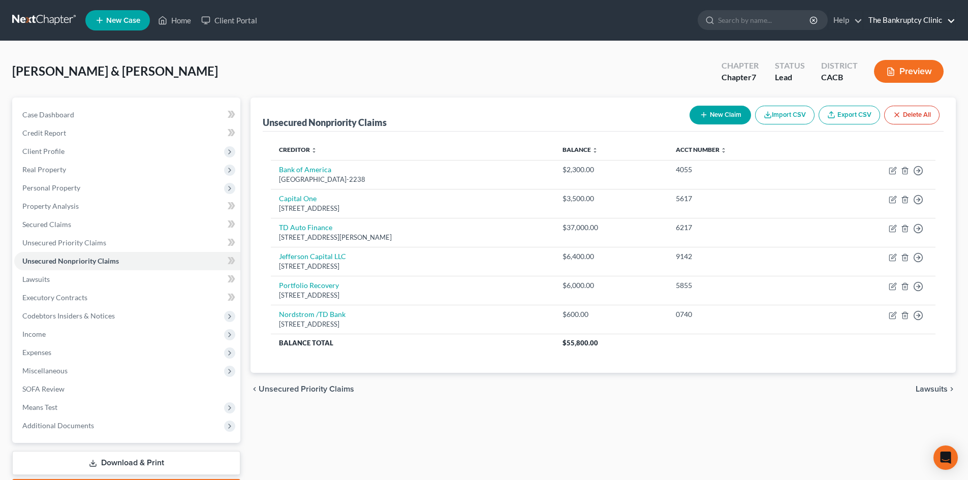
click at [951, 19] on link "The Bankruptcy Clinic" at bounding box center [909, 20] width 92 height 18
click at [927, 20] on link "The Bankruptcy Clinic" at bounding box center [909, 20] width 92 height 18
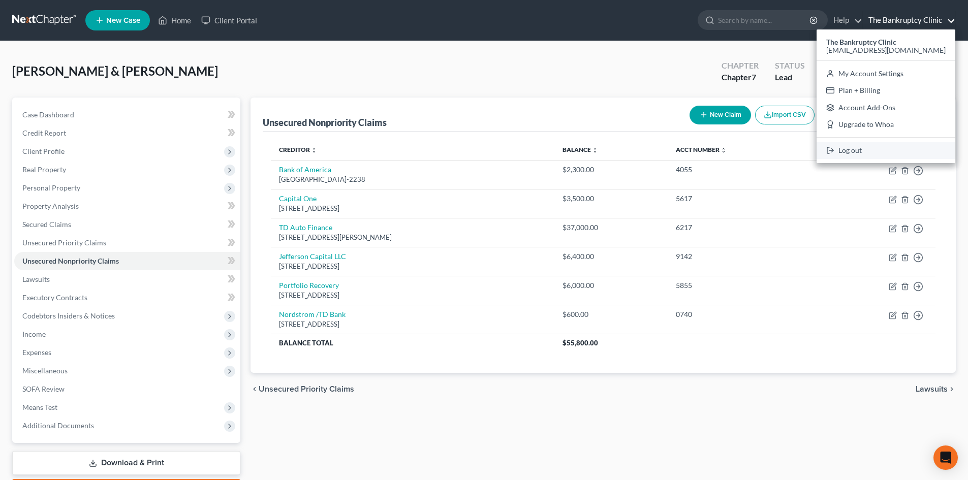
click at [867, 152] on link "Log out" at bounding box center [885, 150] width 139 height 17
